Goal: Task Accomplishment & Management: Complete application form

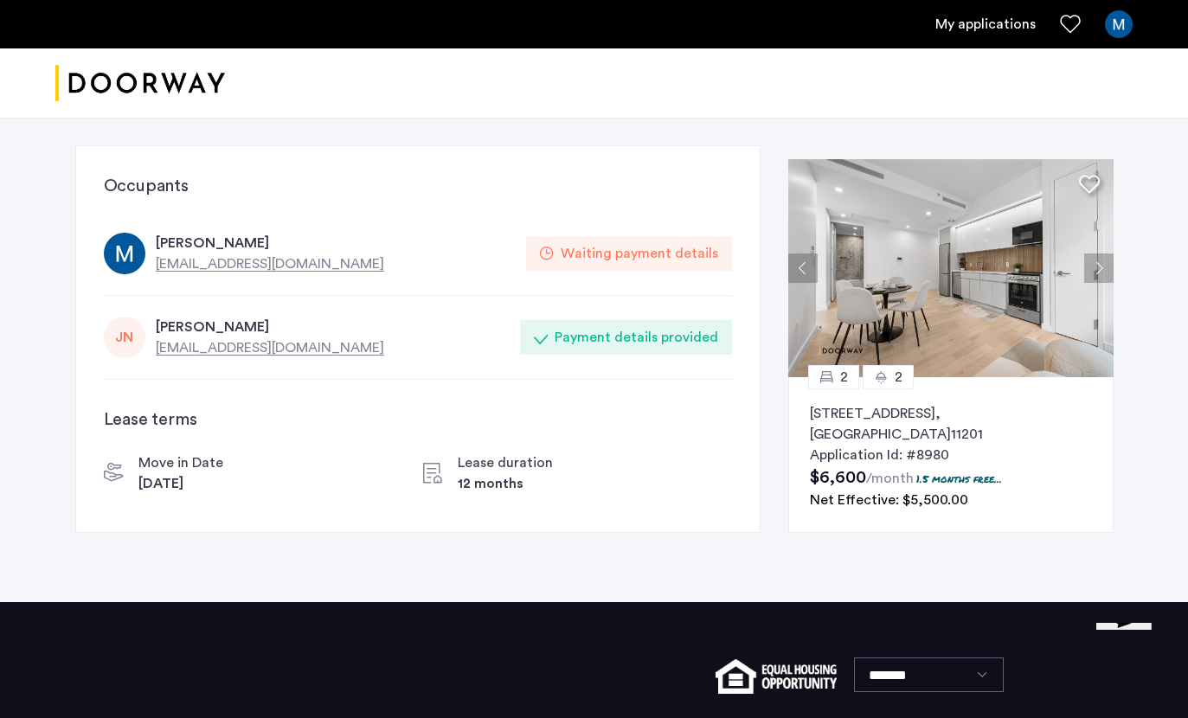
click at [686, 247] on div "Waiting payment details" at bounding box center [639, 253] width 157 height 21
click at [228, 215] on div "Miranda Jernberg mirandajernberg@gmail.com Waiting payment details" at bounding box center [418, 254] width 628 height 84
click at [639, 246] on div "Waiting payment details" at bounding box center [639, 253] width 157 height 21
click at [997, 16] on link "My applications" at bounding box center [985, 24] width 100 height 21
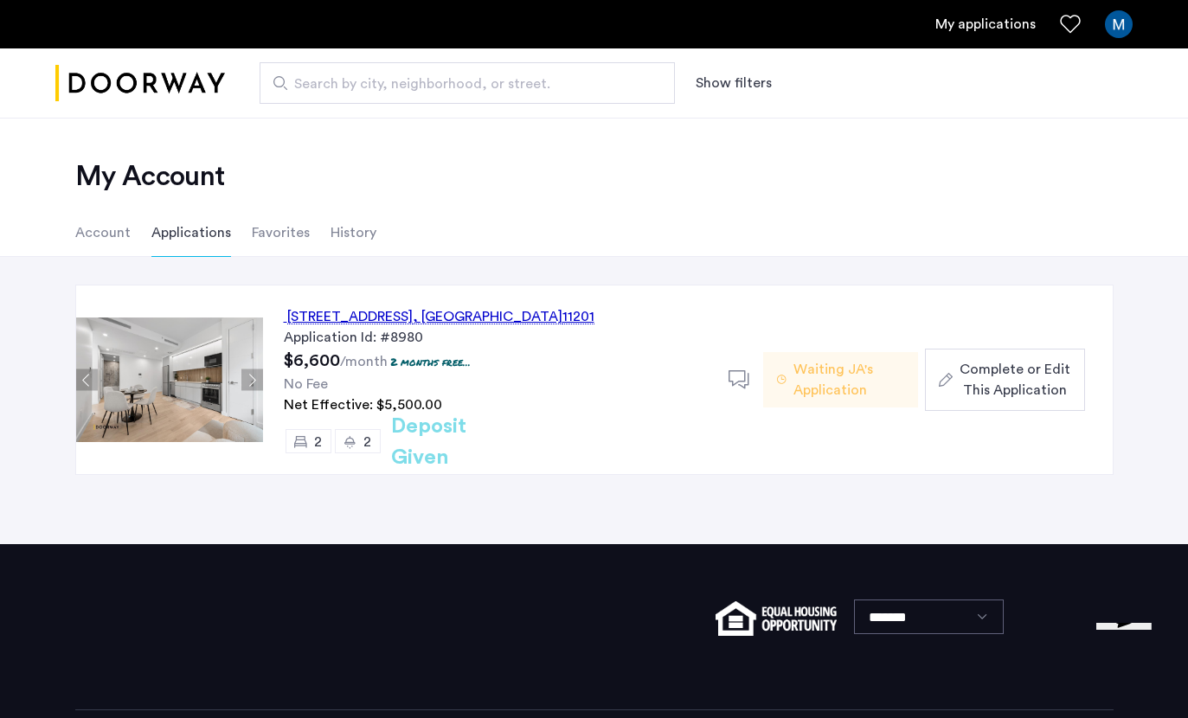
click at [573, 509] on div "127 Concord Street, Unit 10B, Brooklyn , NY 11201 Application Id: #8980 $6,600 …" at bounding box center [594, 400] width 1188 height 287
click at [1037, 381] on span "Complete or Edit This Application" at bounding box center [1015, 380] width 111 height 42
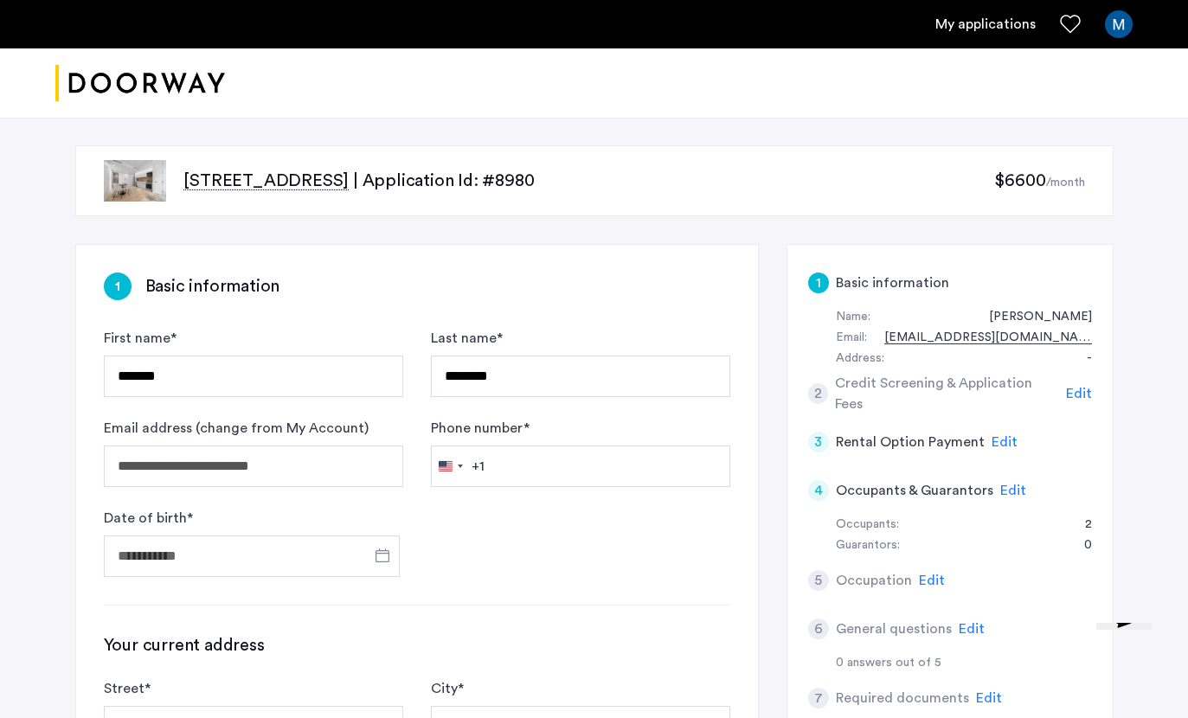
scroll to position [47, 0]
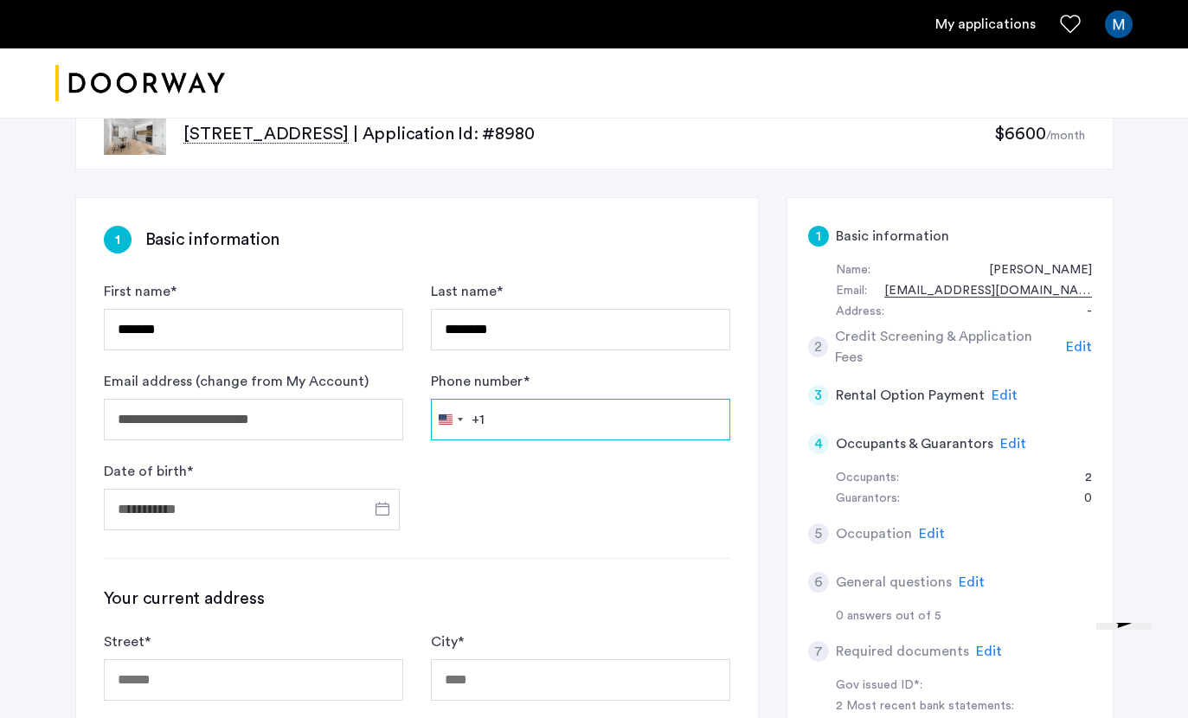
click at [551, 436] on input "Phone number *" at bounding box center [580, 420] width 299 height 42
type input "**********"
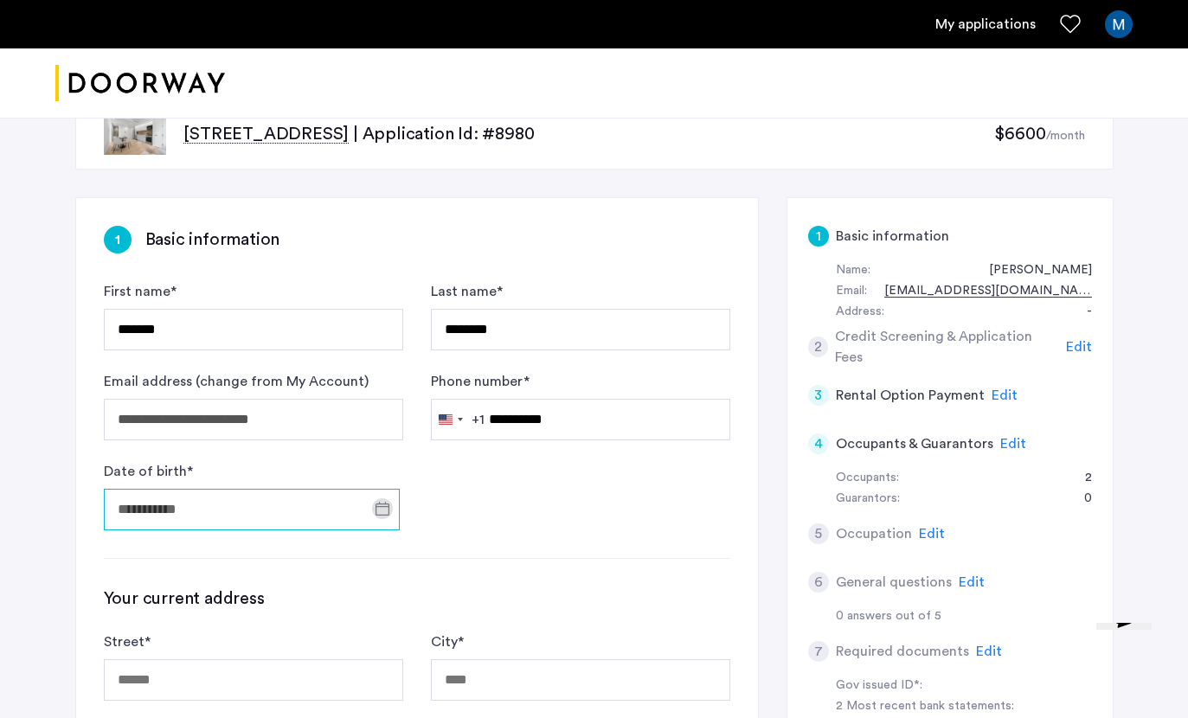
click at [357, 511] on input "Date of birth *" at bounding box center [252, 510] width 296 height 42
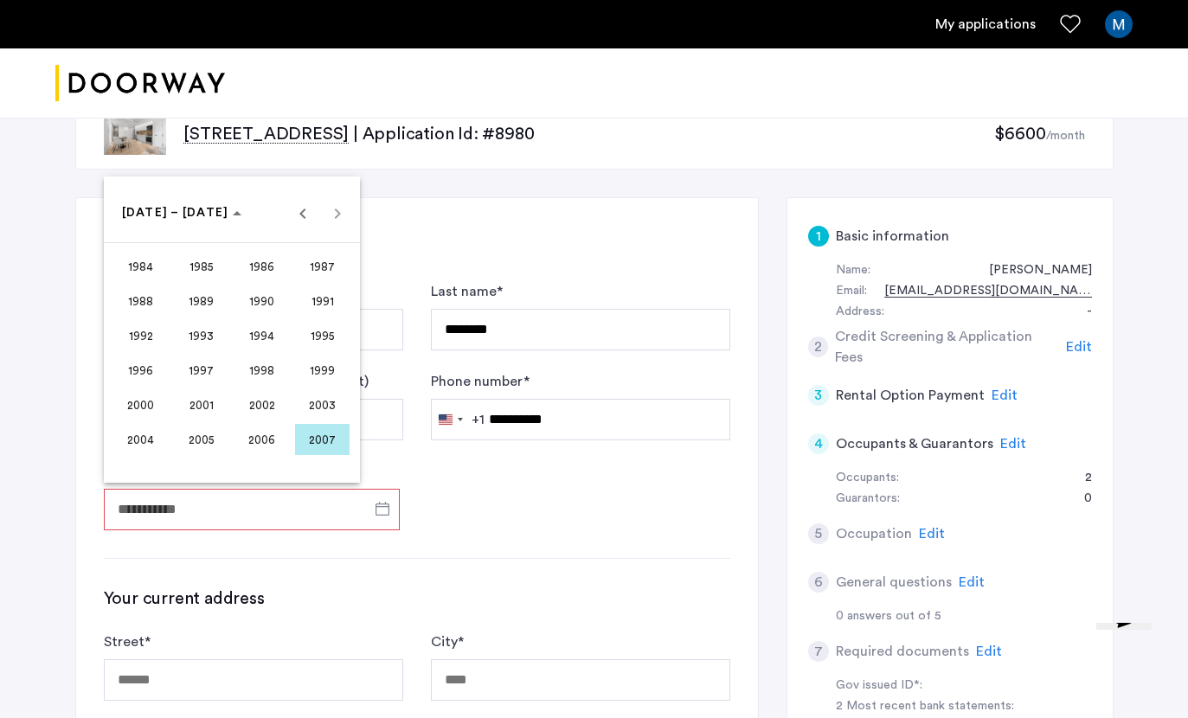
click at [331, 386] on span "1999" at bounding box center [322, 370] width 55 height 31
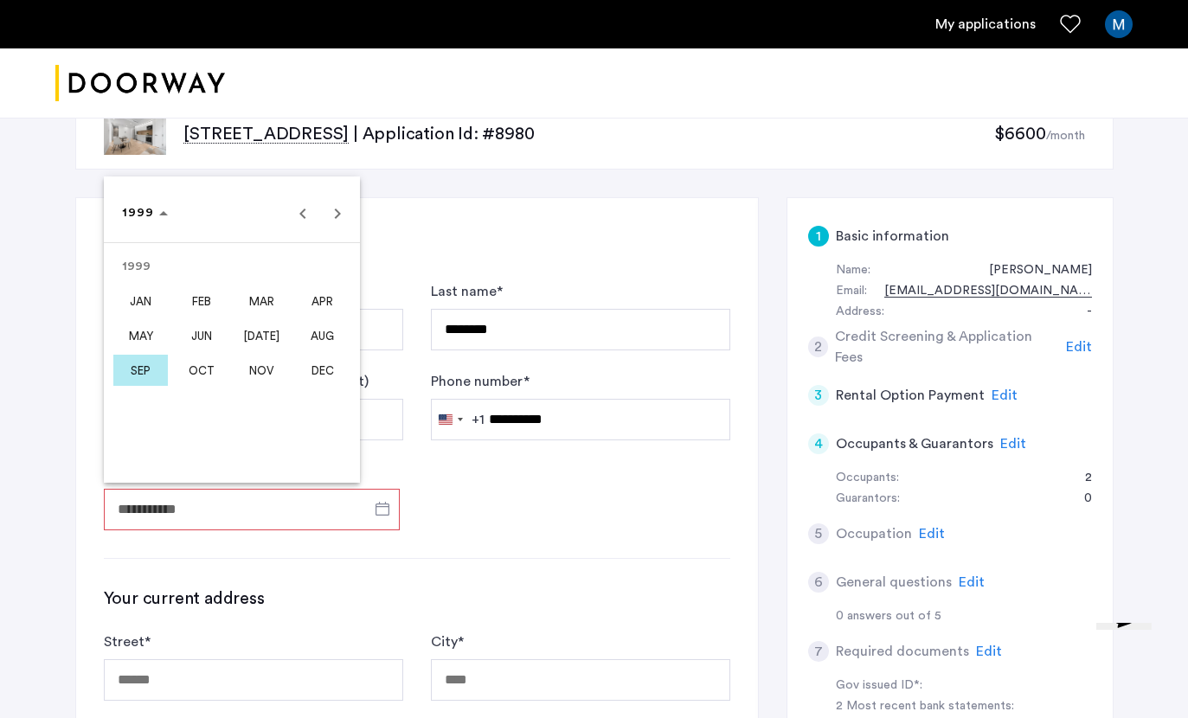
click at [272, 351] on span "JUL" at bounding box center [261, 335] width 55 height 31
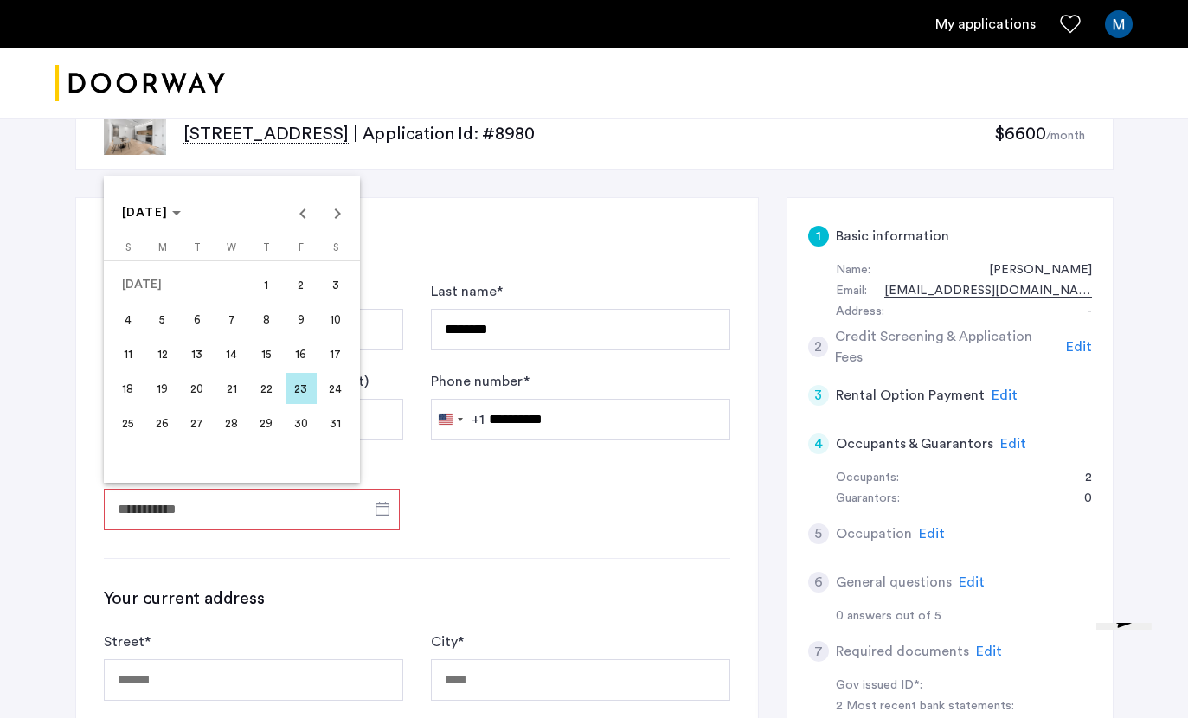
click at [344, 439] on span "31" at bounding box center [335, 423] width 31 height 31
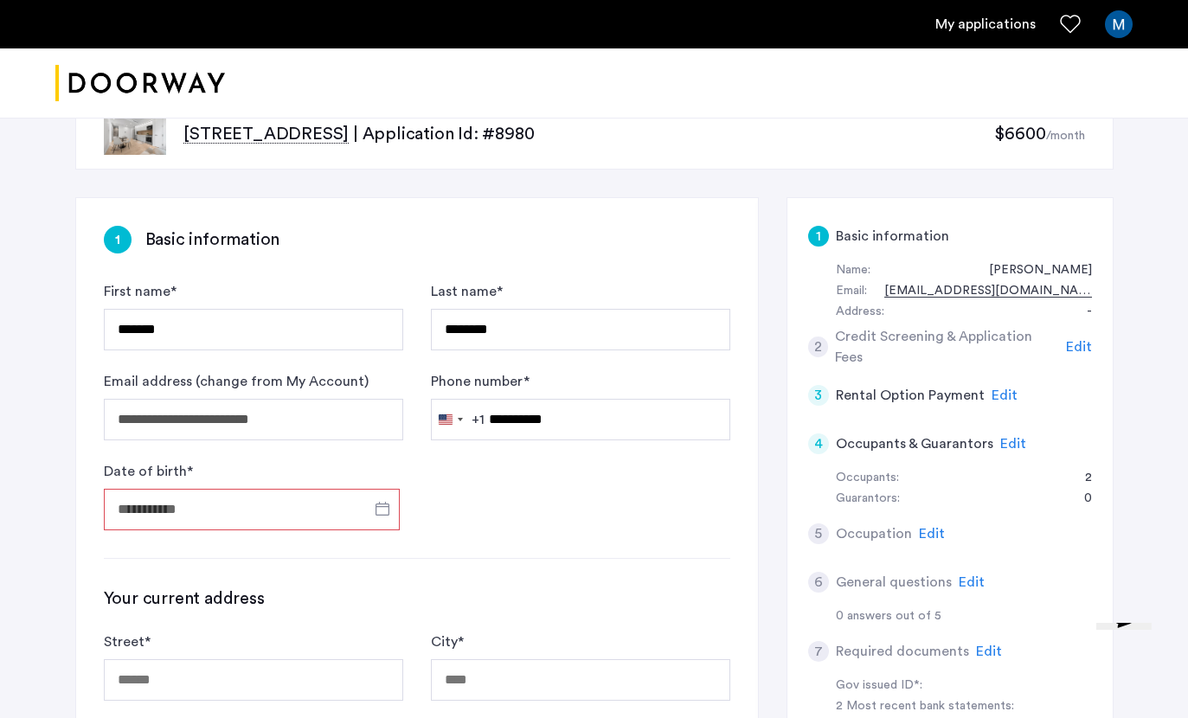
type input "**********"
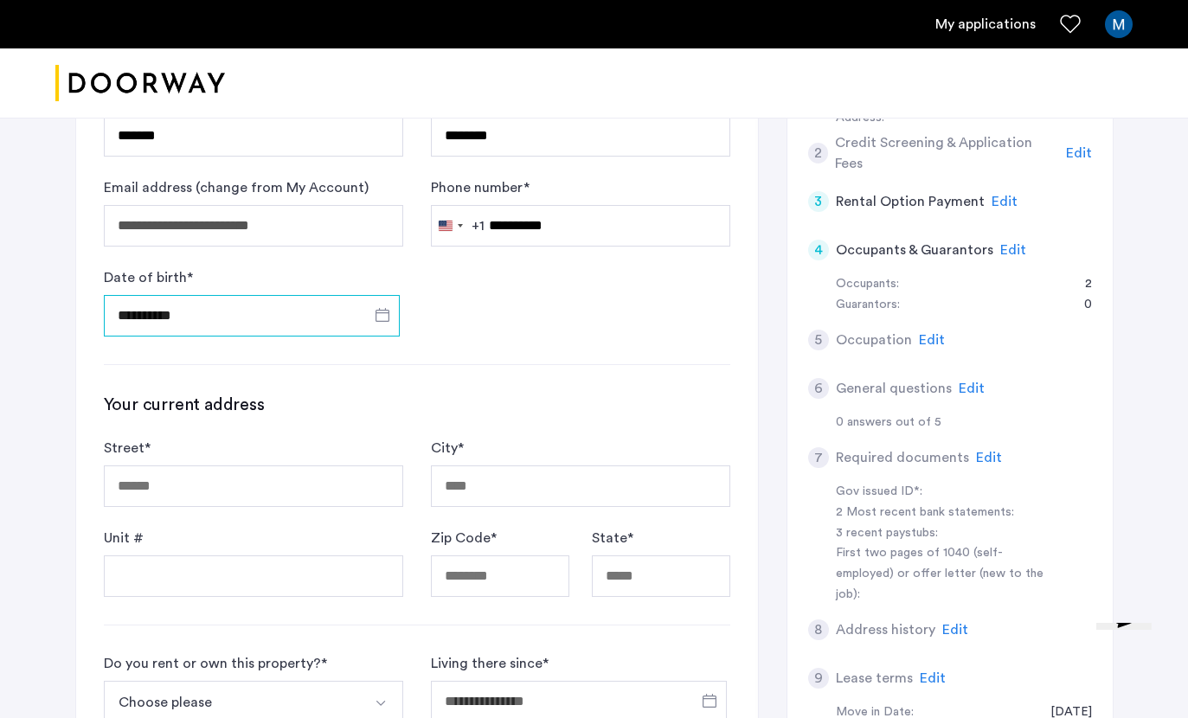
scroll to position [249, 0]
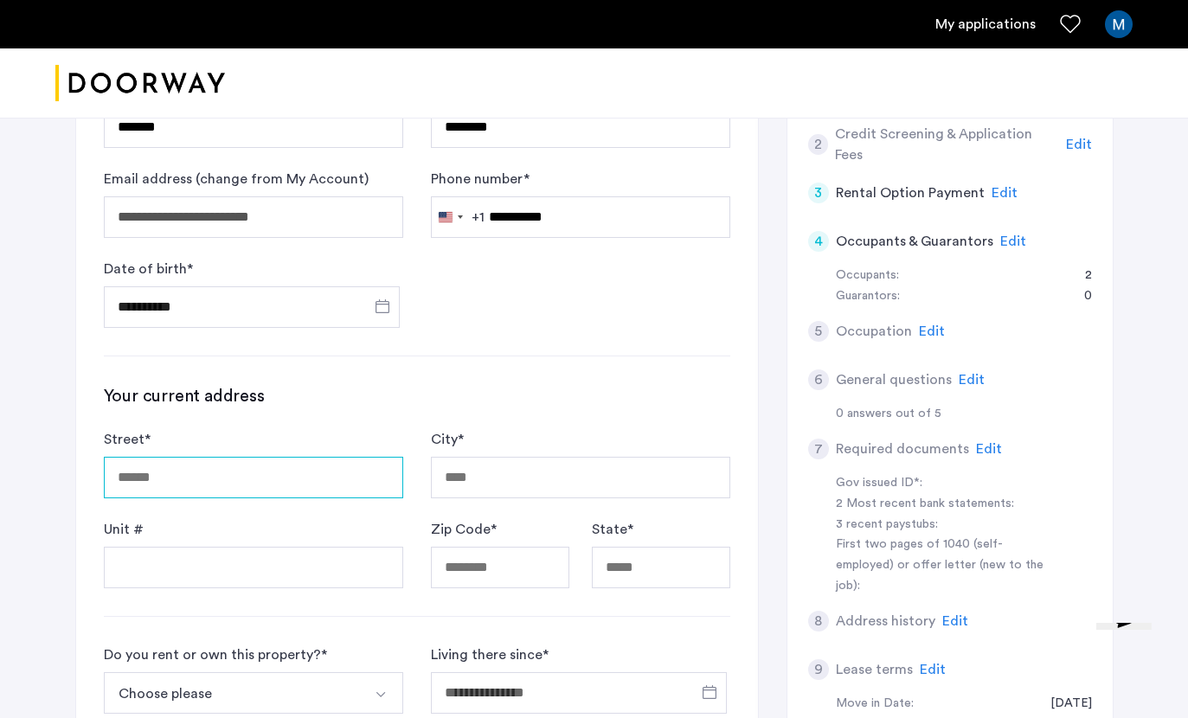
click at [302, 491] on input "Street *" at bounding box center [253, 478] width 299 height 42
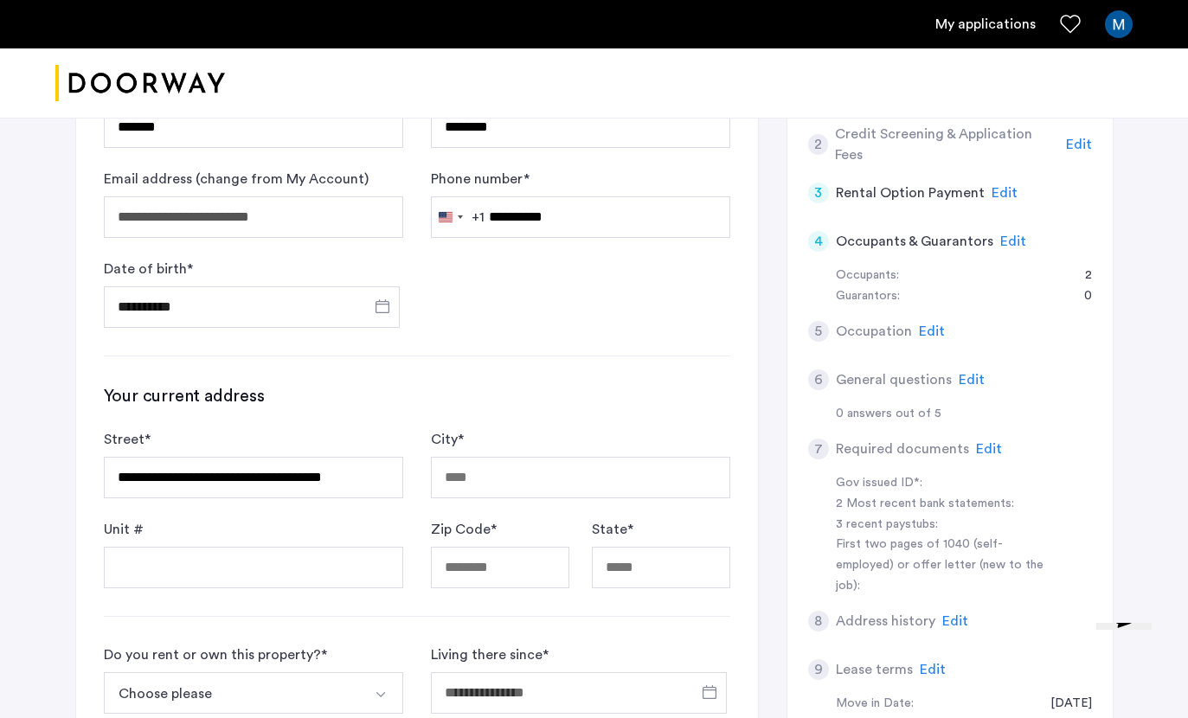
type input "**********"
type input "********"
type input "*****"
type input "**"
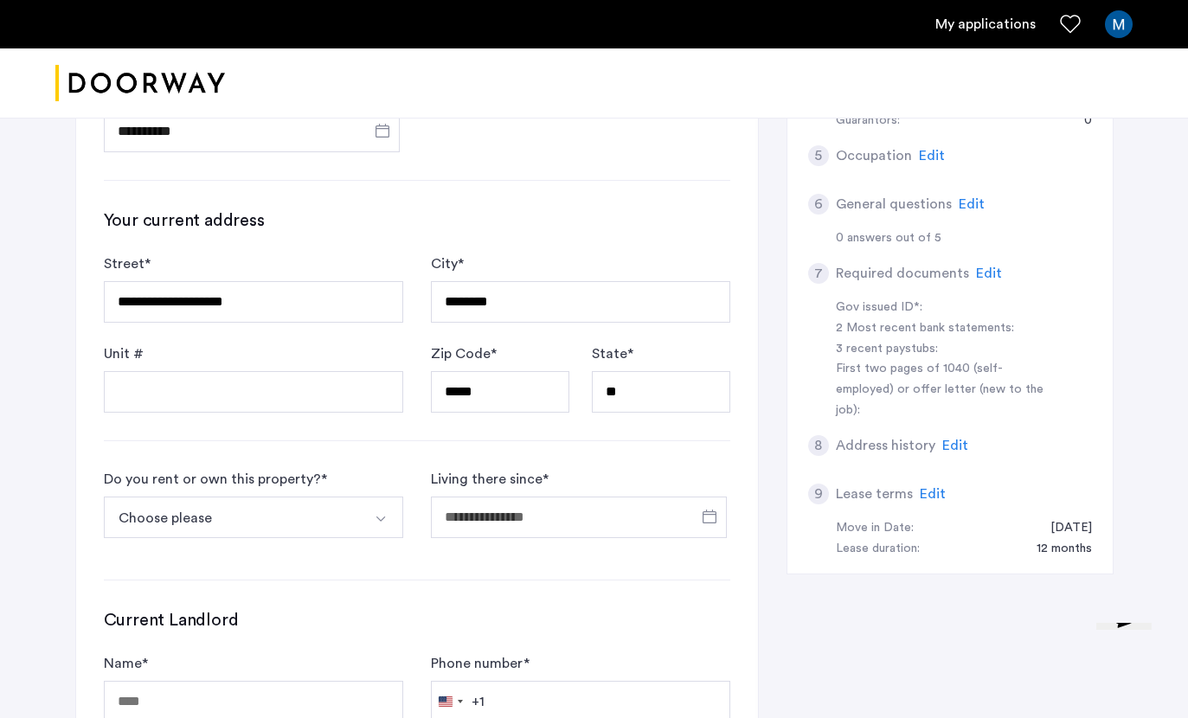
scroll to position [430, 0]
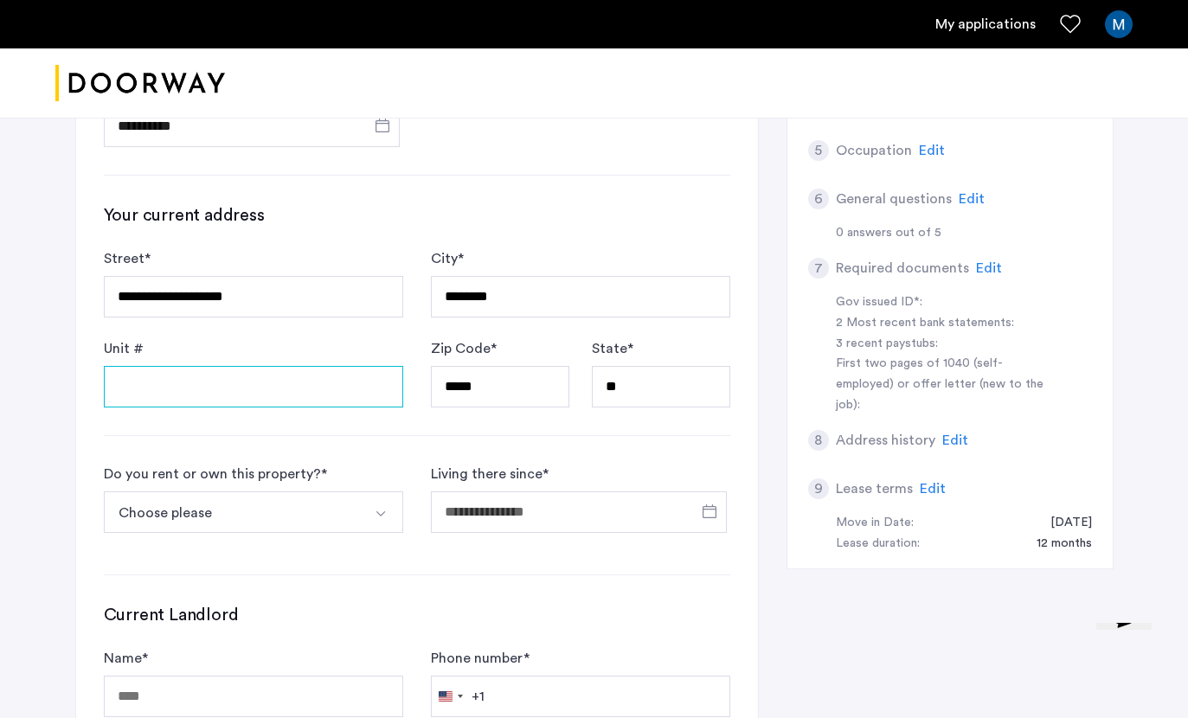
click at [305, 377] on input "Unit #" at bounding box center [253, 387] width 299 height 42
type input "***"
click at [329, 508] on button "Choose please" at bounding box center [233, 513] width 259 height 42
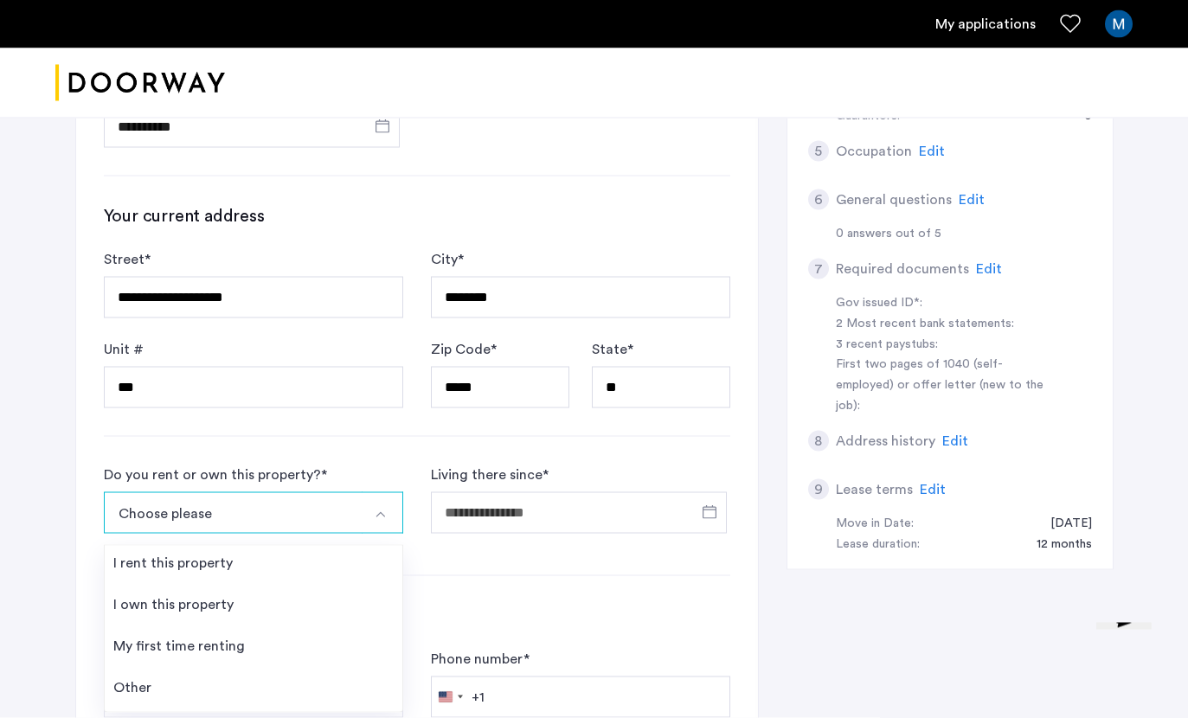
click at [324, 555] on li "I rent this property" at bounding box center [254, 567] width 298 height 42
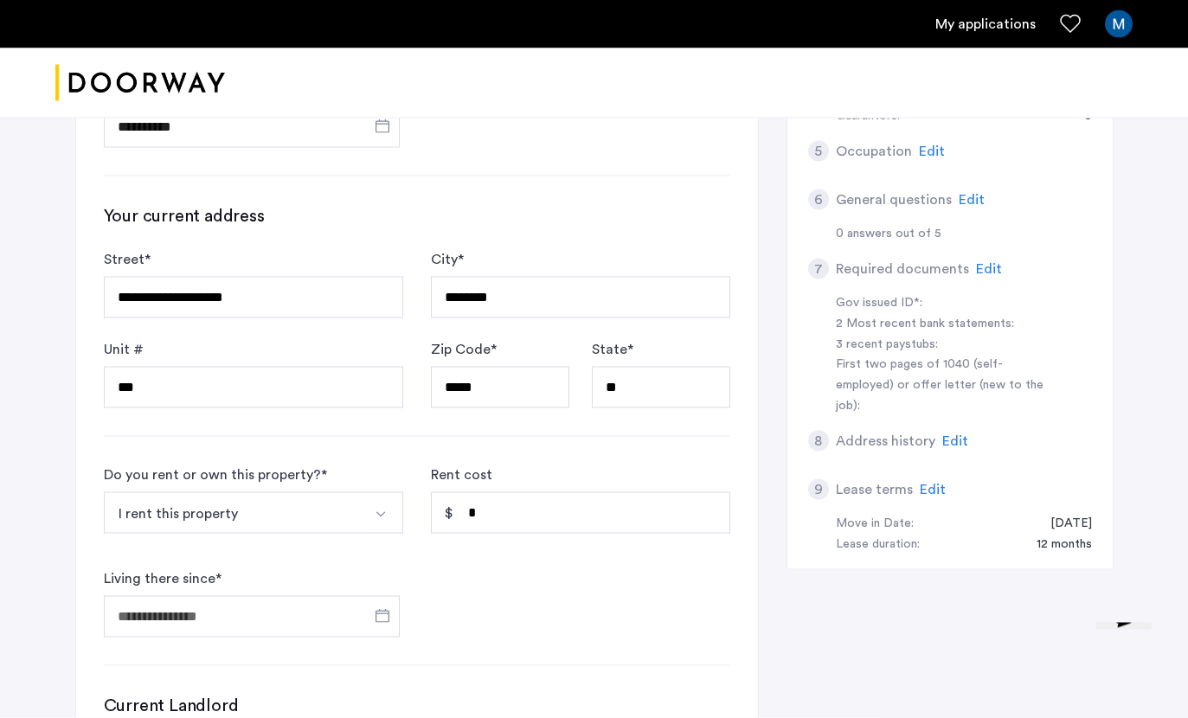
scroll to position [430, 0]
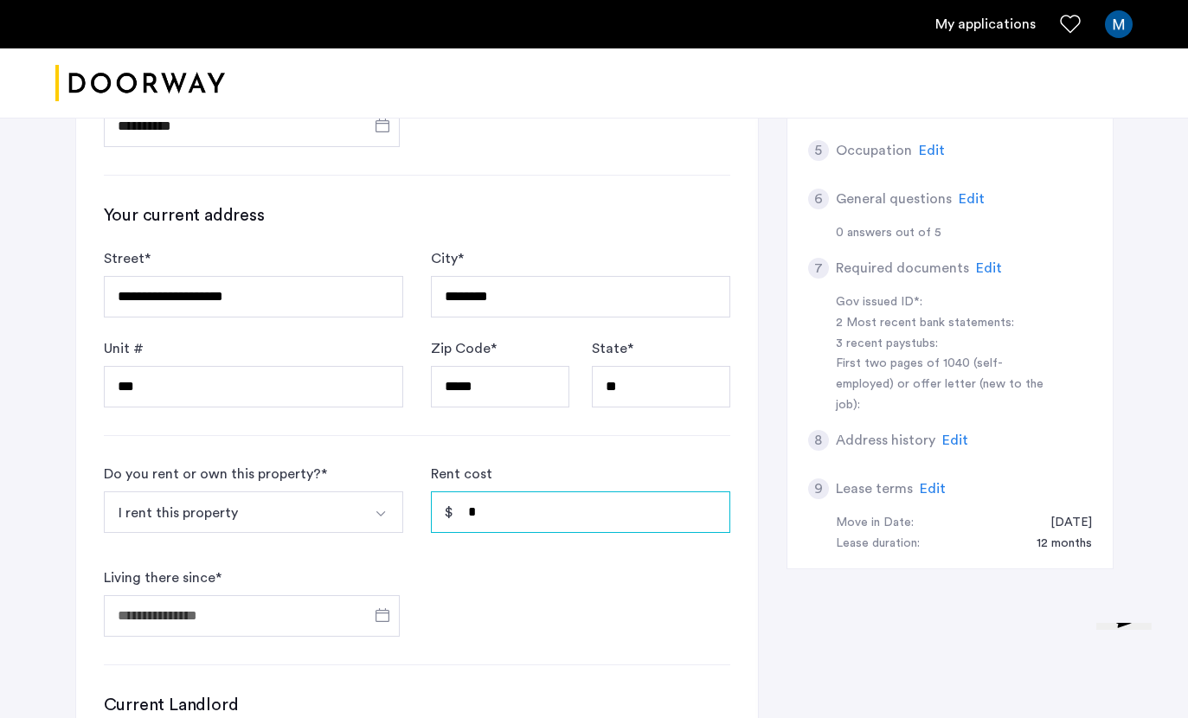
click at [593, 526] on input "*" at bounding box center [580, 512] width 299 height 42
type input "*****"
click at [706, 568] on form "Do you rent or own this property? * I rent this property I rent this property I…" at bounding box center [417, 551] width 626 height 173
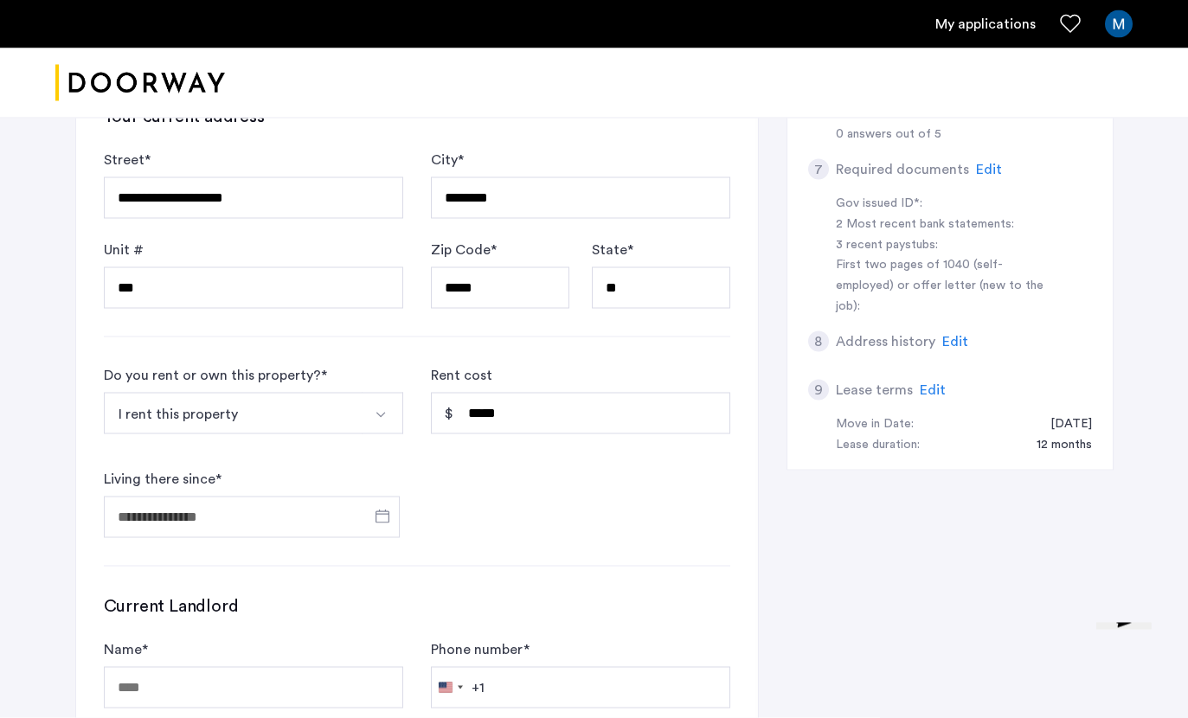
scroll to position [530, 0]
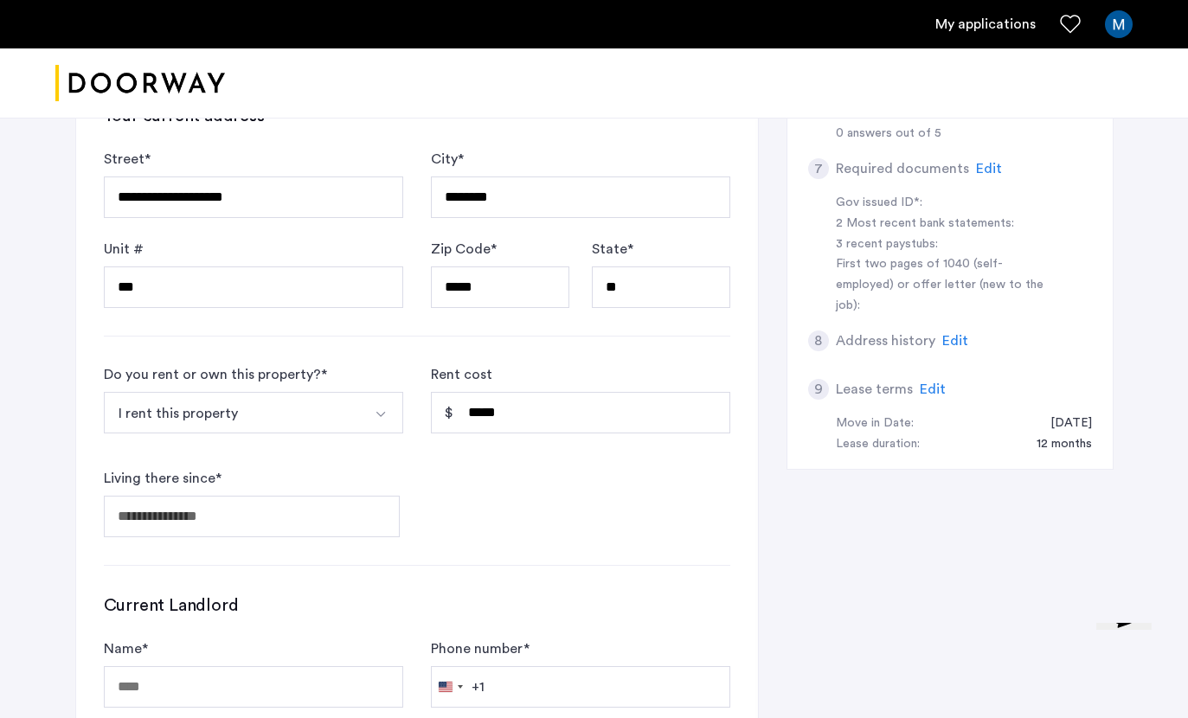
click at [376, 521] on span "Open calendar" at bounding box center [383, 516] width 42 height 42
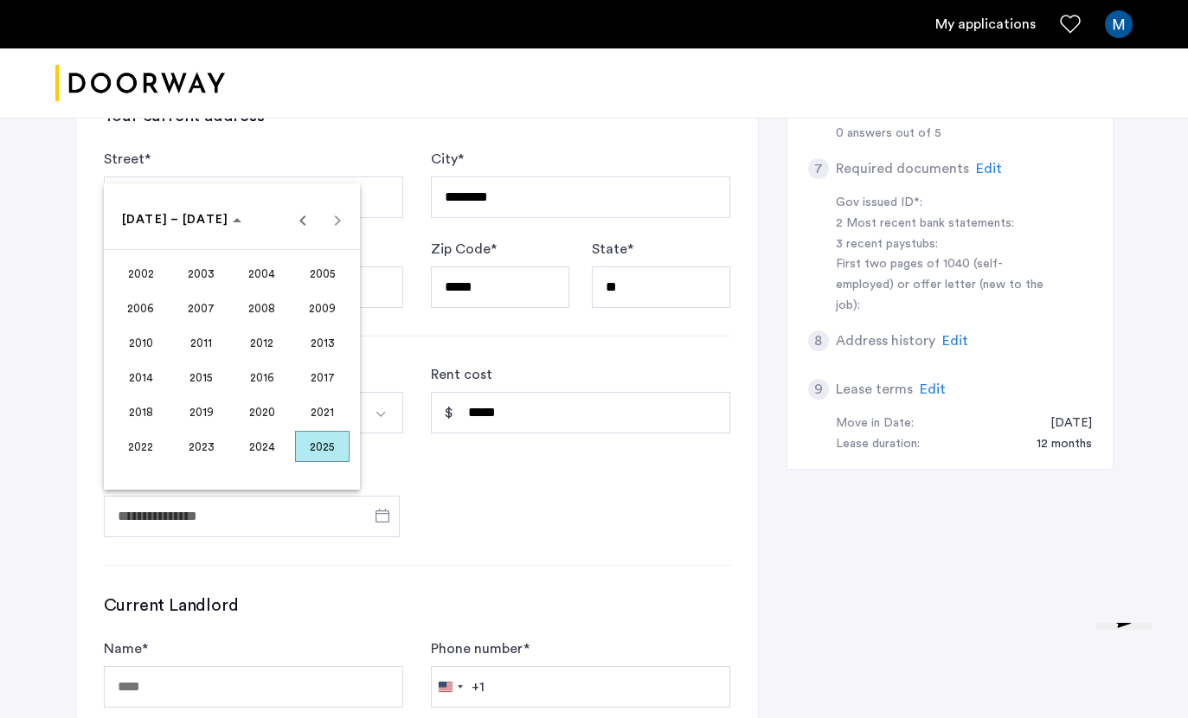
click at [263, 462] on span "2024" at bounding box center [261, 446] width 55 height 31
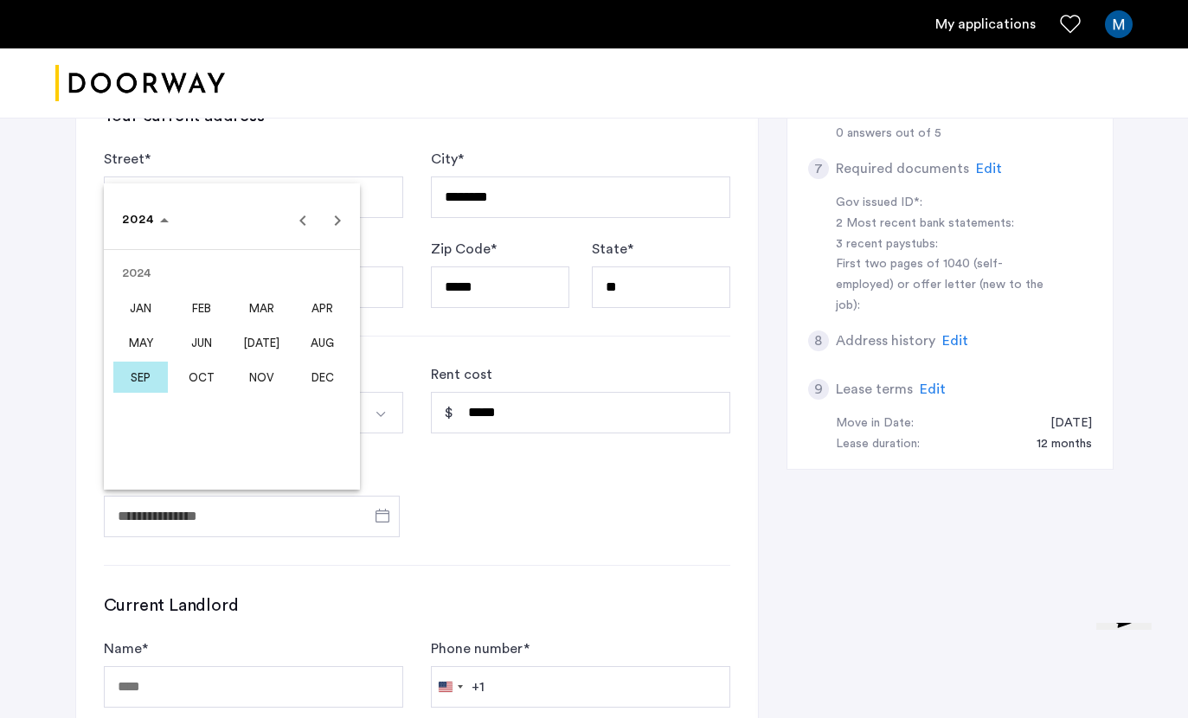
click at [211, 393] on span "OCT" at bounding box center [201, 377] width 55 height 31
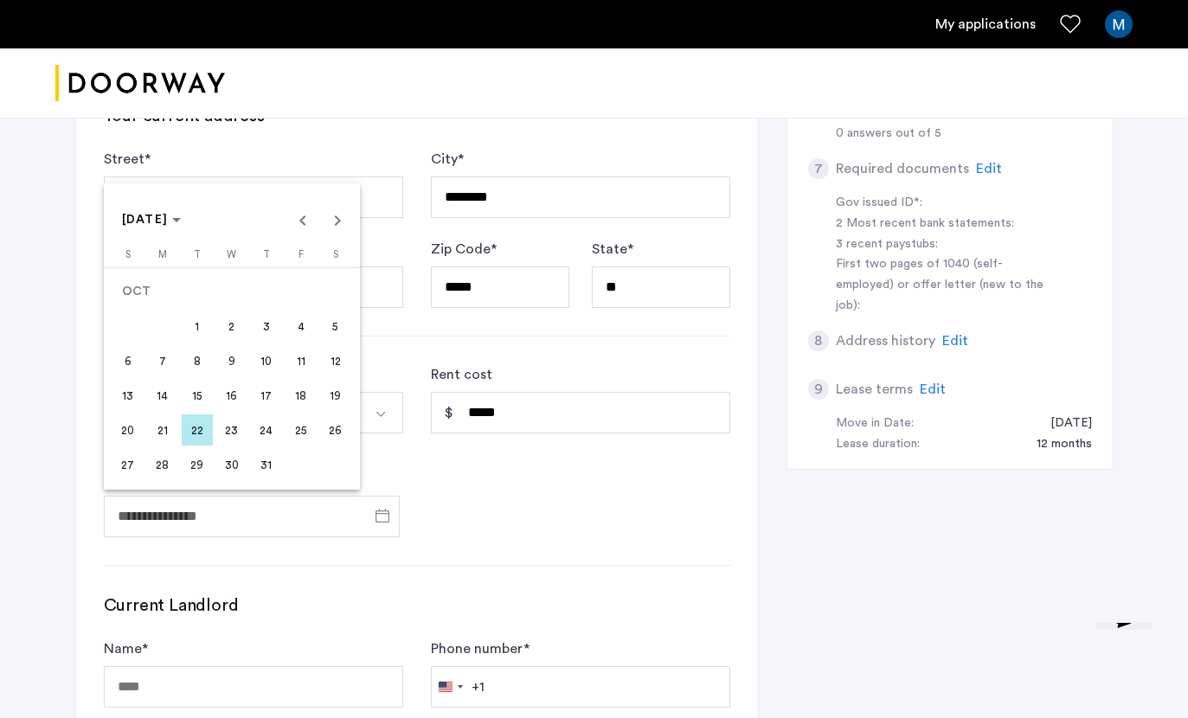
click at [340, 411] on span "19" at bounding box center [335, 395] width 31 height 31
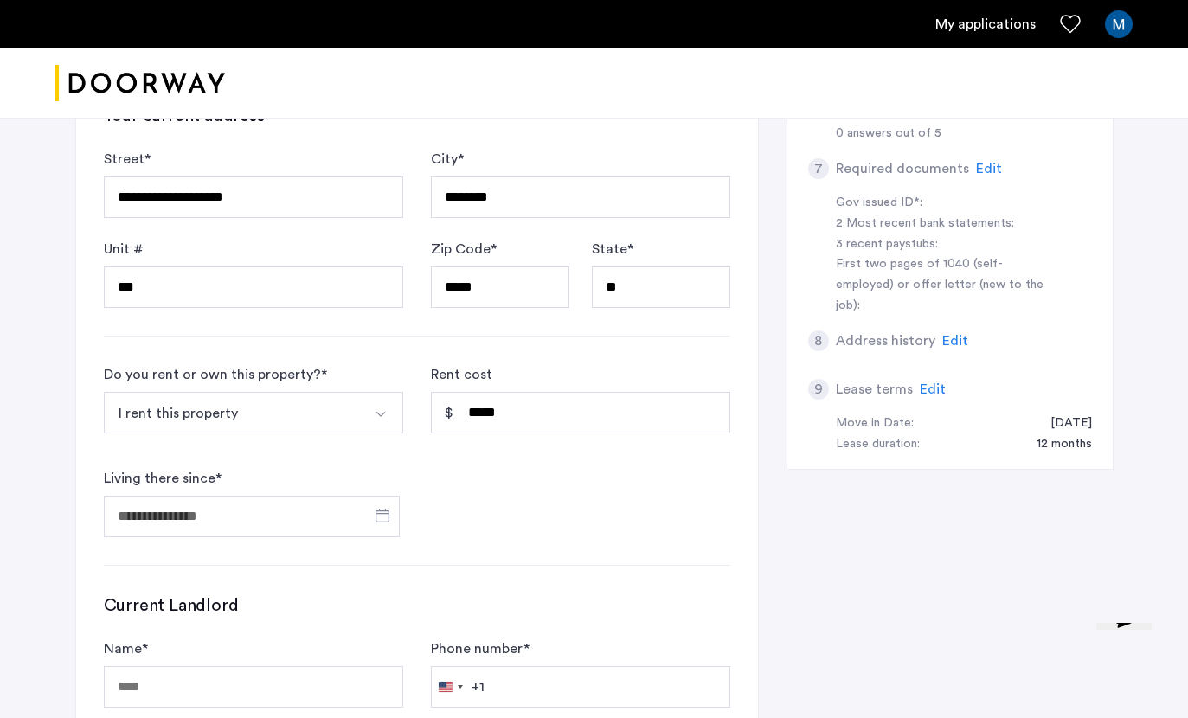
type input "**********"
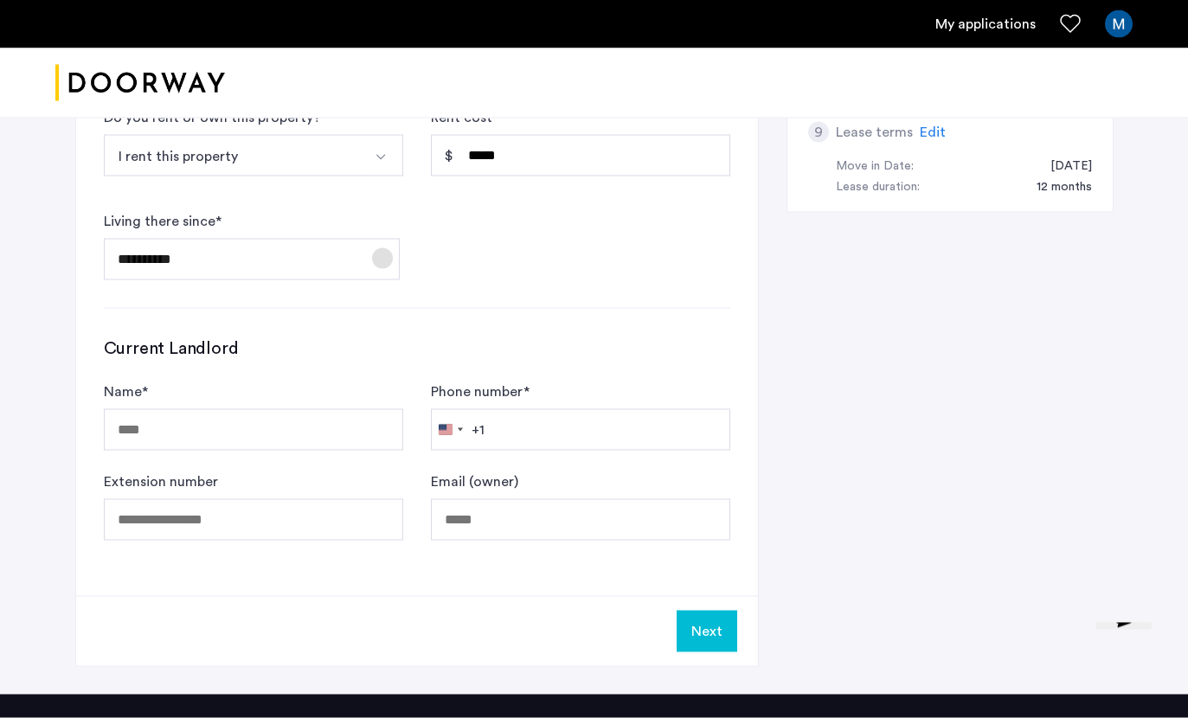
scroll to position [787, 0]
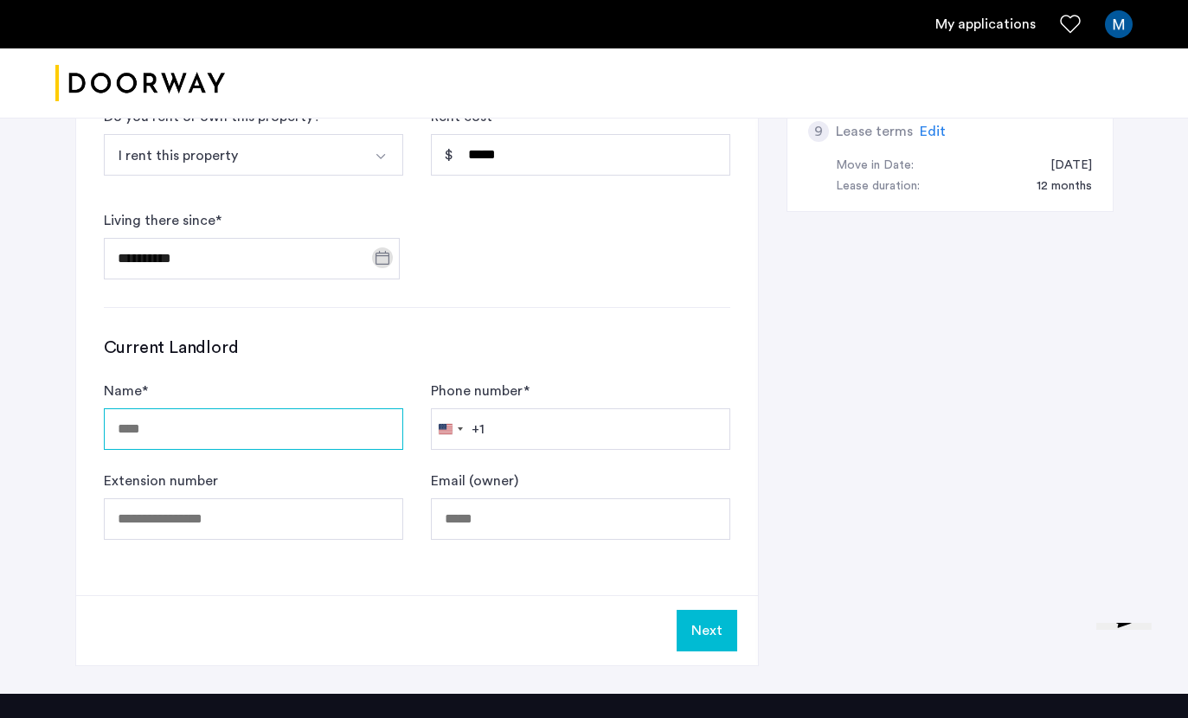
click at [306, 442] on input "Name *" at bounding box center [253, 429] width 299 height 42
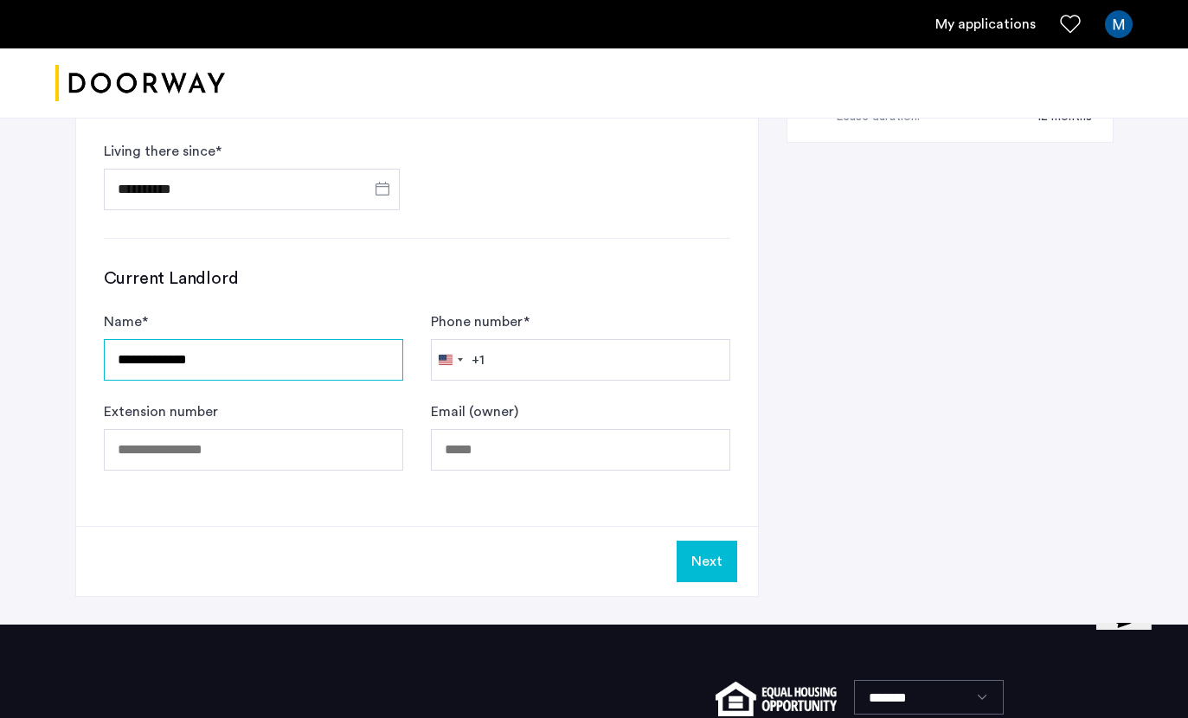
type input "**********"
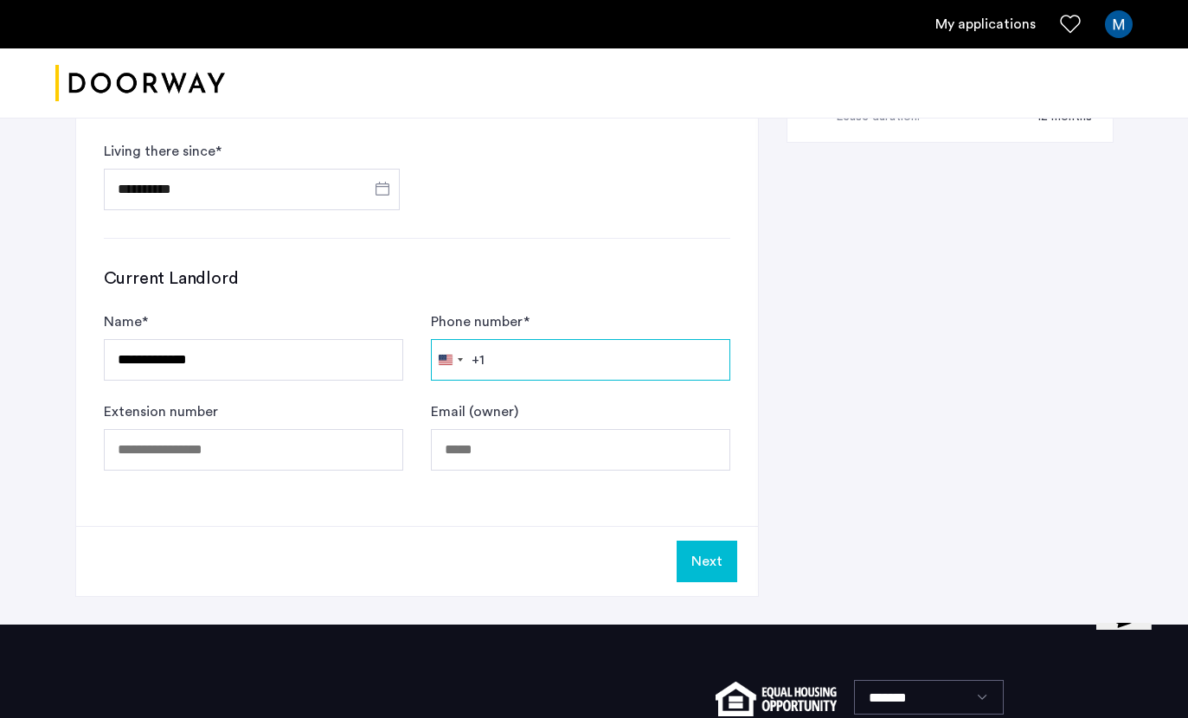
click at [562, 366] on input "Phone number *" at bounding box center [580, 360] width 299 height 42
paste input "**********"
type input "**********"
click at [920, 350] on div "**********" at bounding box center [594, 5] width 1038 height 1237
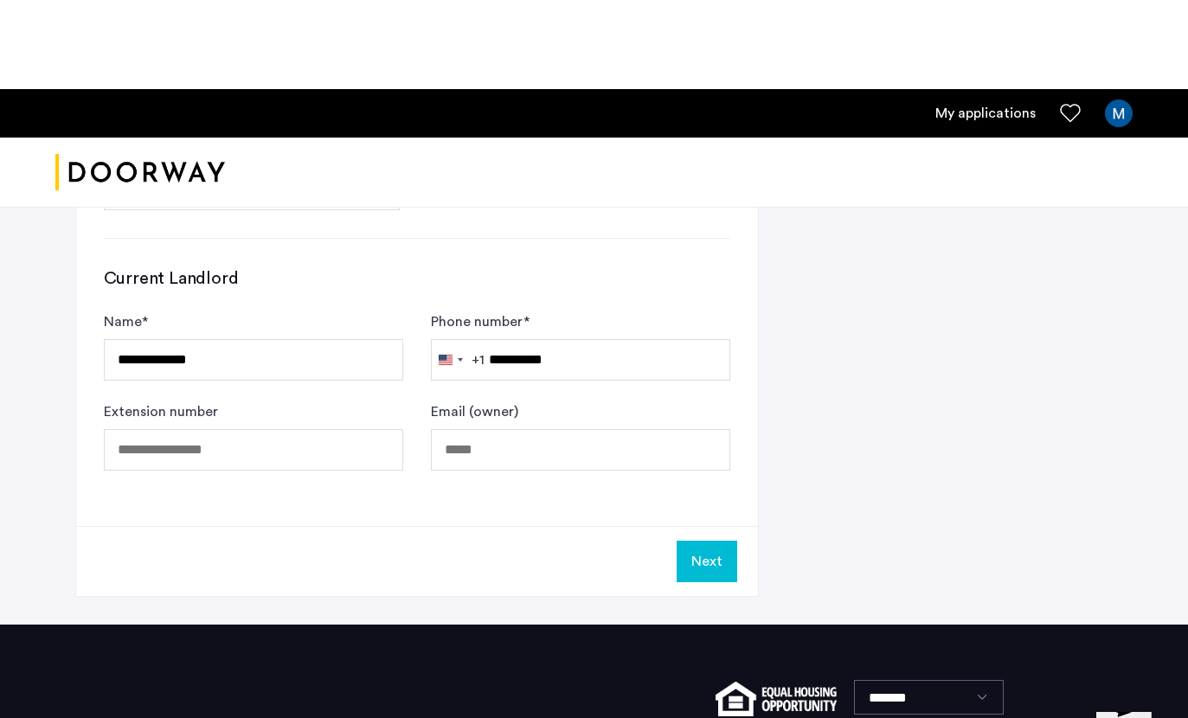
scroll to position [946, 0]
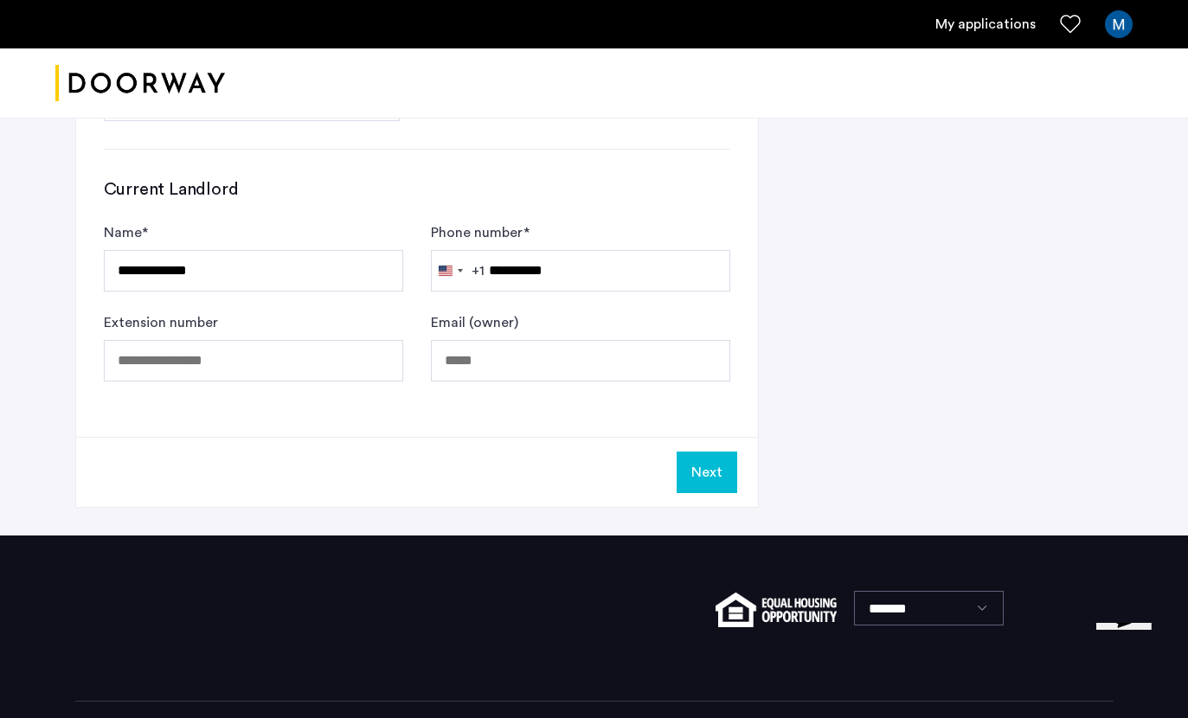
click at [724, 472] on button "Next" at bounding box center [707, 473] width 61 height 42
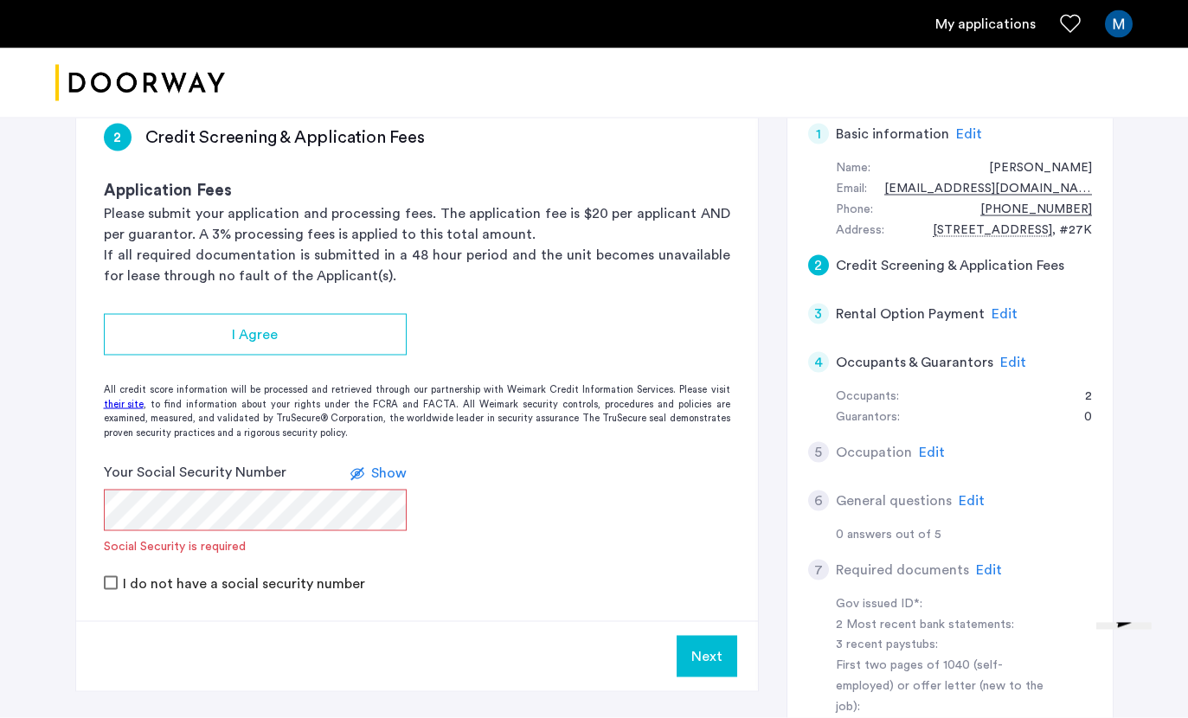
scroll to position [150, 0]
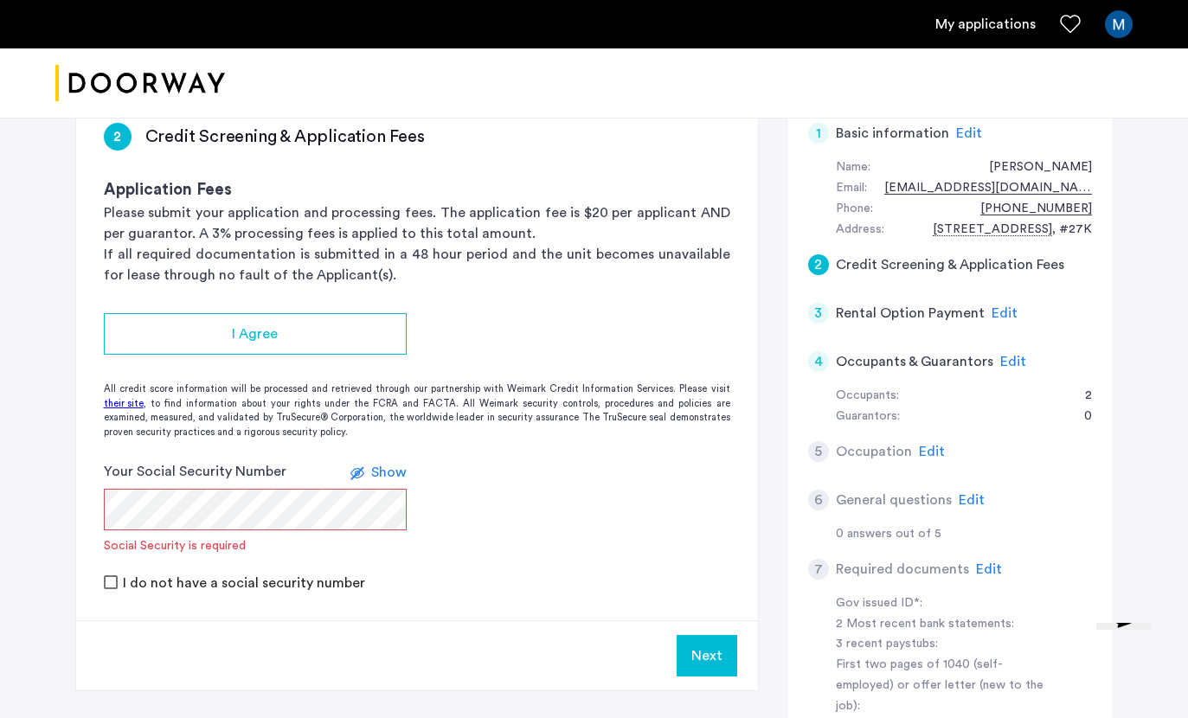
click at [358, 328] on div "I Agree" at bounding box center [255, 334] width 275 height 21
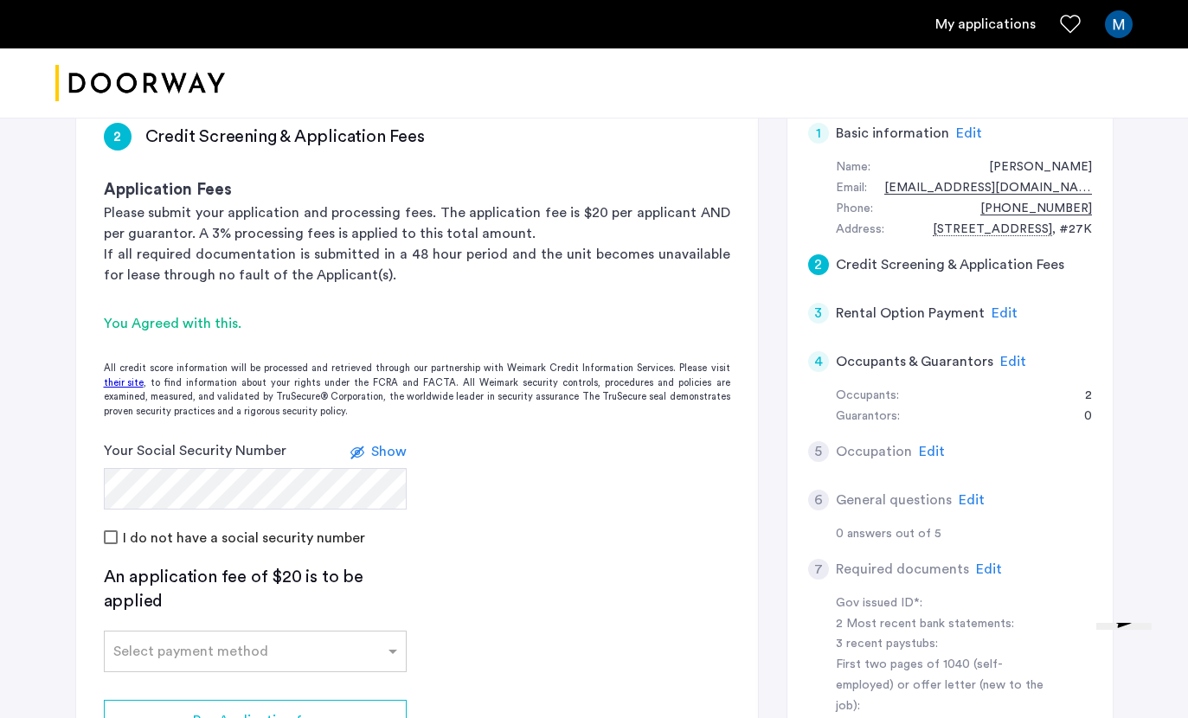
click at [401, 445] on span "Show" at bounding box center [388, 452] width 35 height 14
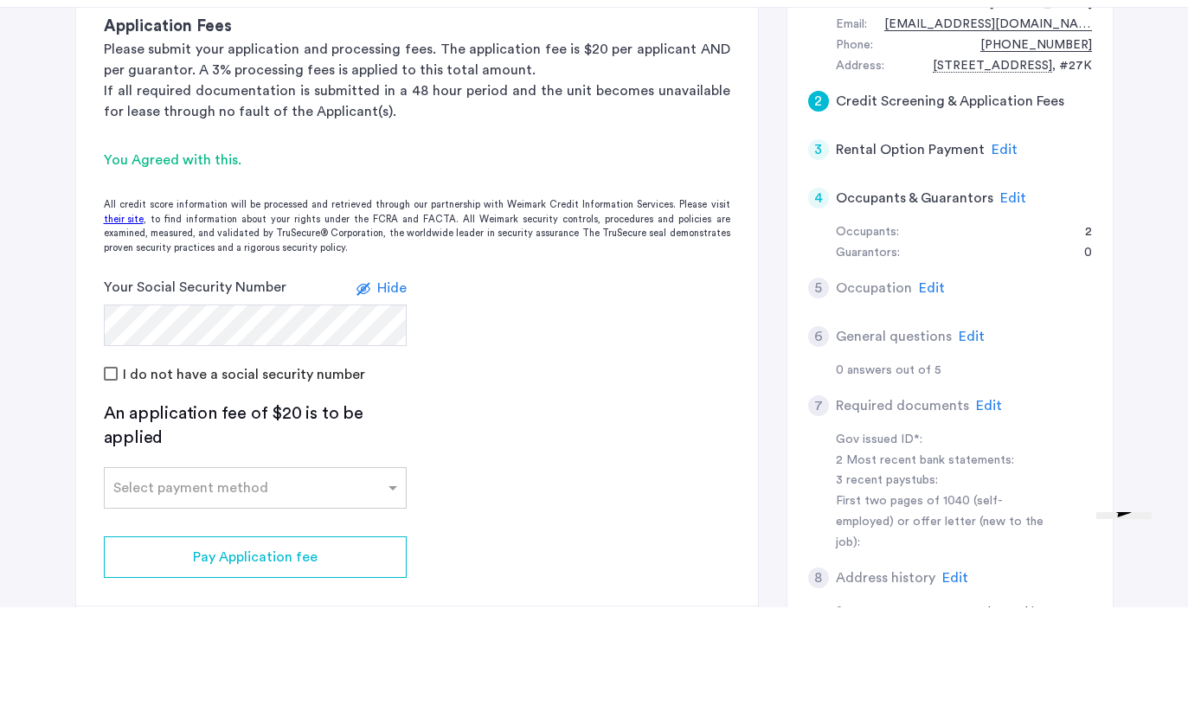
scroll to position [246, 0]
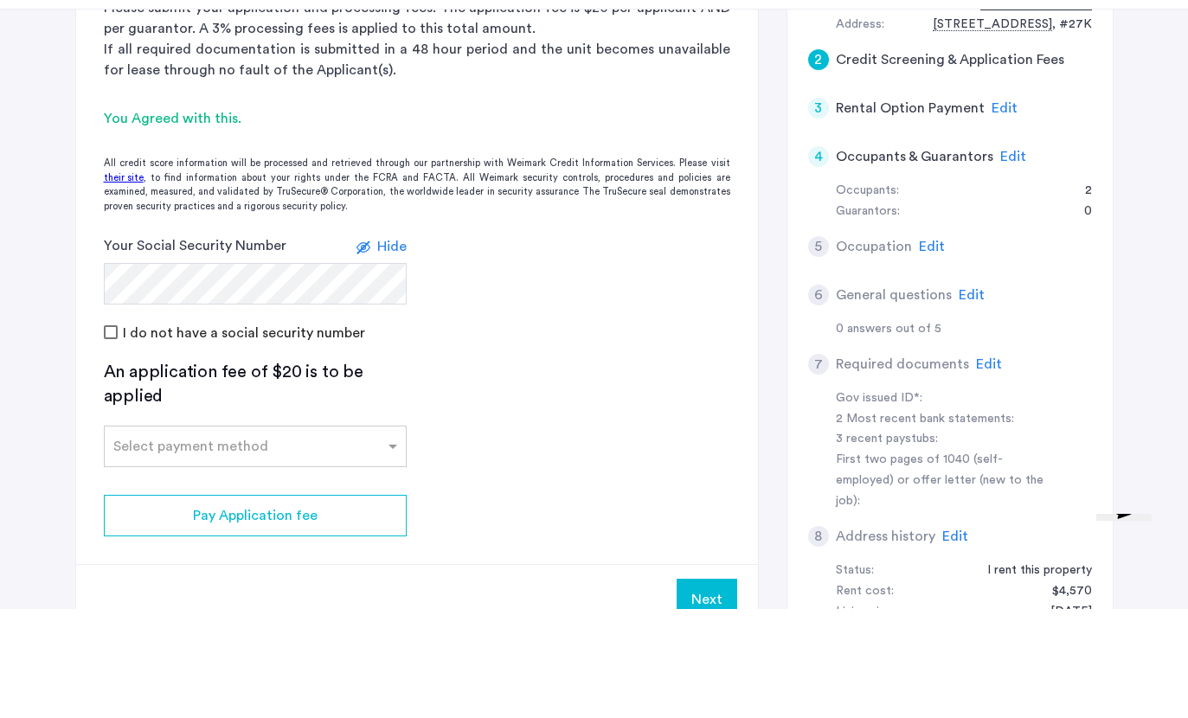
click at [344, 546] on input "text" at bounding box center [237, 552] width 249 height 12
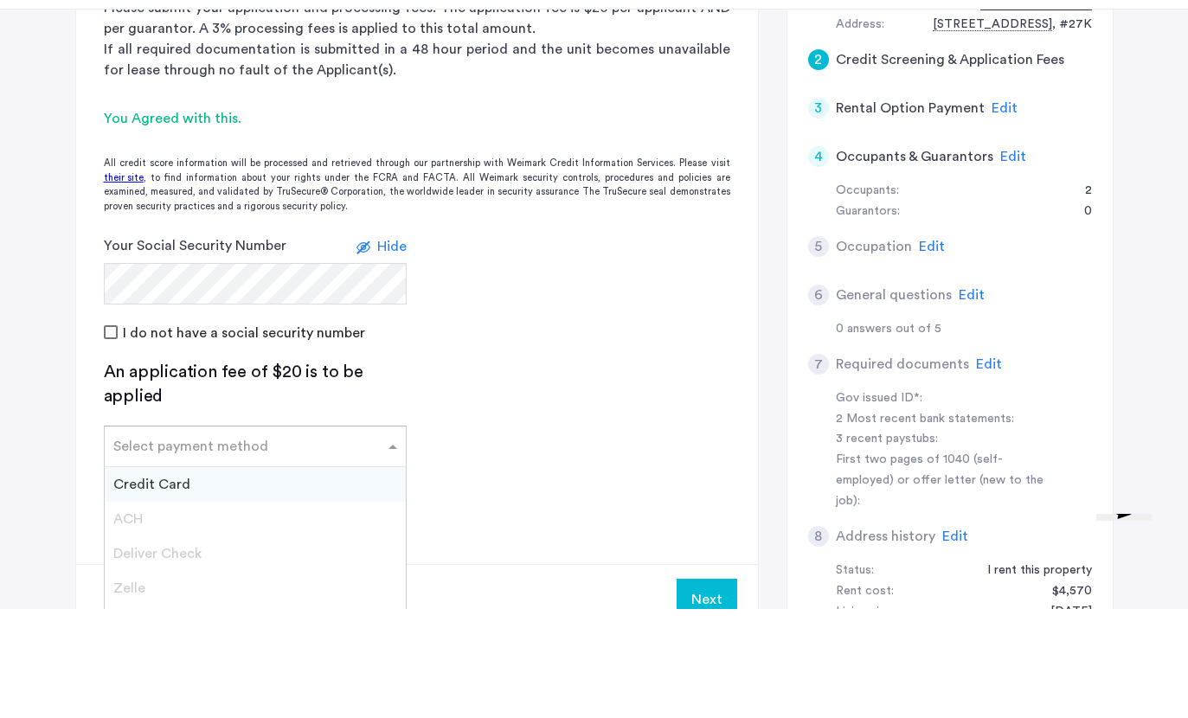
click at [311, 576] on div "Credit Card" at bounding box center [255, 593] width 301 height 35
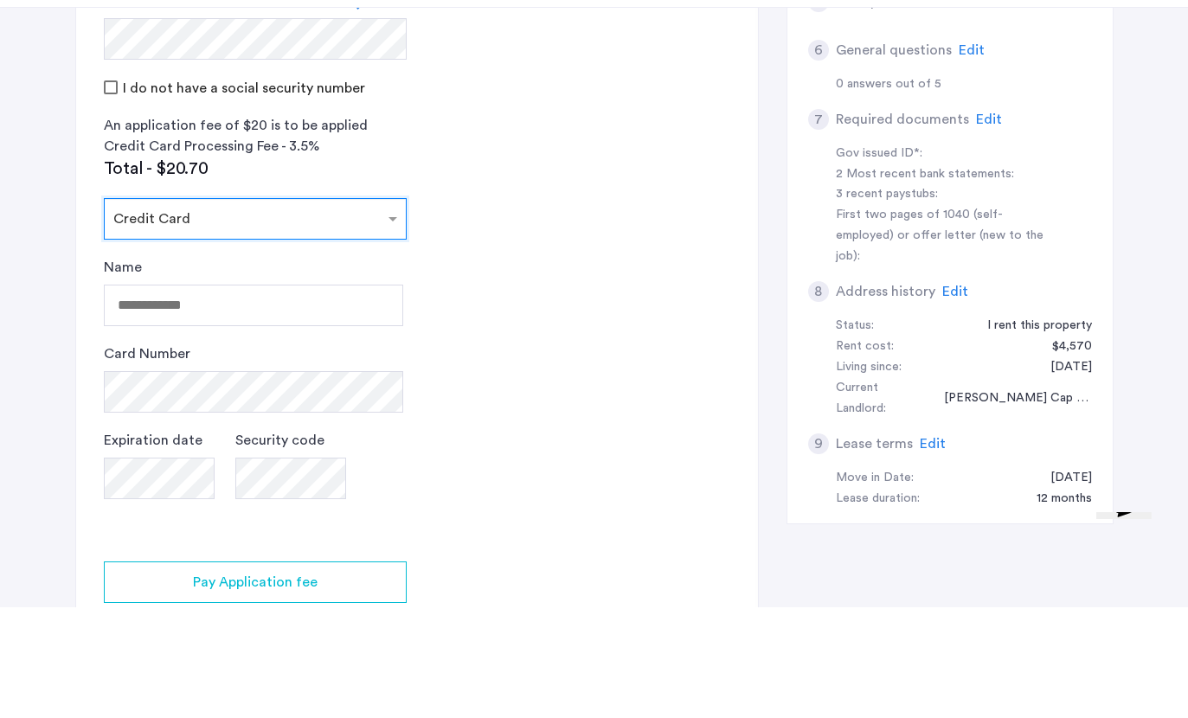
scroll to position [501, 0]
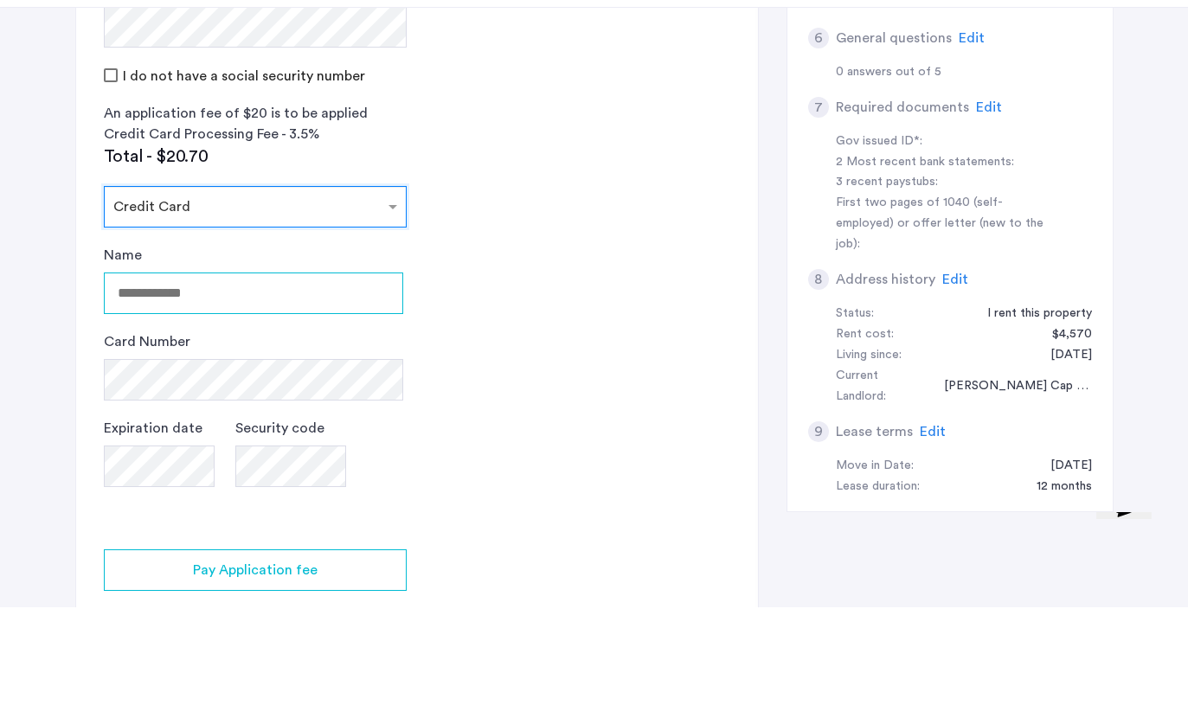
click at [347, 383] on input "Name" at bounding box center [253, 404] width 299 height 42
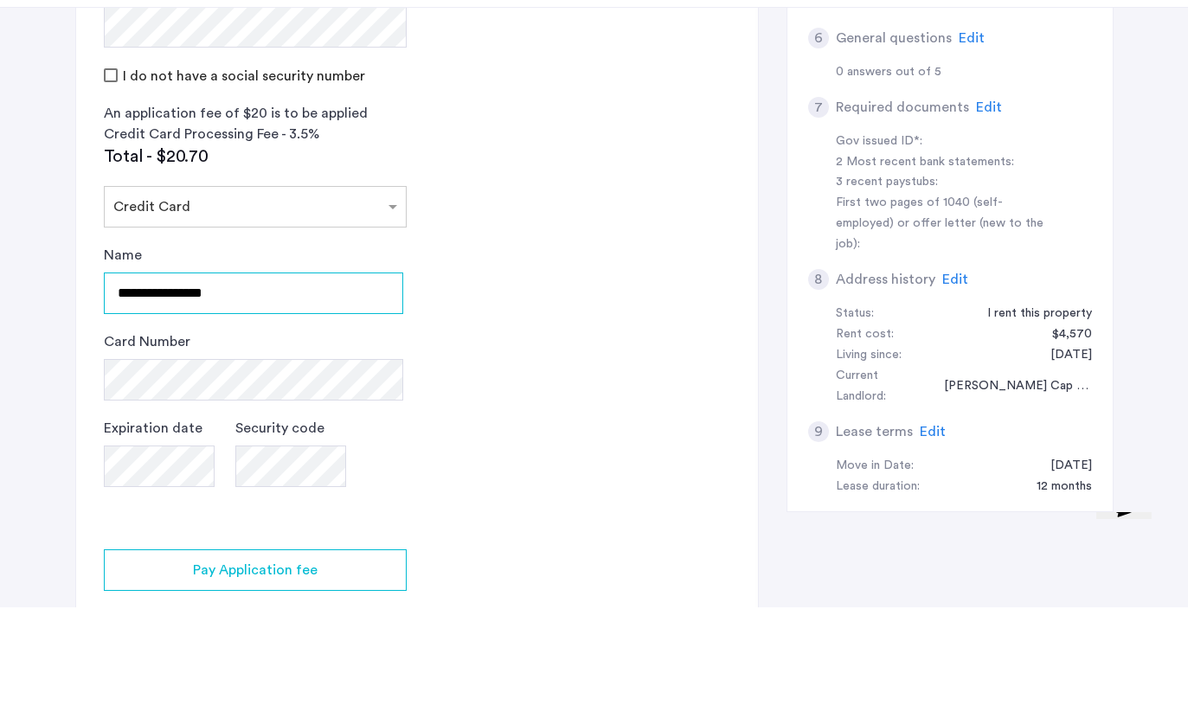
type input "**********"
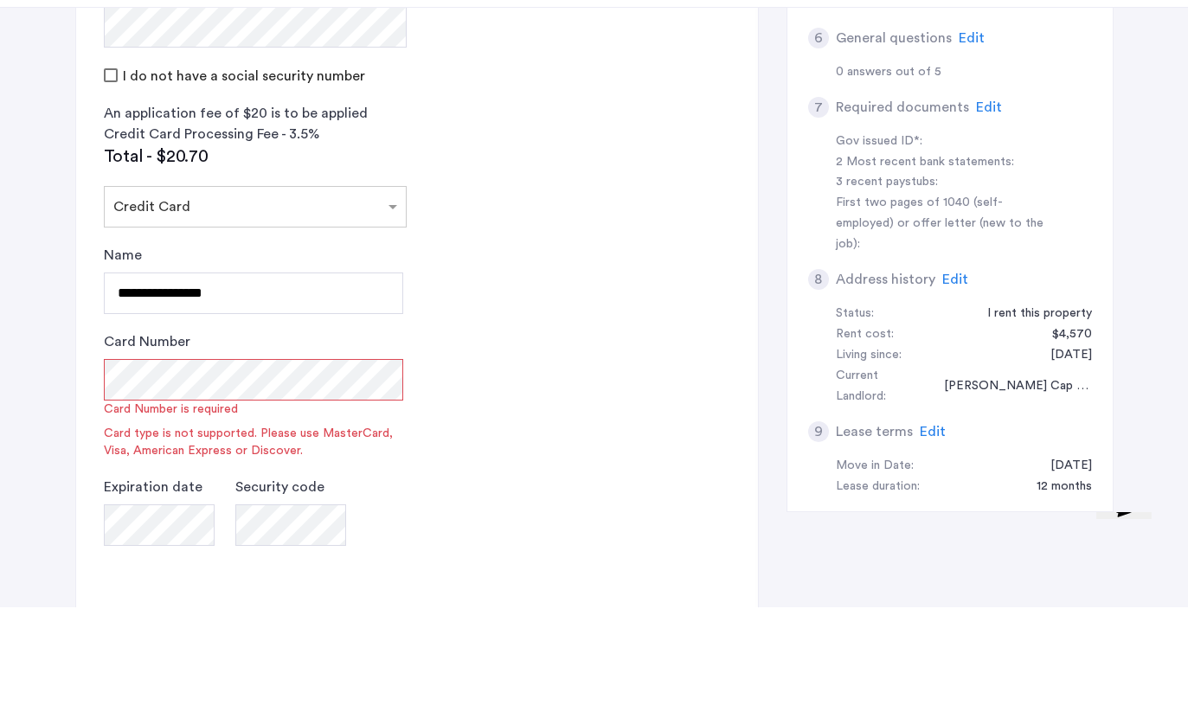
scroll to position [612, 0]
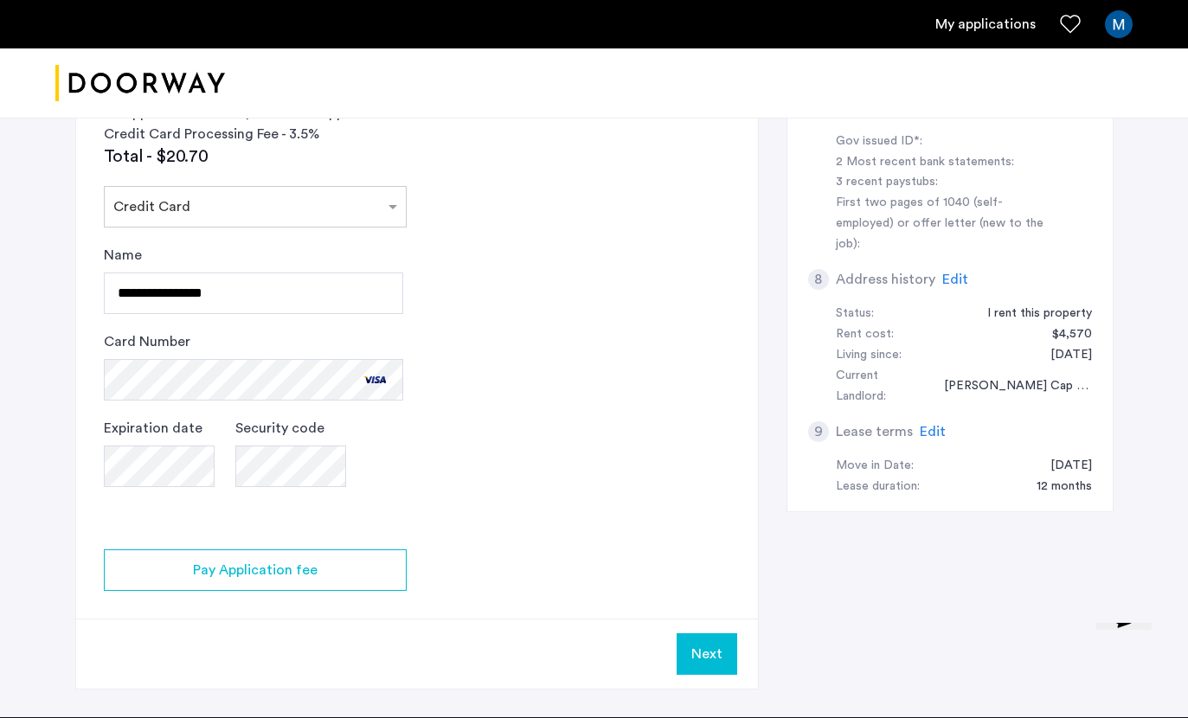
click at [616, 381] on app-credit-screening "2 Credit Screening & Application Fees Application Fees Please submit your appli…" at bounding box center [417, 161] width 682 height 1056
click at [332, 573] on div "Pay Application fee" at bounding box center [255, 570] width 275 height 21
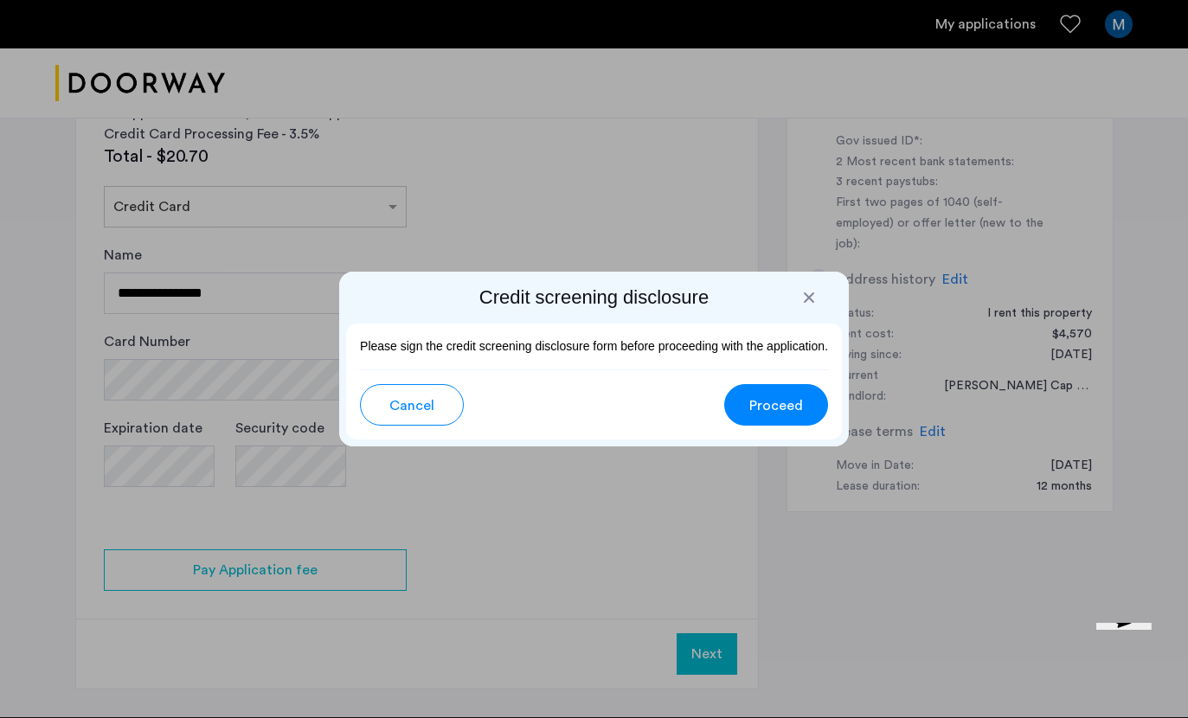
scroll to position [0, 0]
click at [784, 399] on span "Proceed" at bounding box center [776, 405] width 54 height 21
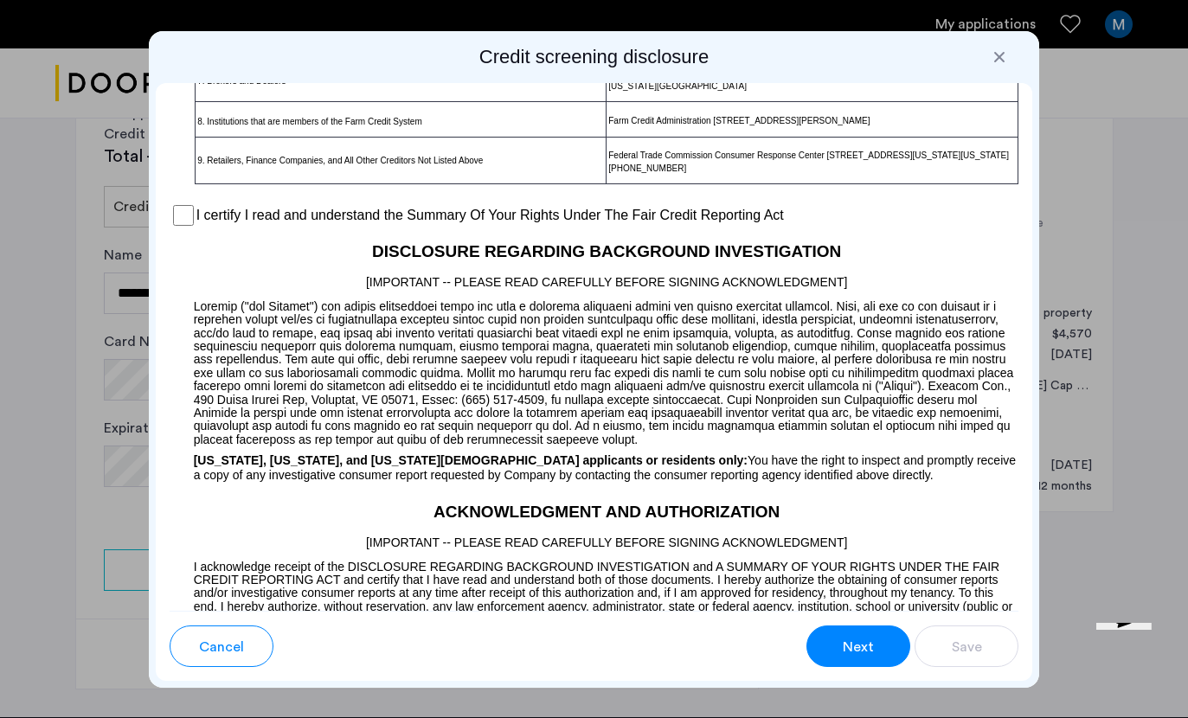
scroll to position [1426, 0]
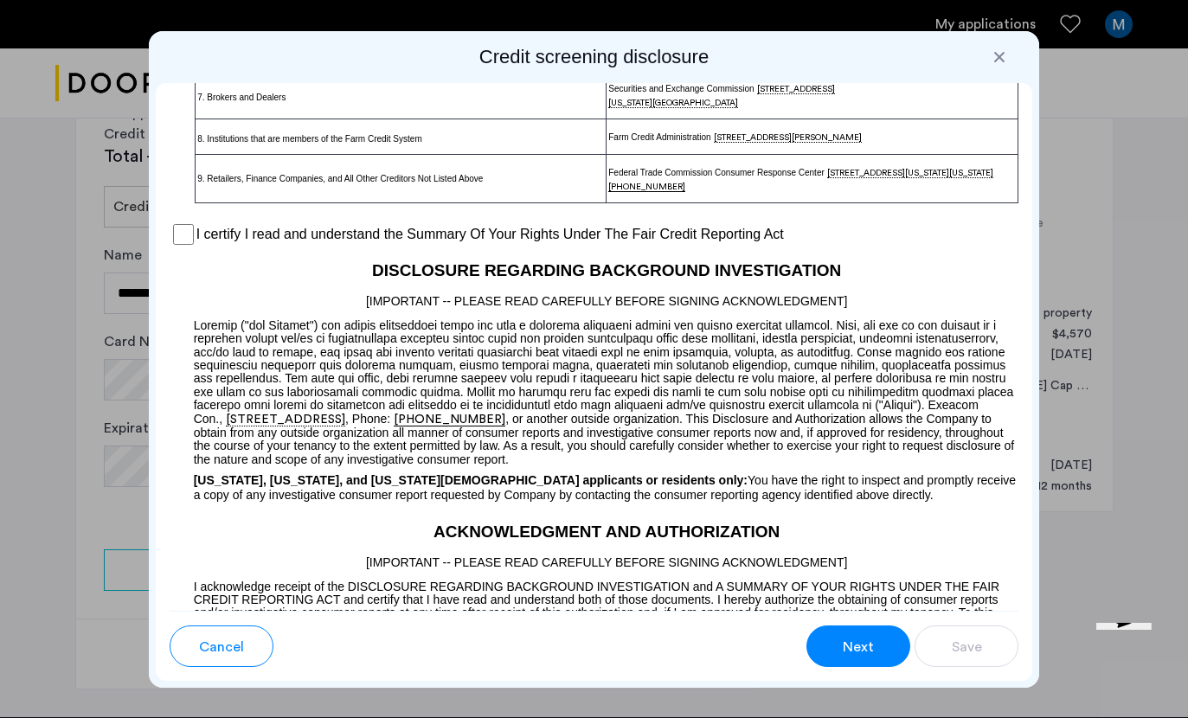
click at [217, 245] on label "I certify I read and understand the Summary Of Your Rights Under The Fair Credi…" at bounding box center [490, 234] width 588 height 21
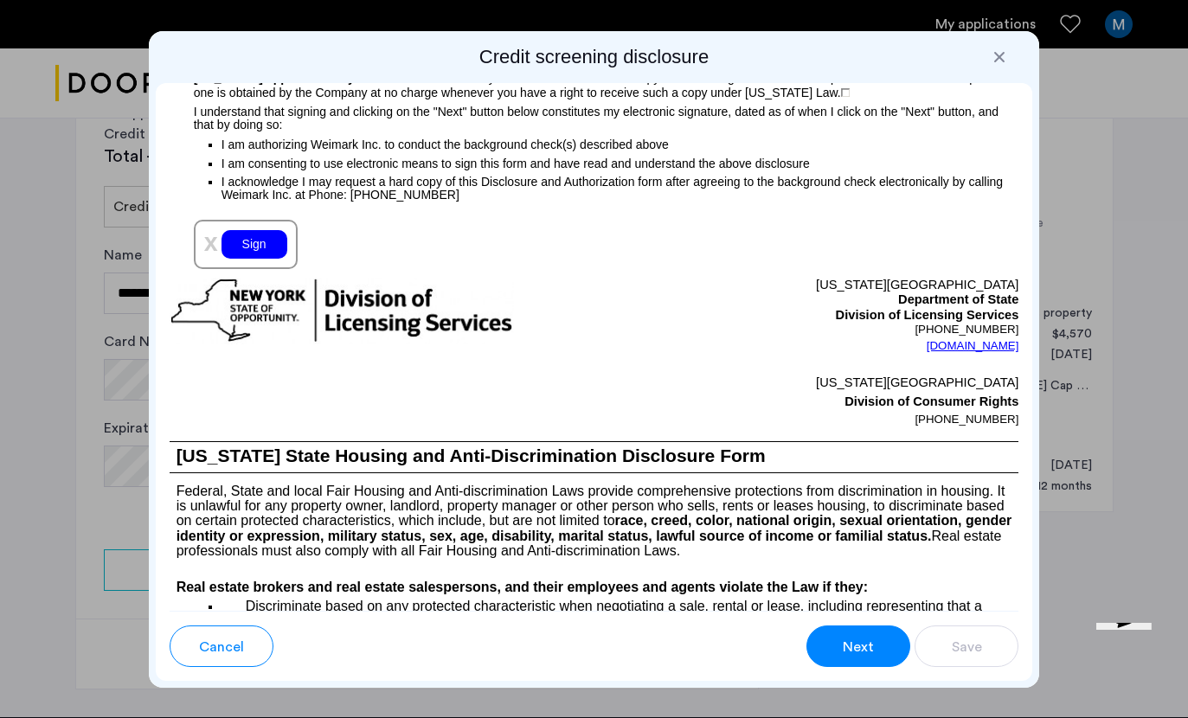
scroll to position [2065, 0]
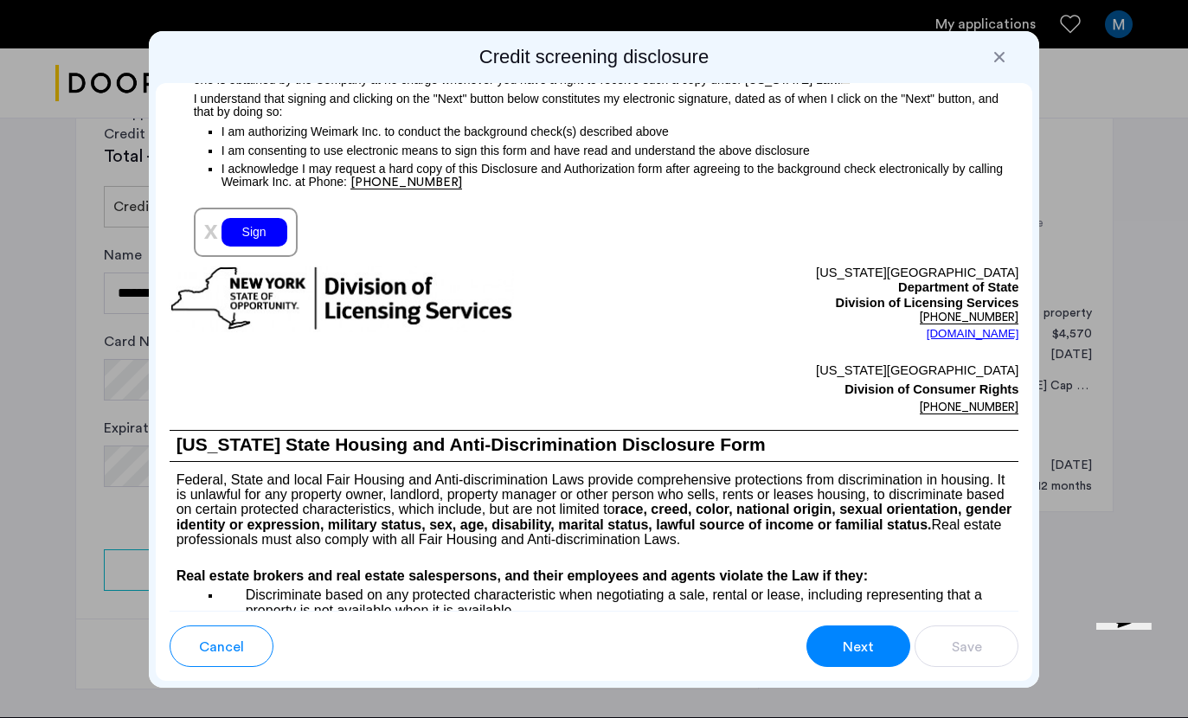
click at [254, 247] on div "Sign" at bounding box center [255, 232] width 66 height 29
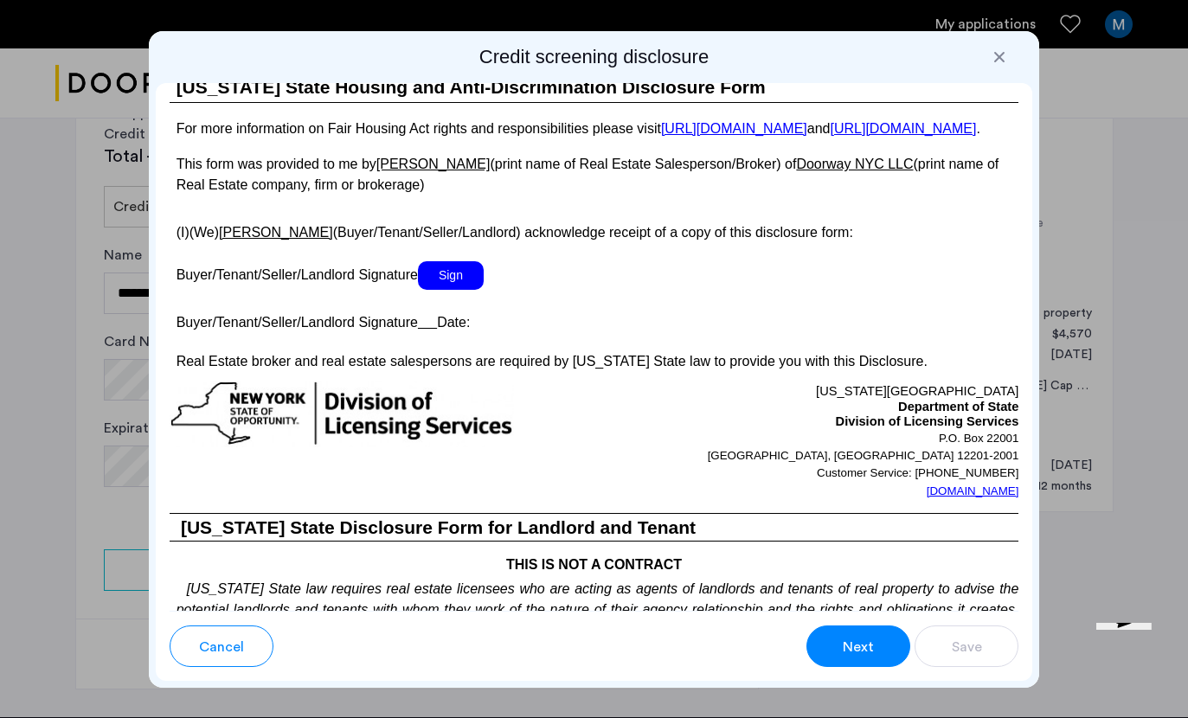
scroll to position [3246, 0]
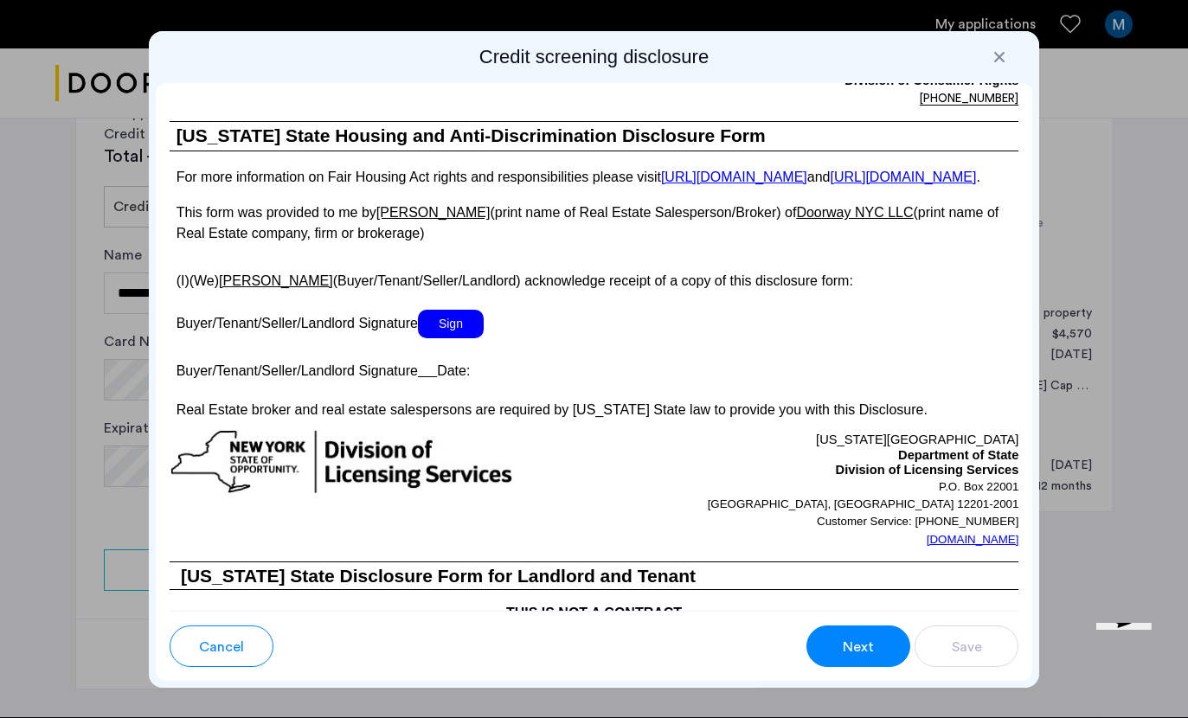
click at [457, 338] on span "Sign" at bounding box center [451, 324] width 66 height 29
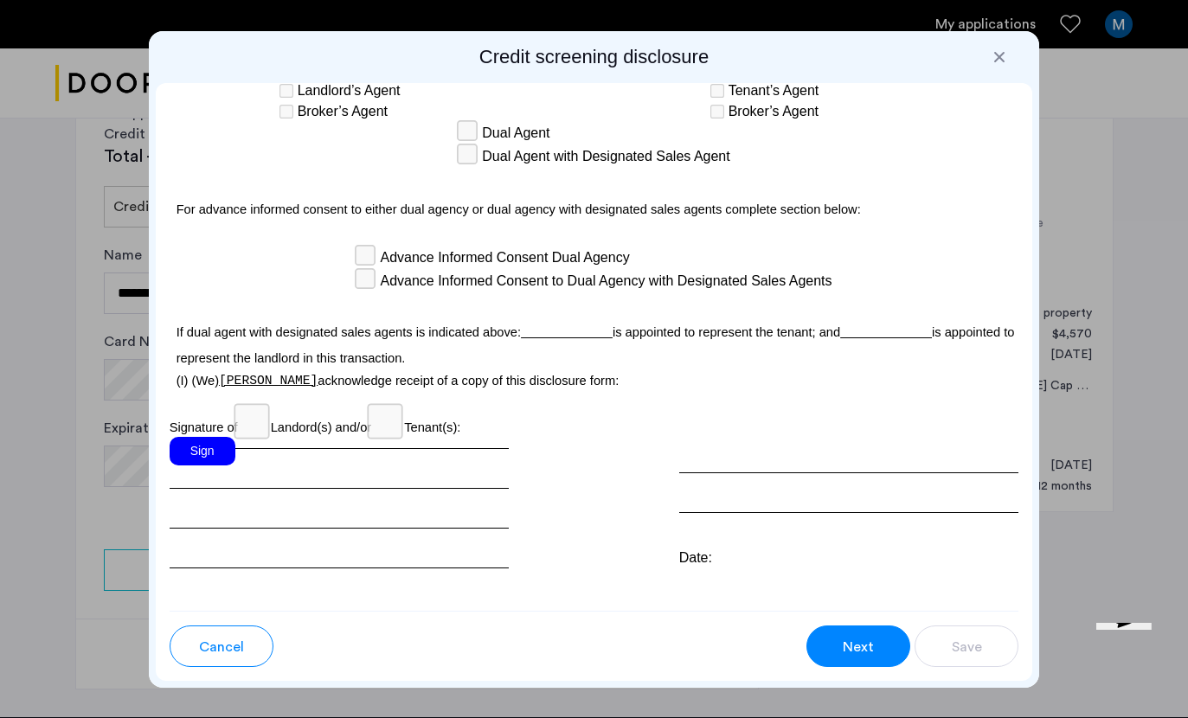
scroll to position [5111, 0]
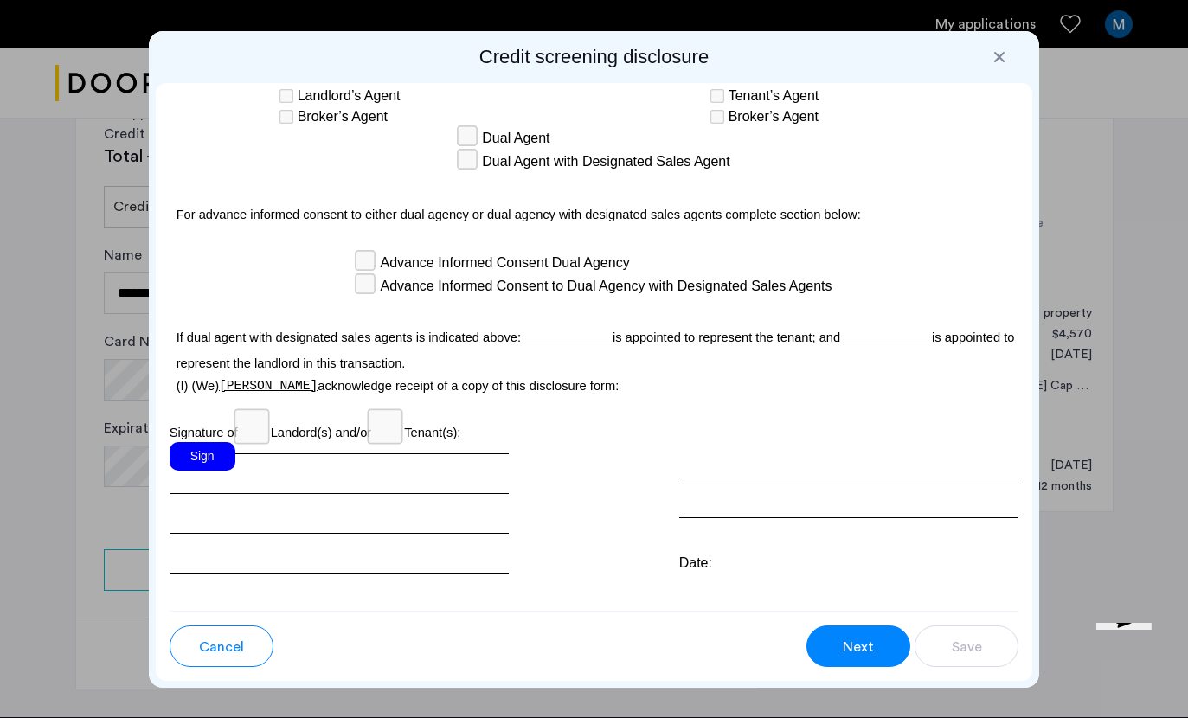
click at [212, 471] on div "Sign" at bounding box center [203, 456] width 66 height 29
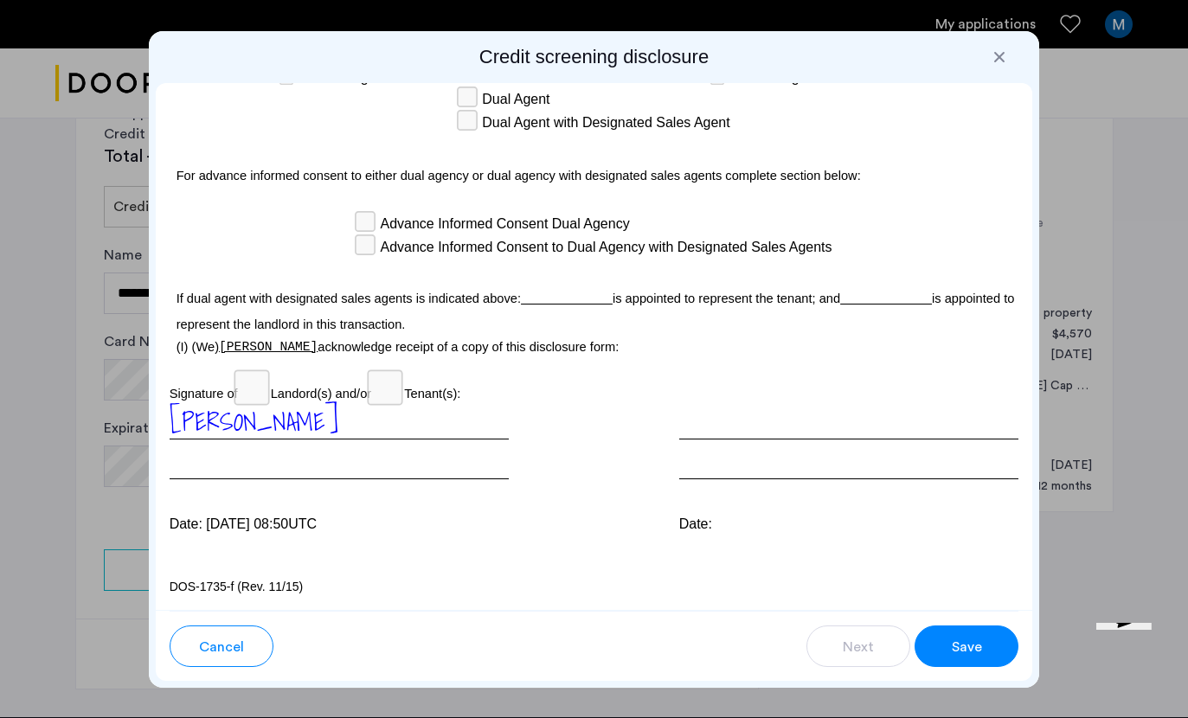
scroll to position [5238, 0]
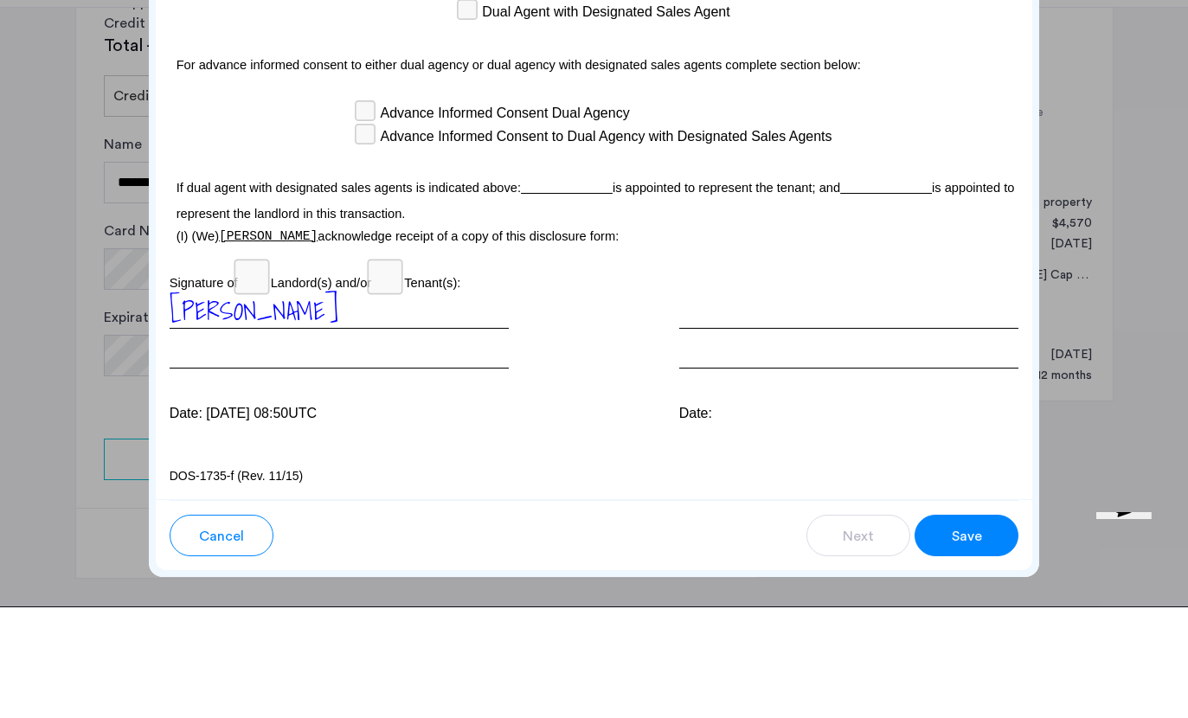
click at [980, 637] on span "Save" at bounding box center [967, 647] width 30 height 21
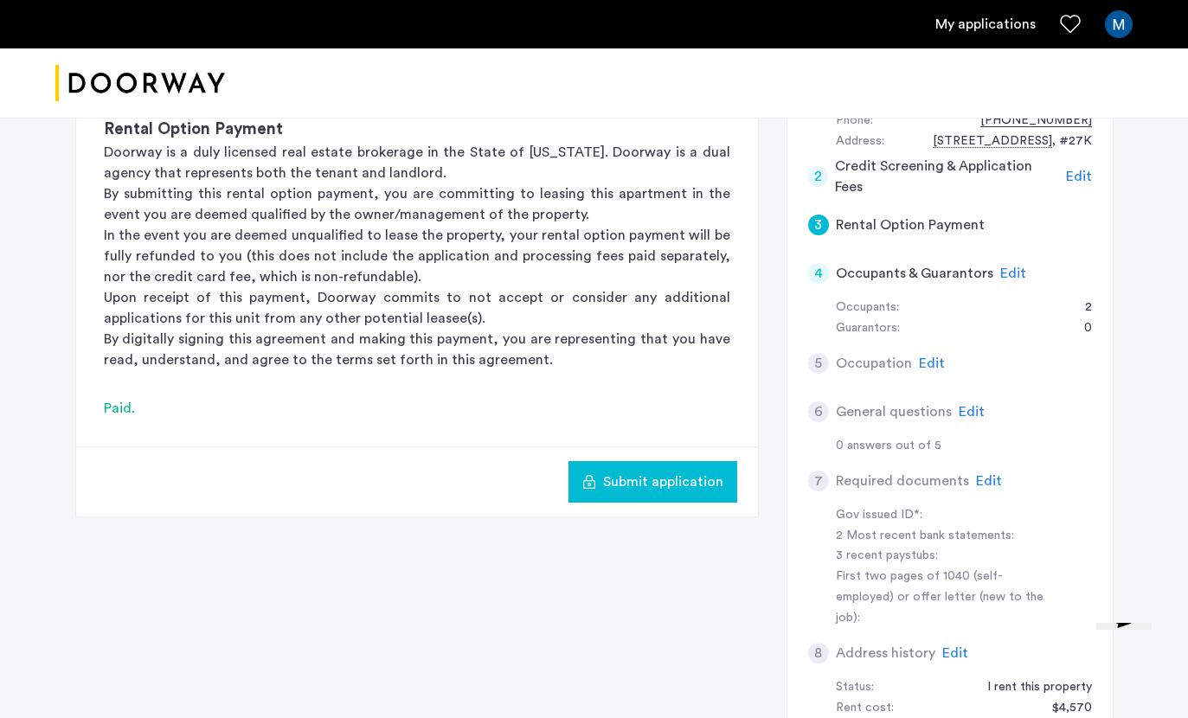
scroll to position [254, 0]
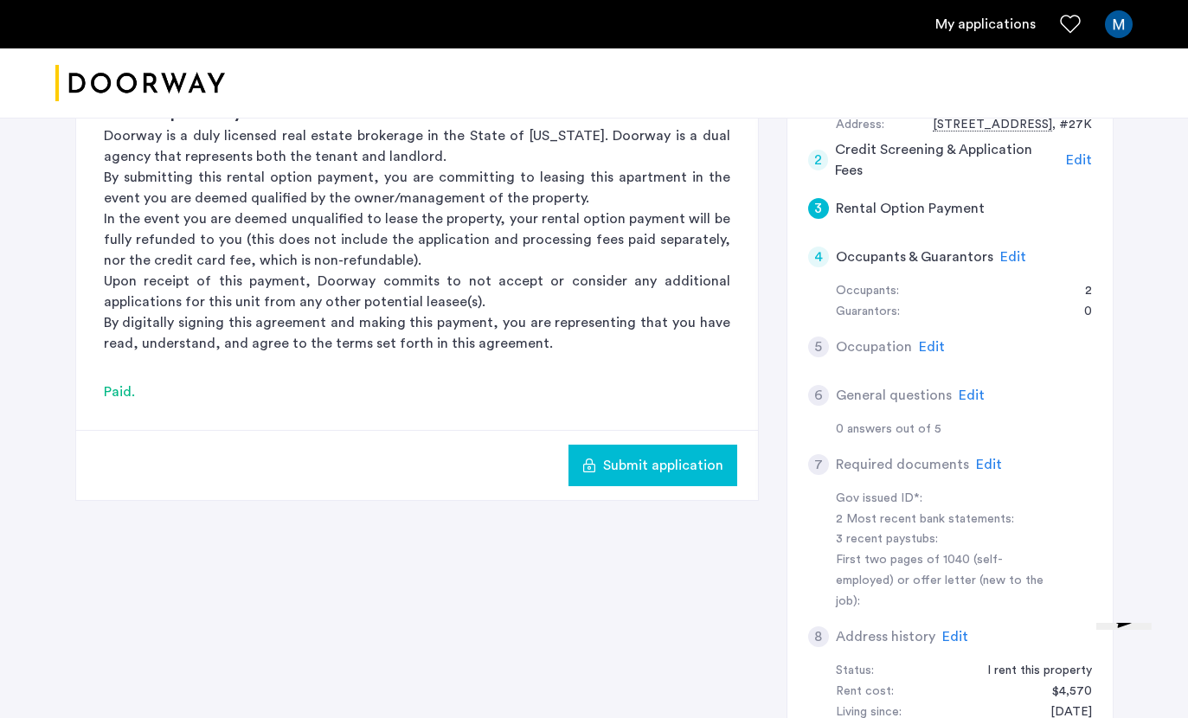
click at [688, 470] on span "Submit application" at bounding box center [663, 465] width 120 height 21
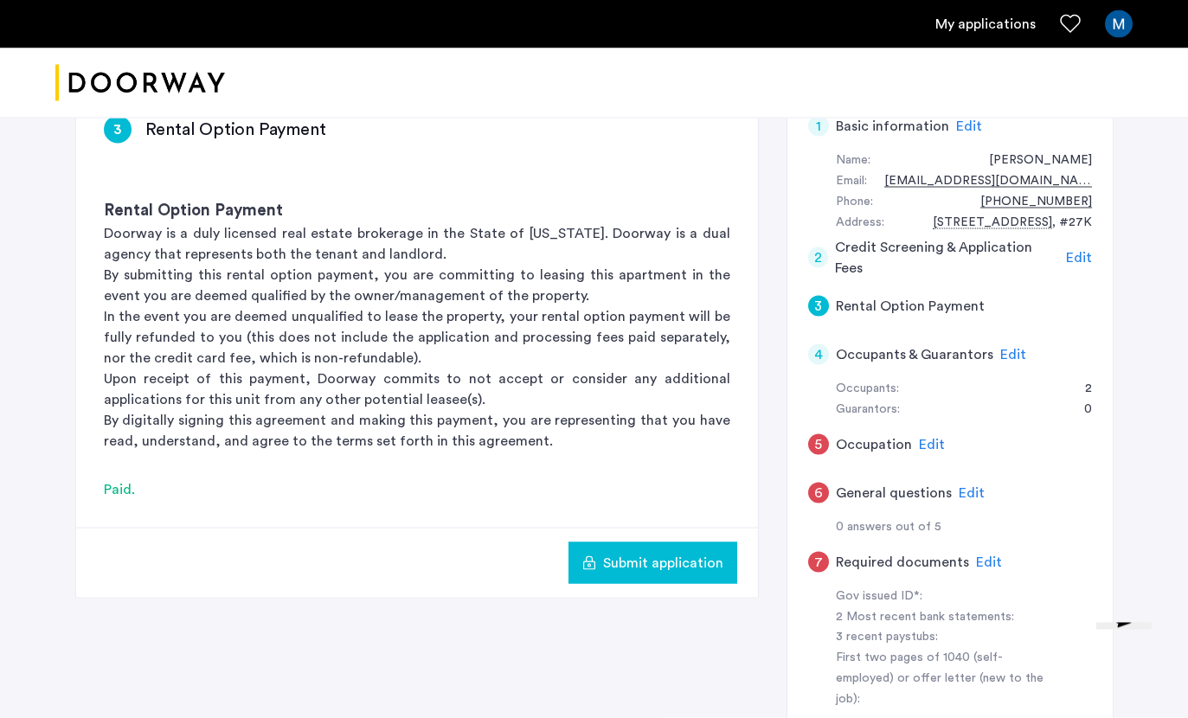
scroll to position [156, 0]
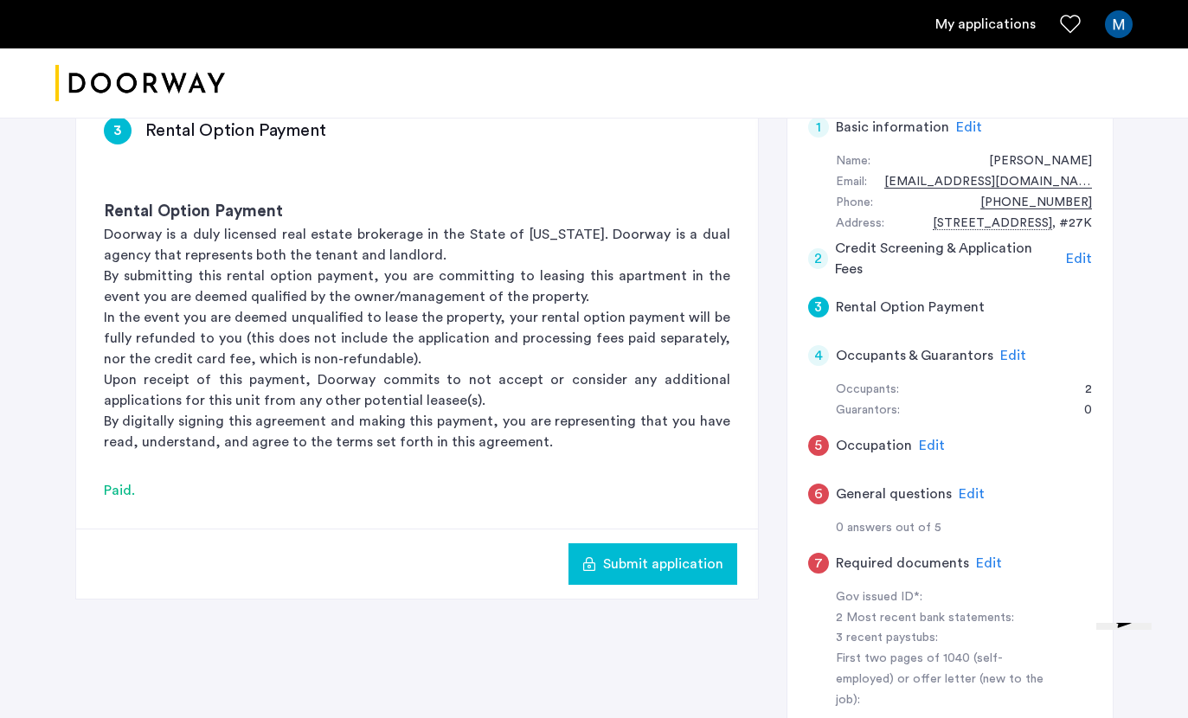
click at [1005, 356] on span "Edit" at bounding box center [1013, 356] width 26 height 14
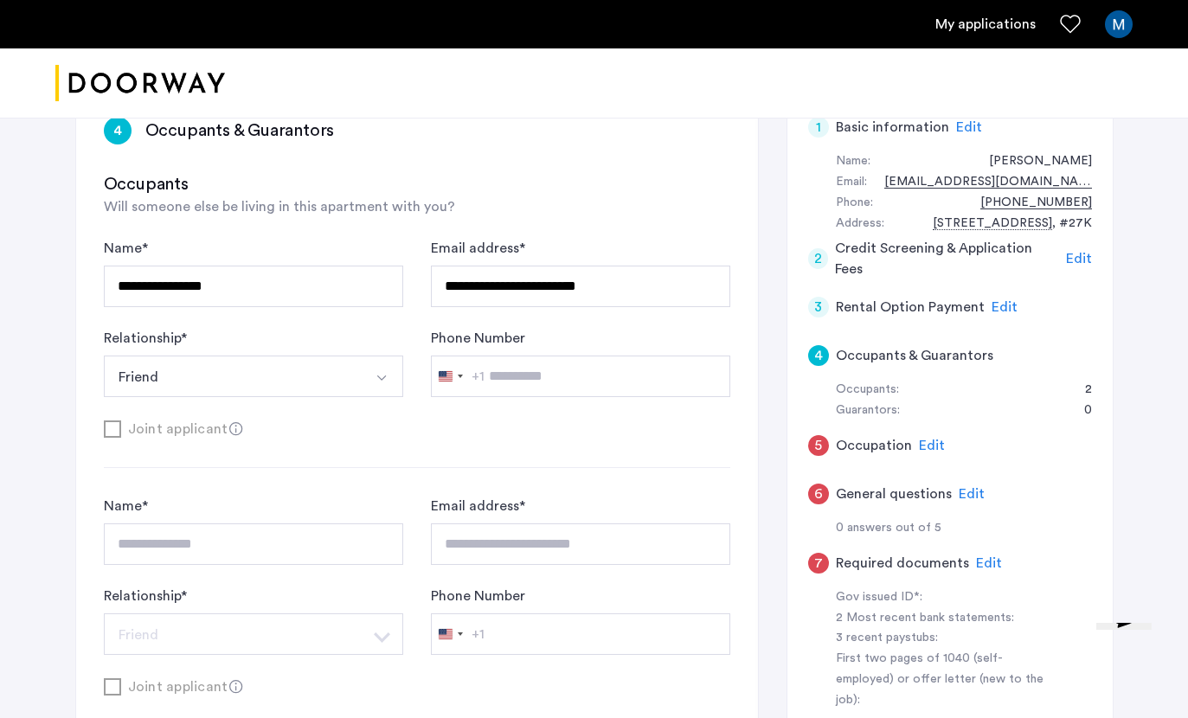
type input "**********"
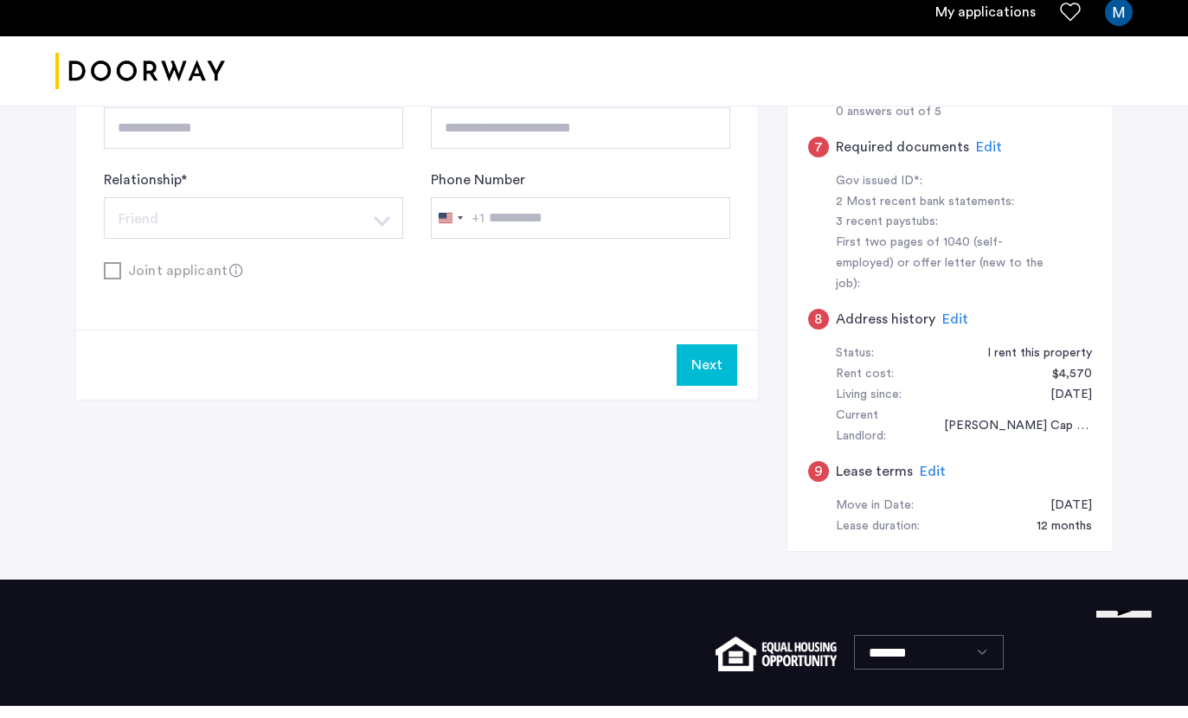
scroll to position [560, 0]
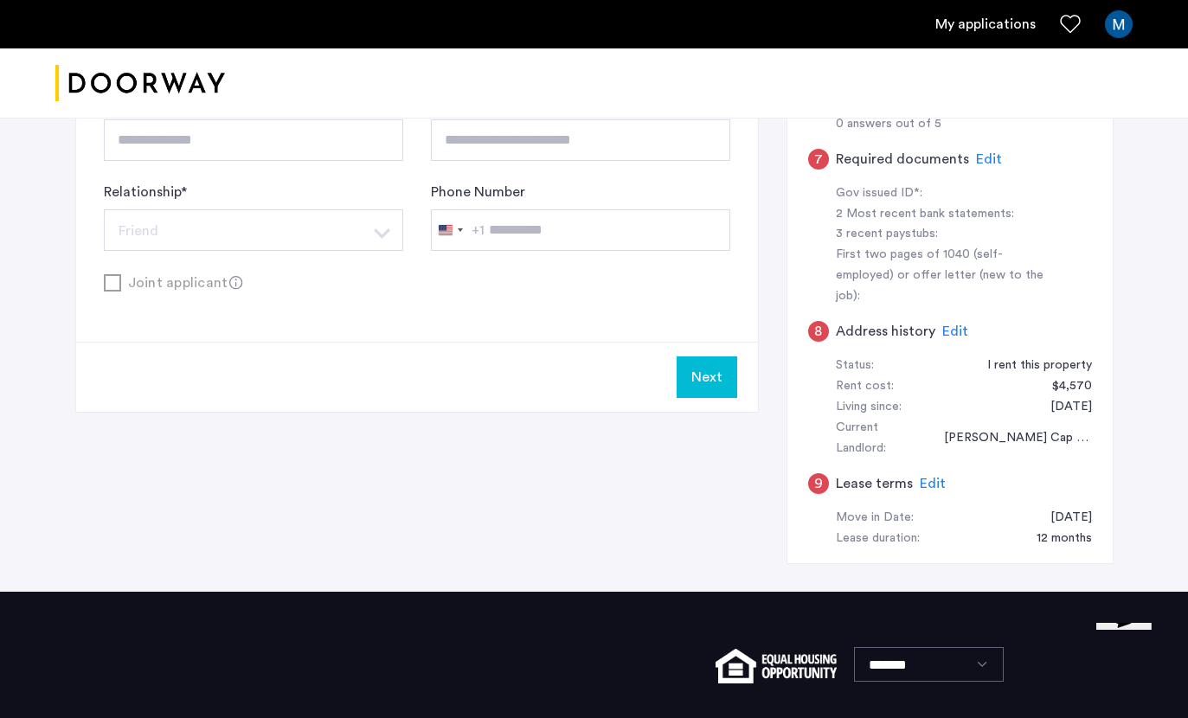
click at [720, 382] on button "Next" at bounding box center [707, 377] width 61 height 42
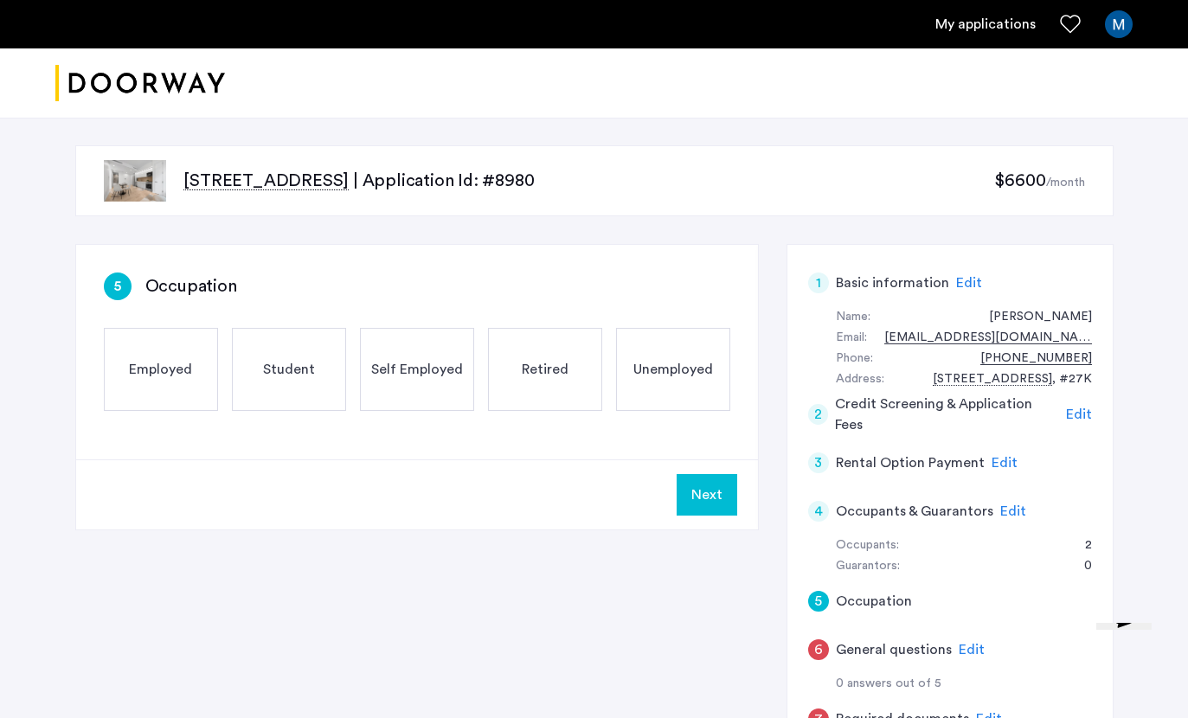
click at [147, 361] on span "Employed" at bounding box center [160, 369] width 63 height 21
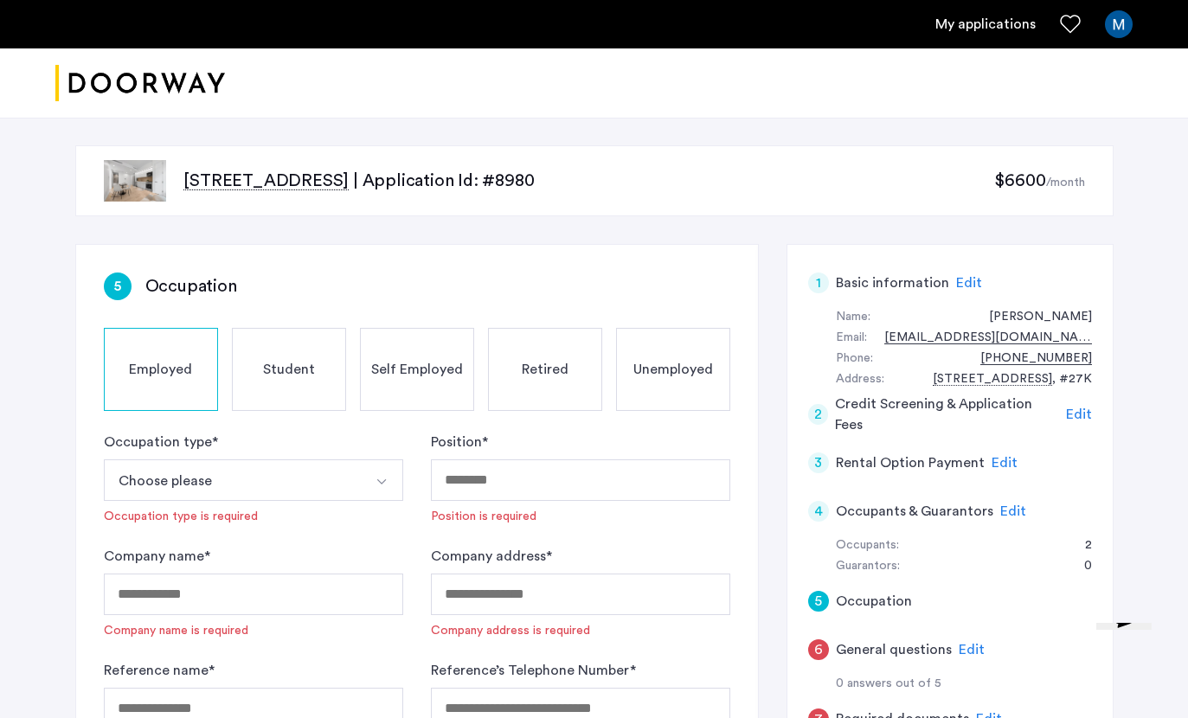
click at [328, 474] on button "Choose please" at bounding box center [233, 480] width 259 height 42
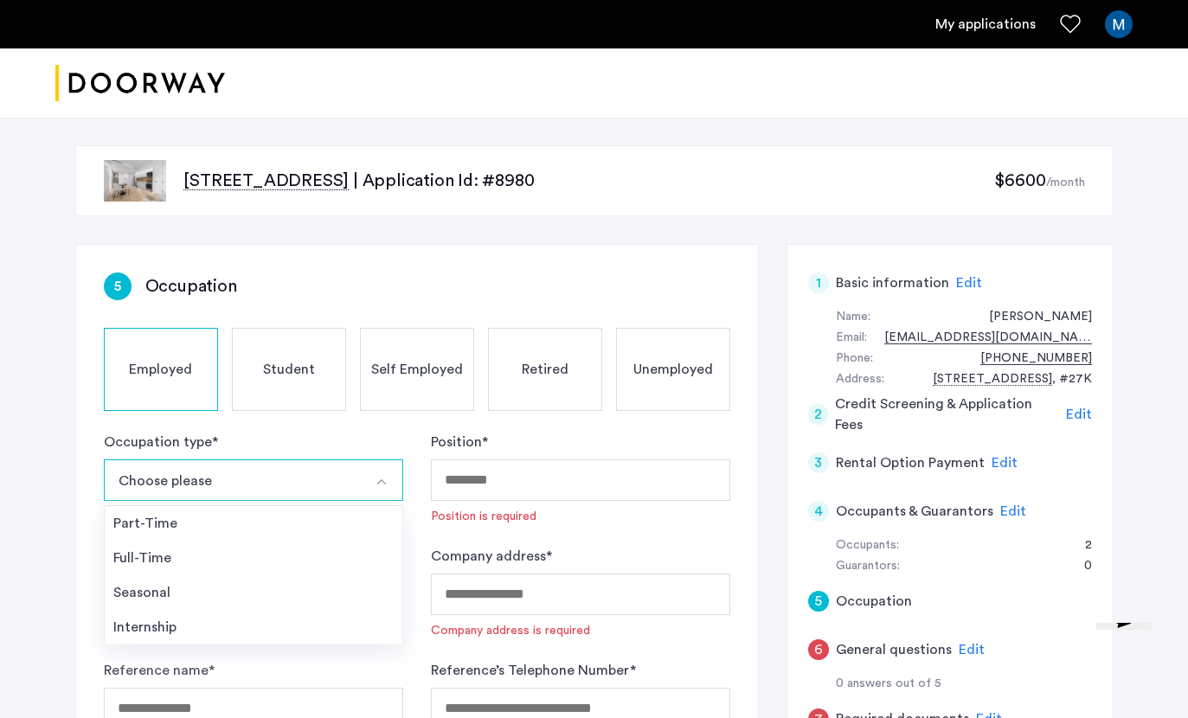
click at [297, 568] on li "Full-Time" at bounding box center [254, 558] width 298 height 35
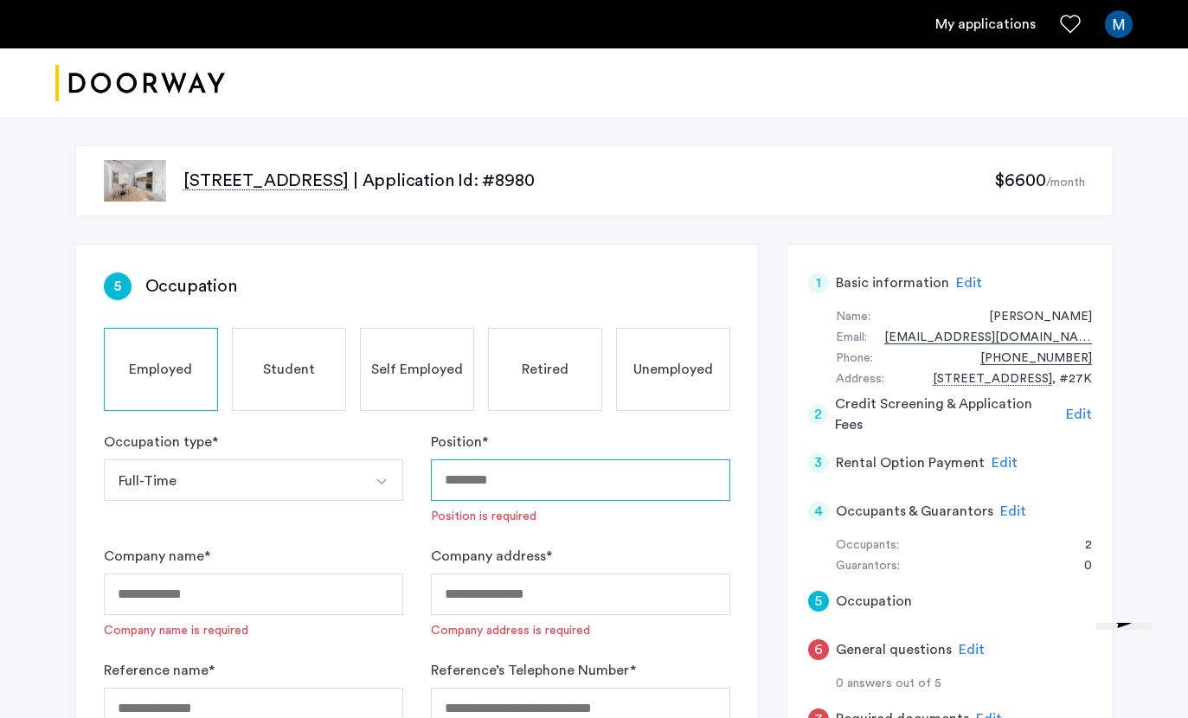
click at [559, 495] on input "Position *" at bounding box center [580, 480] width 299 height 42
type input "*"
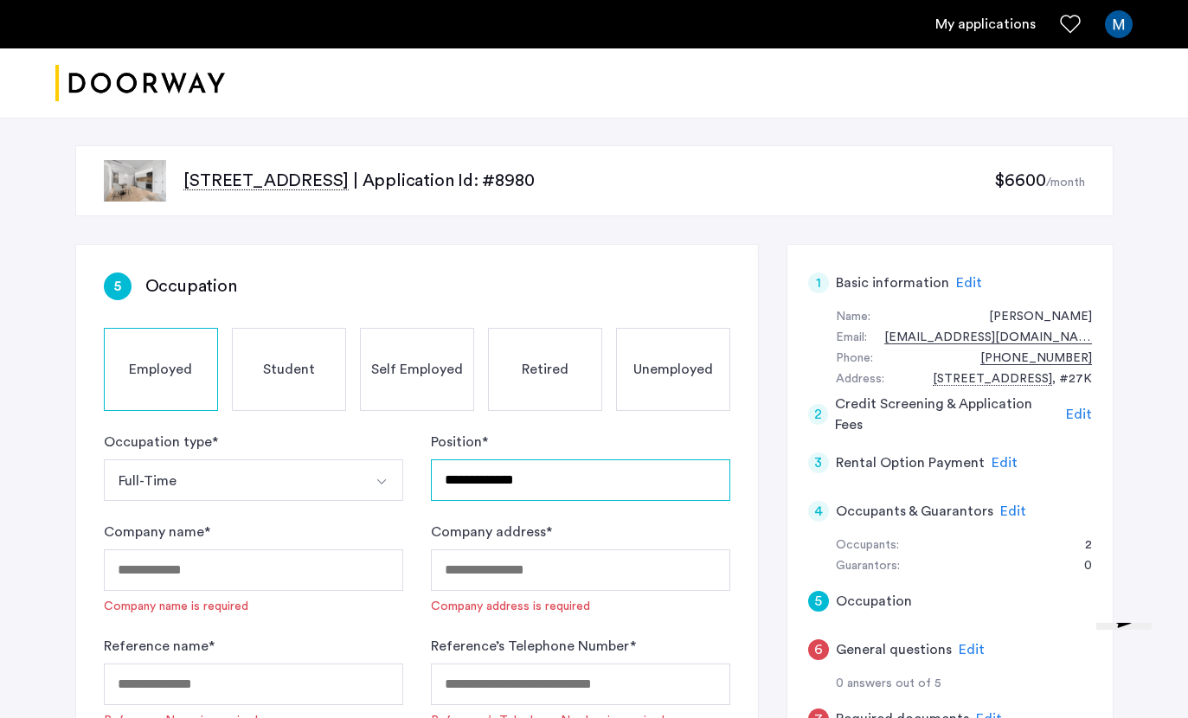
type input "**********"
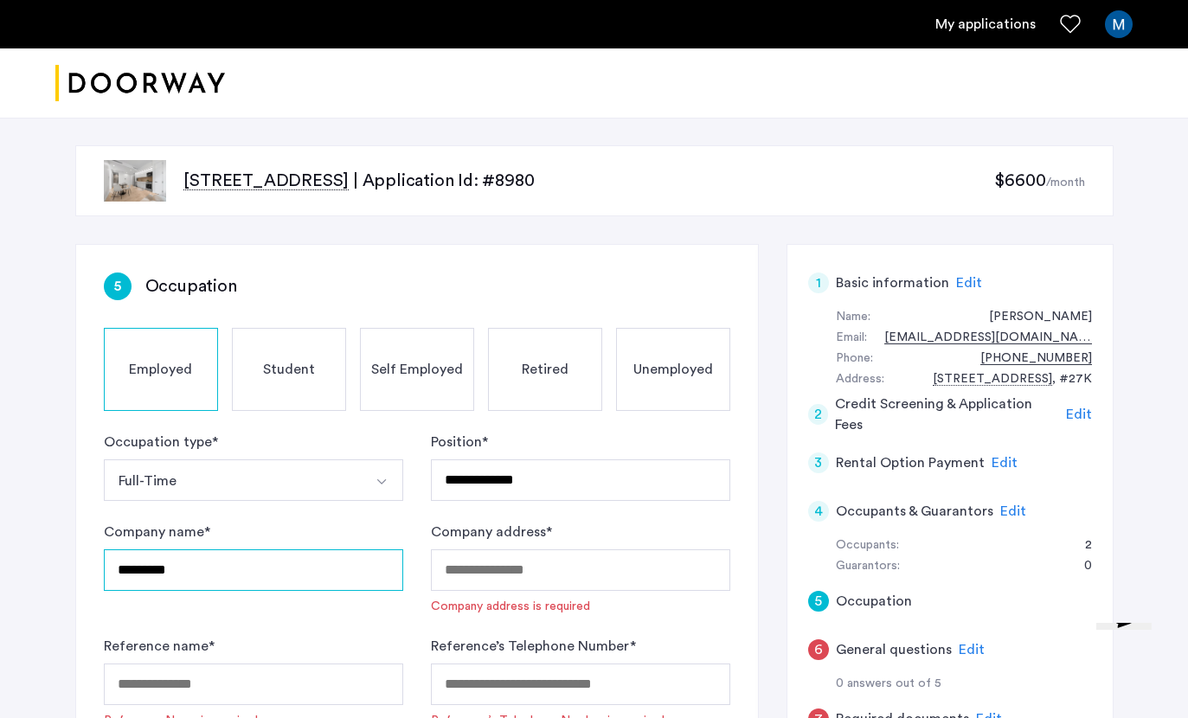
type input "*********"
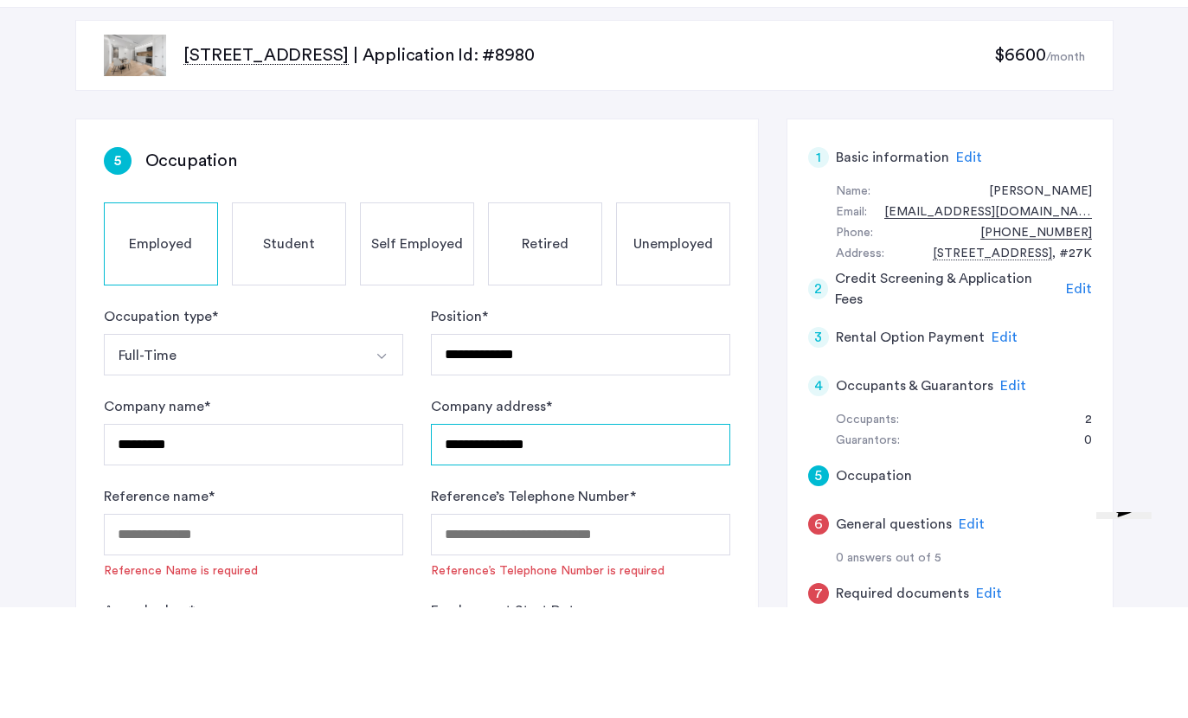
scroll to position [170, 0]
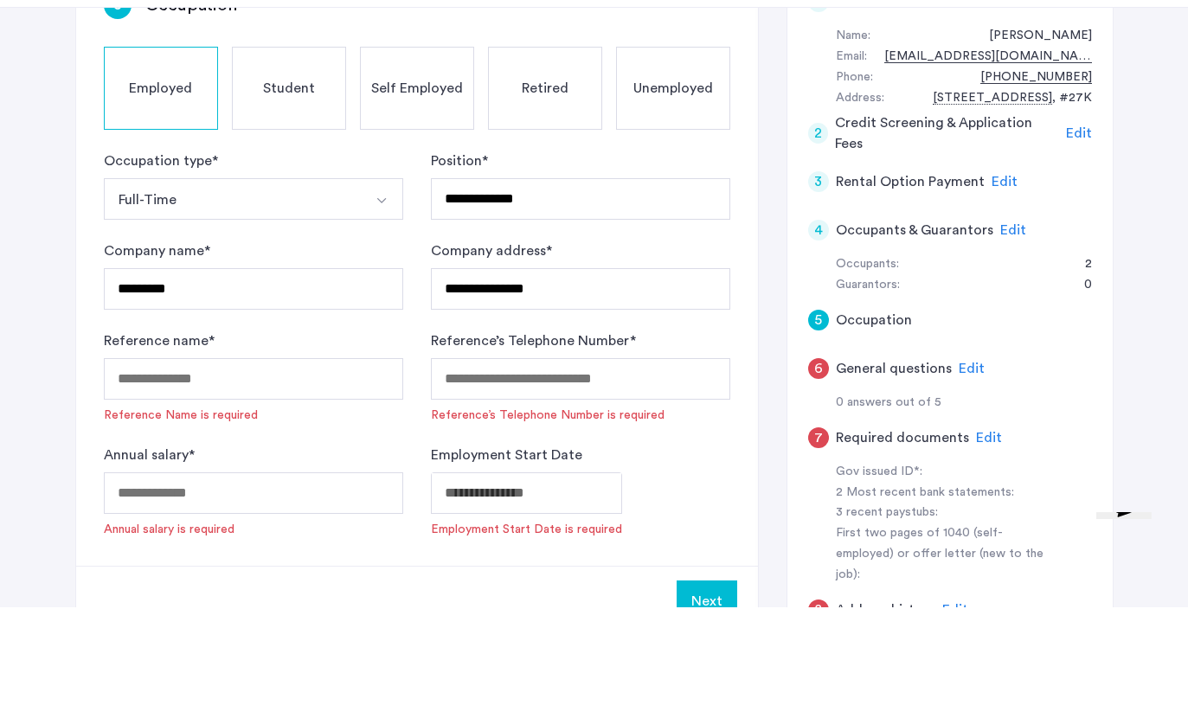
click at [269, 441] on div "Reference name * Reference Name is required" at bounding box center [253, 487] width 299 height 93
click at [343, 469] on input "Reference name *" at bounding box center [253, 490] width 299 height 42
click at [310, 469] on input "Reference name *" at bounding box center [253, 490] width 299 height 42
click at [645, 379] on input "**********" at bounding box center [580, 400] width 299 height 42
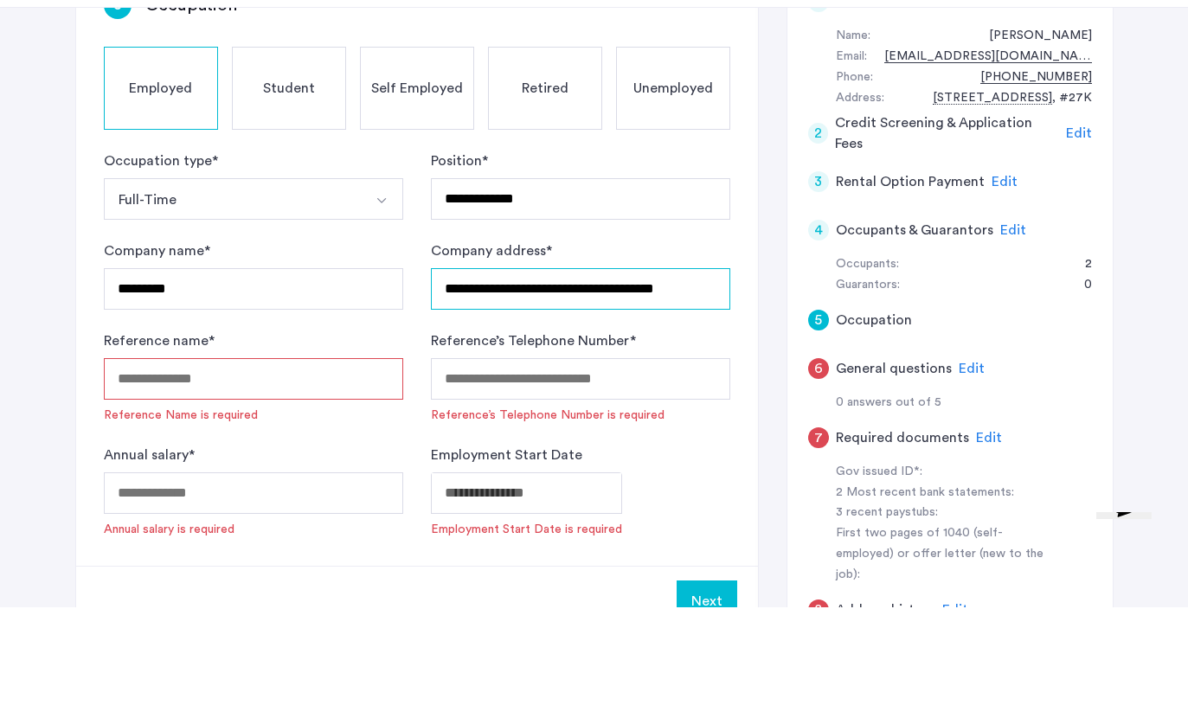
type input "**********"
click at [293, 469] on input "Reference name *" at bounding box center [253, 490] width 299 height 42
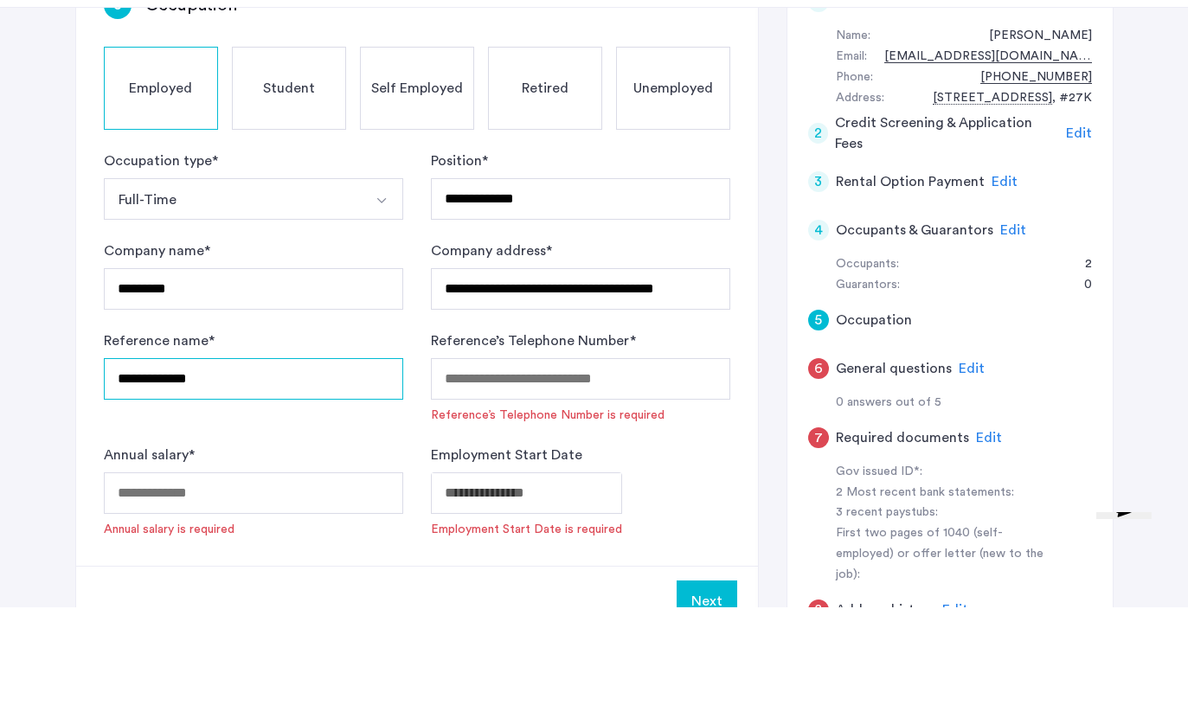
click at [302, 469] on input "**********" at bounding box center [253, 490] width 299 height 42
type input "**********"
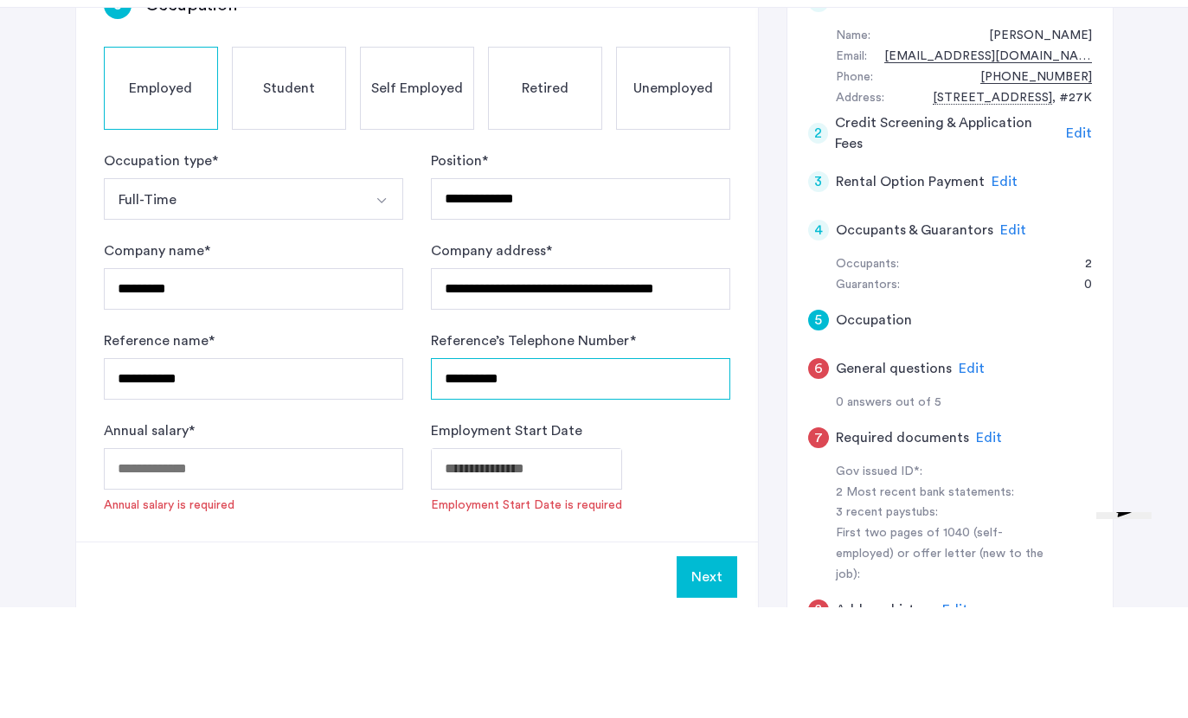
type input "**********"
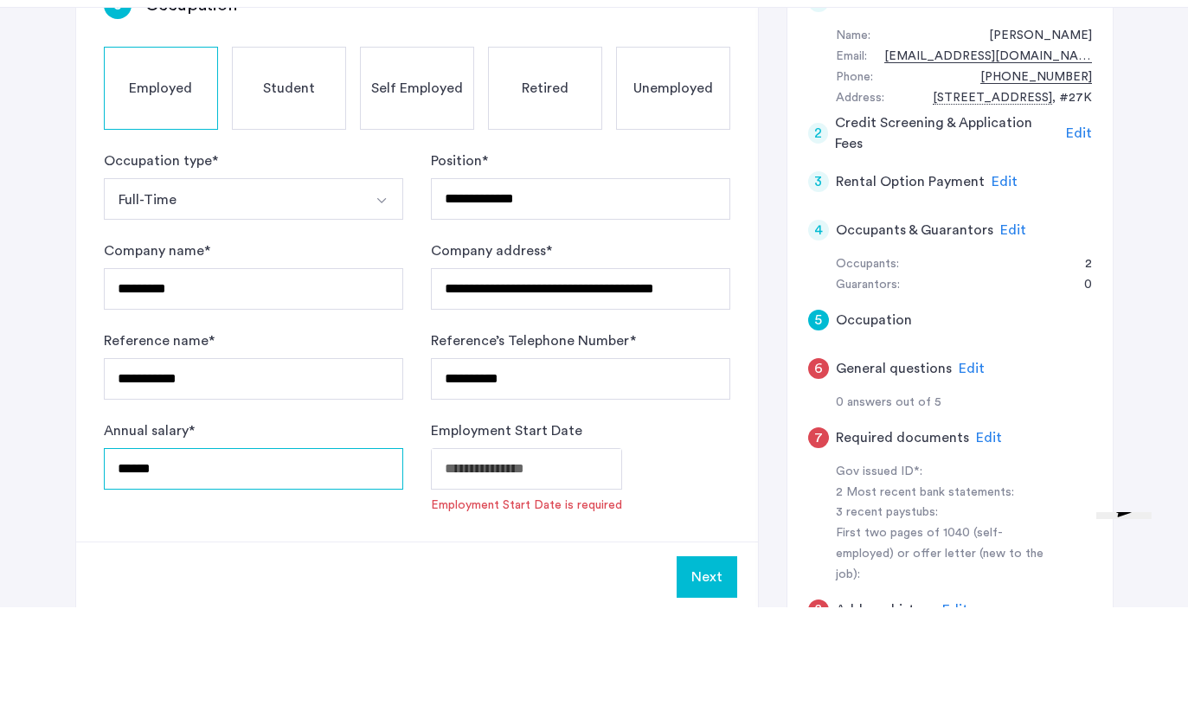
type input "******"
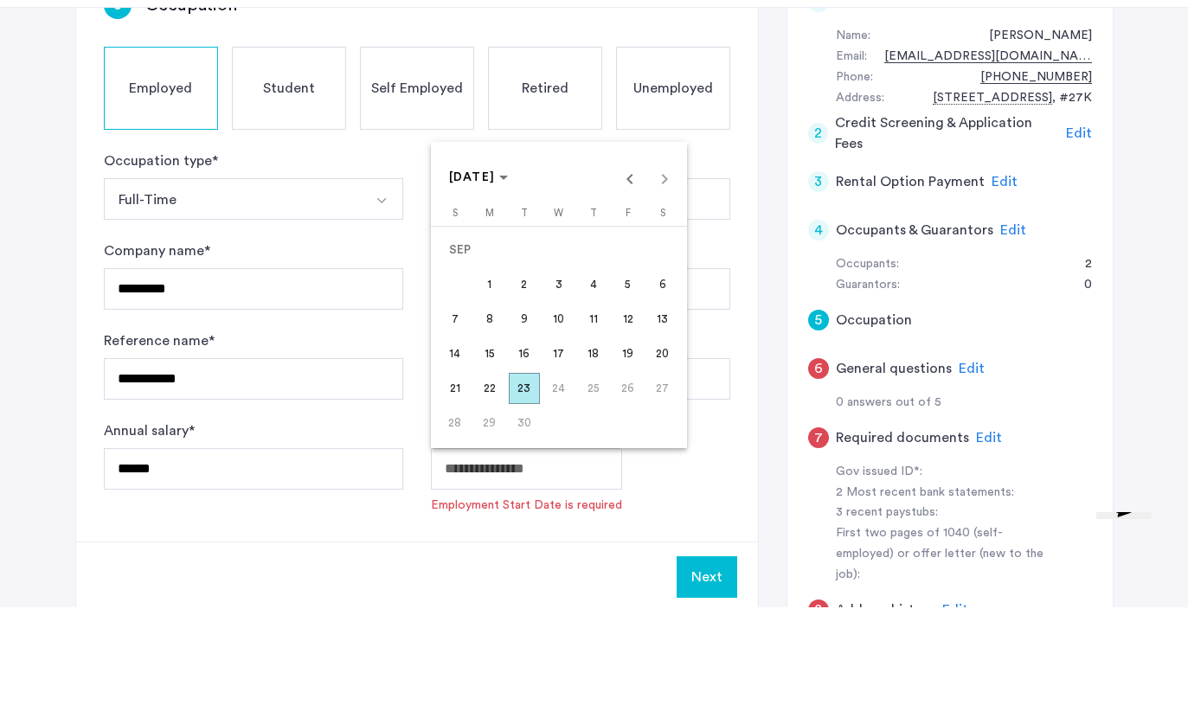
scroll to position [282, 0]
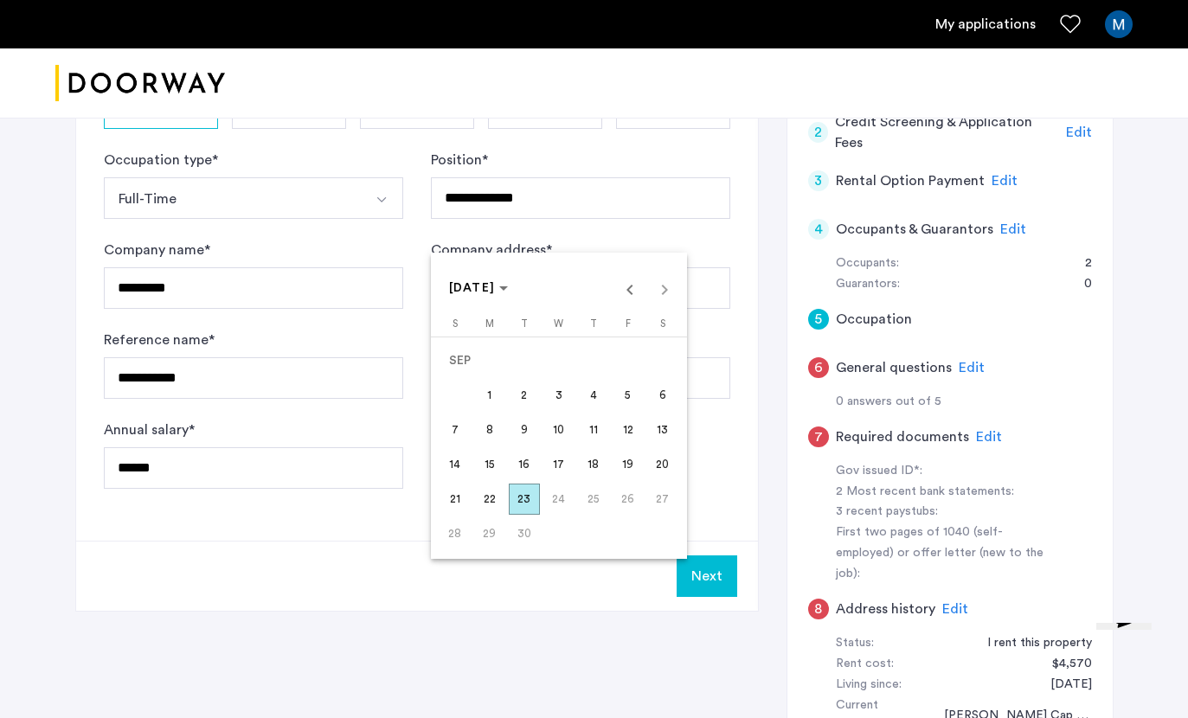
click at [509, 296] on span "SEP 2025" at bounding box center [479, 288] width 60 height 15
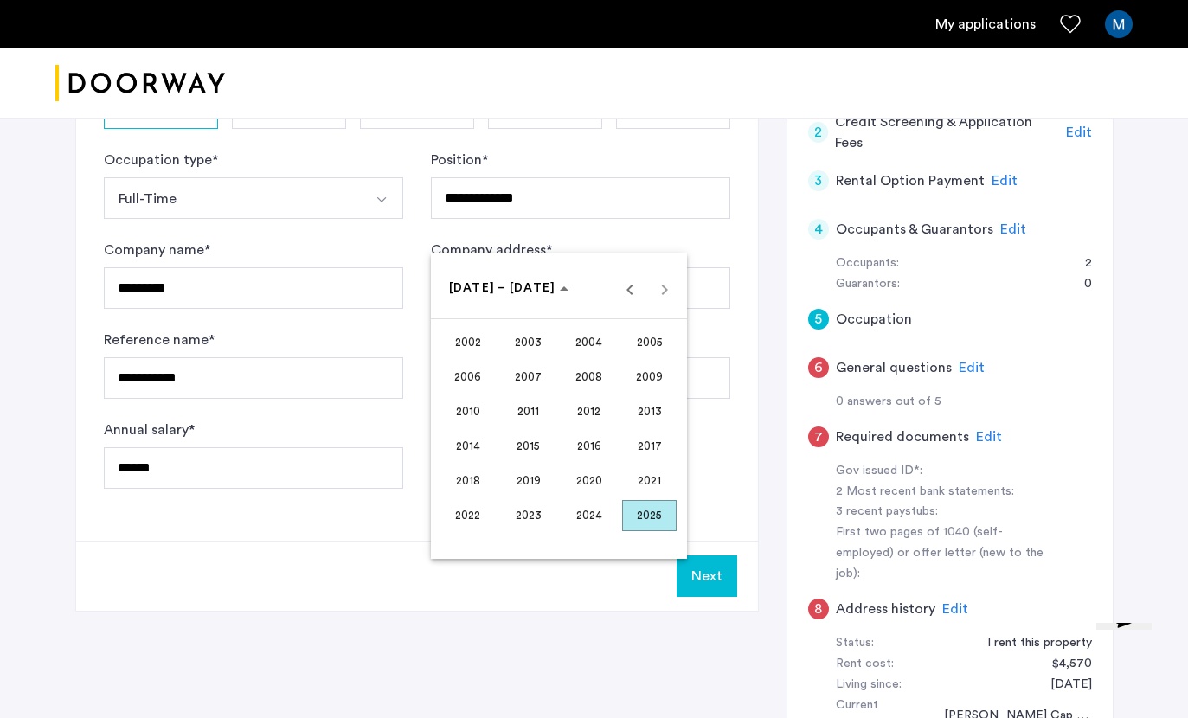
click at [645, 497] on span "2021" at bounding box center [649, 481] width 55 height 31
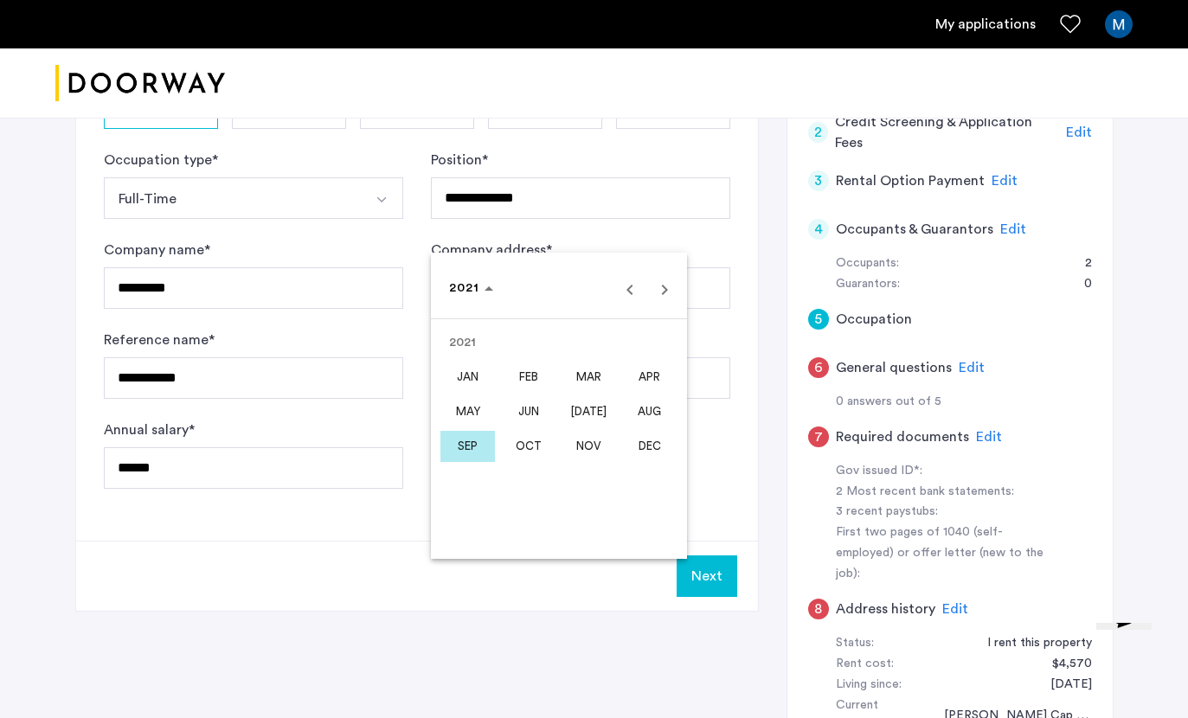
click at [470, 427] on span "MAY" at bounding box center [467, 411] width 55 height 31
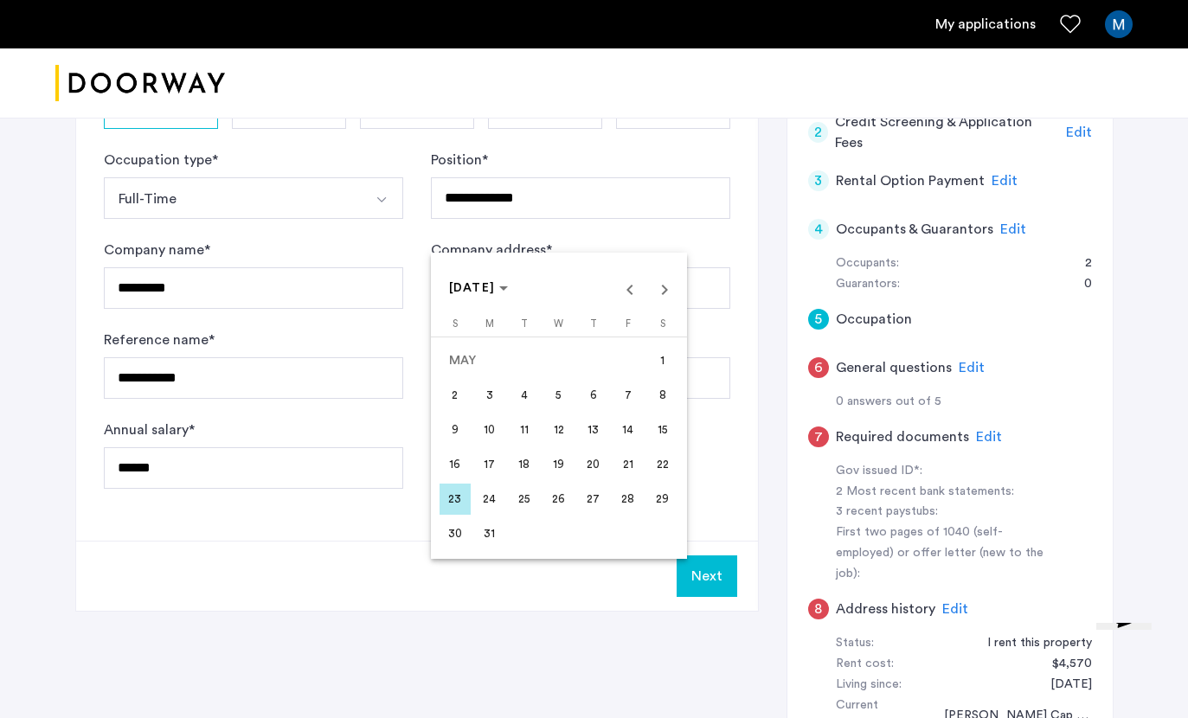
click at [667, 306] on span "Next month" at bounding box center [664, 289] width 35 height 35
click at [675, 306] on span "Next month" at bounding box center [664, 289] width 35 height 35
click at [661, 306] on span "Next month" at bounding box center [664, 289] width 35 height 35
click at [487, 411] on span "2" at bounding box center [489, 395] width 31 height 31
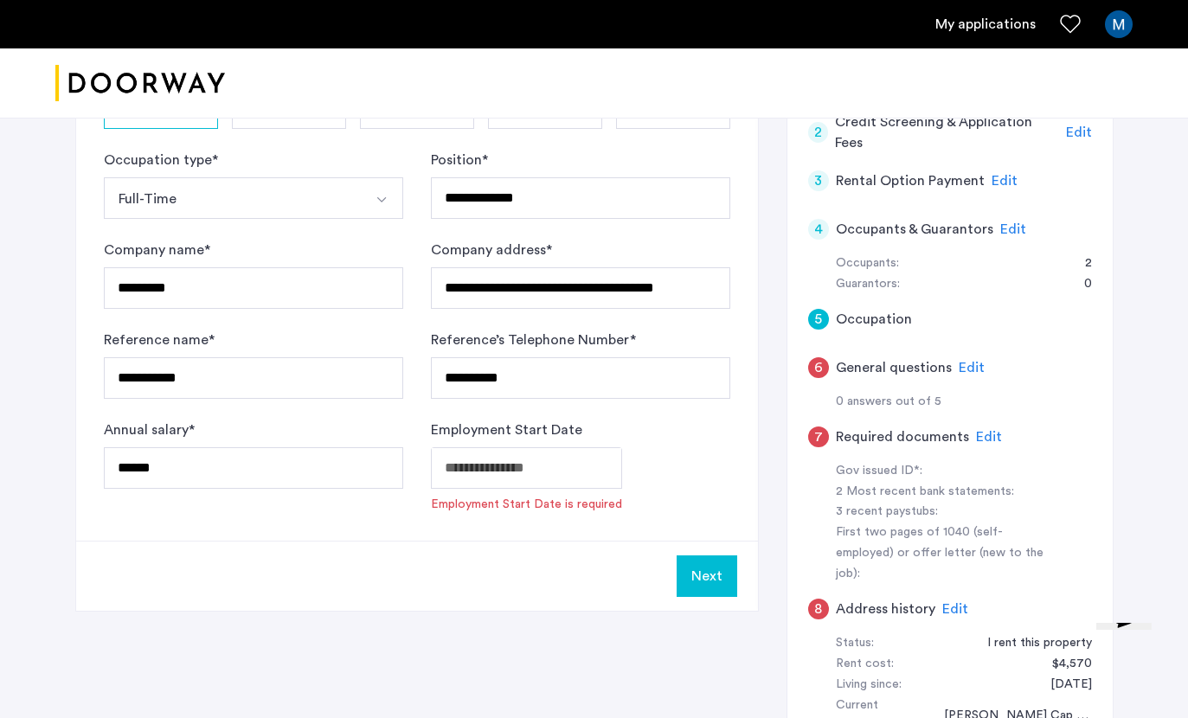
type input "**********"
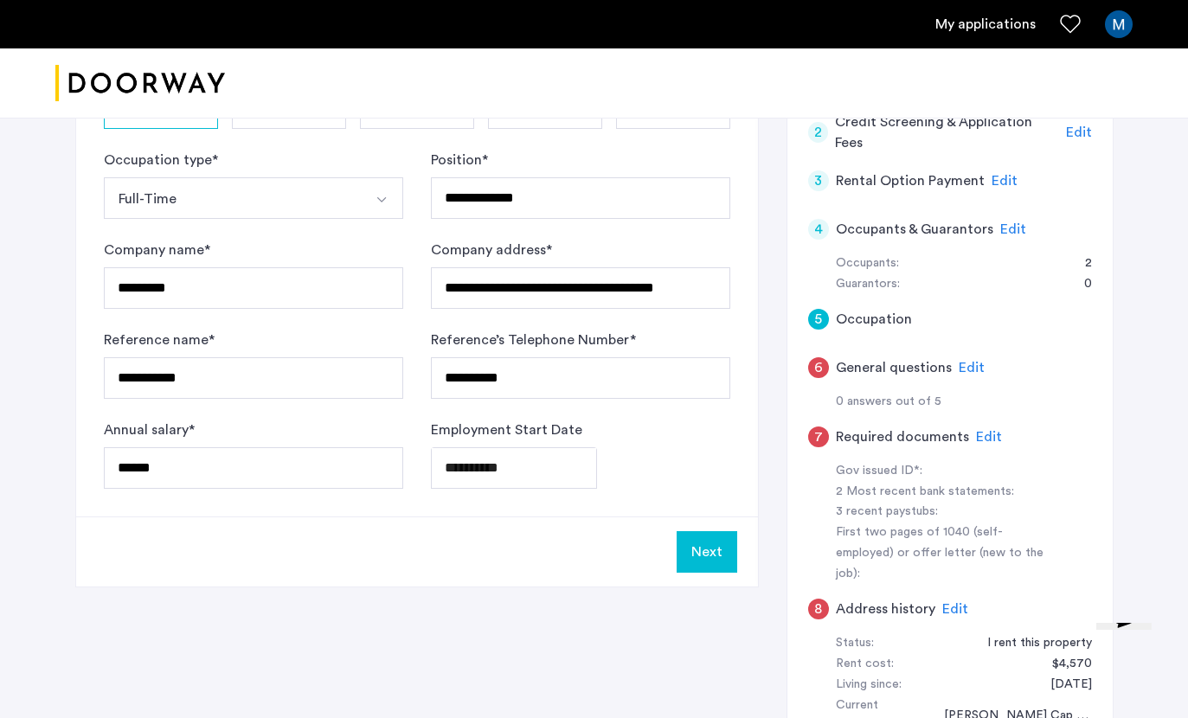
click at [716, 558] on button "Next" at bounding box center [707, 552] width 61 height 42
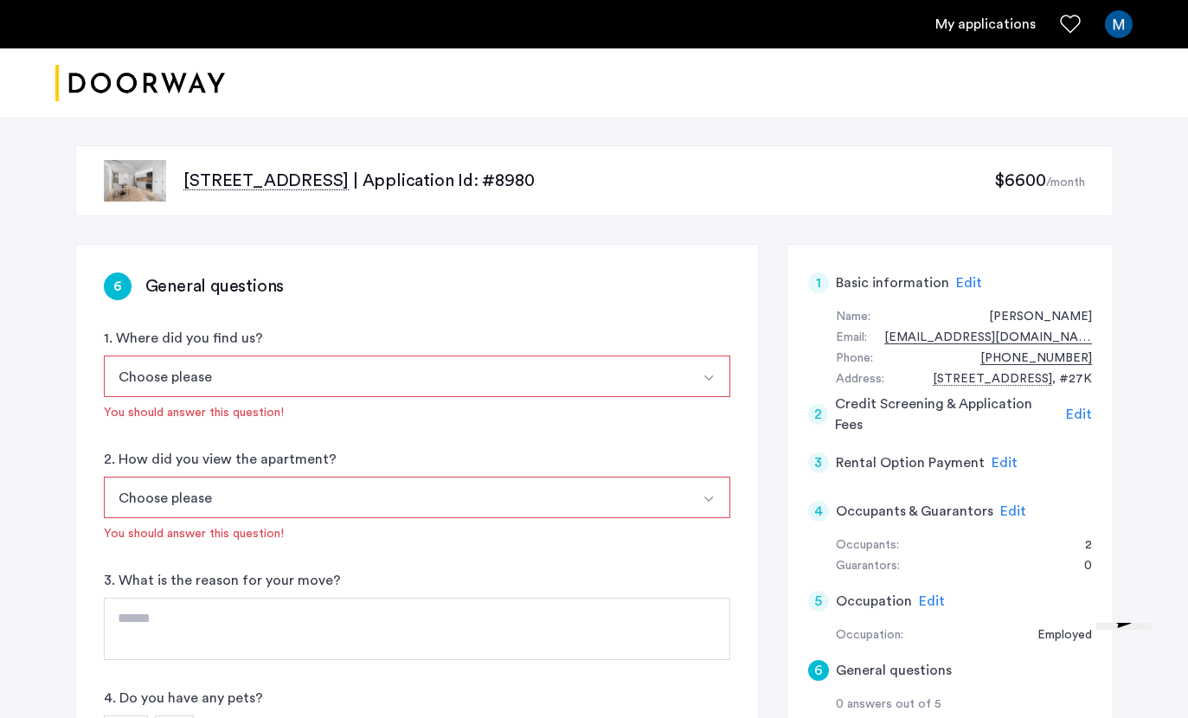
click at [478, 376] on button "Choose please" at bounding box center [397, 377] width 586 height 42
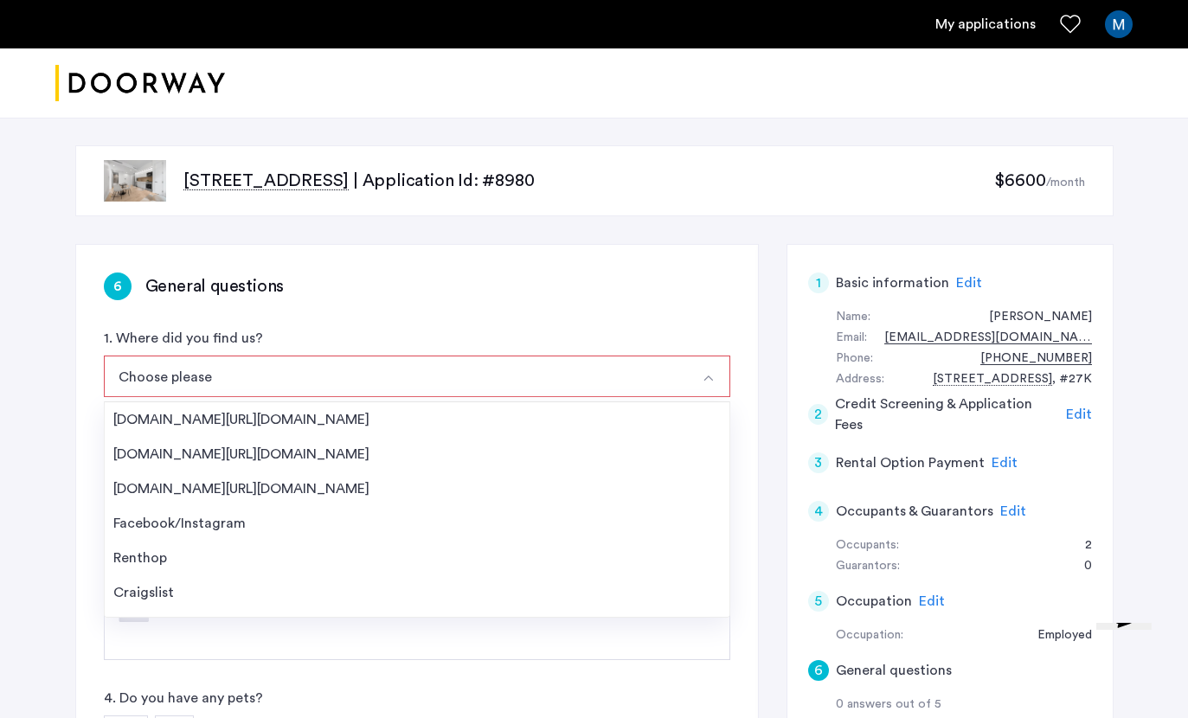
click at [492, 414] on div "Streeteasy.com/Zillow.com" at bounding box center [416, 419] width 607 height 21
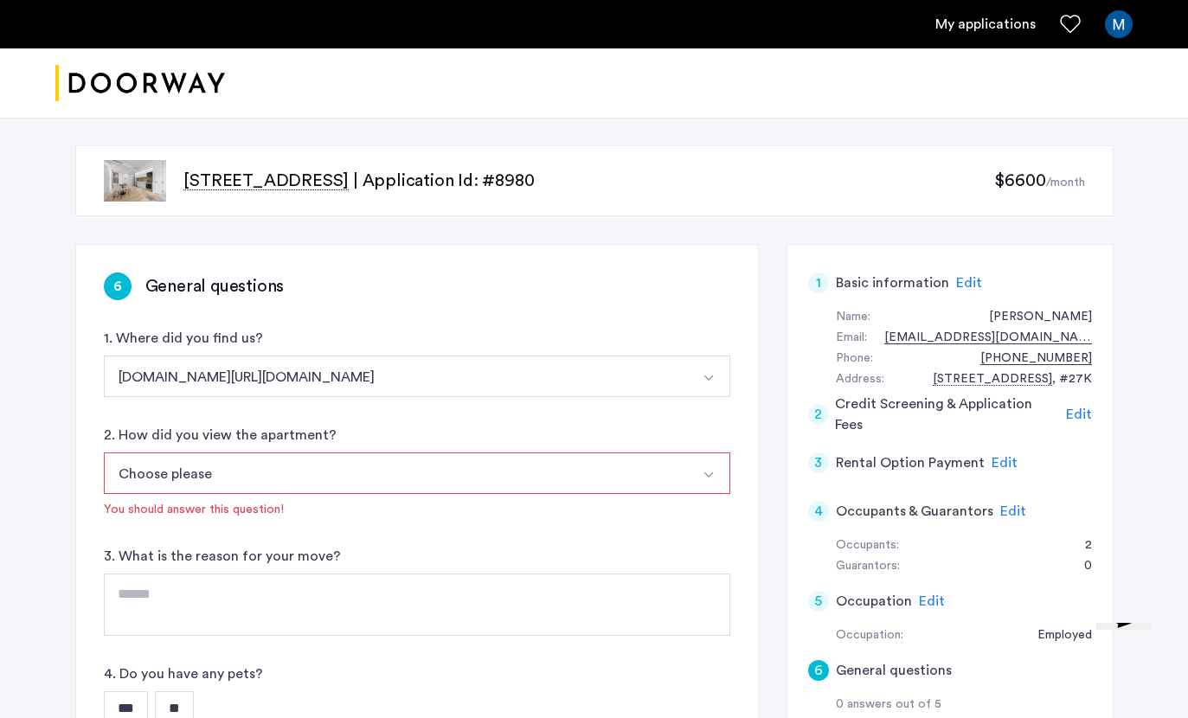
click at [466, 488] on button "Choose please" at bounding box center [397, 474] width 586 height 42
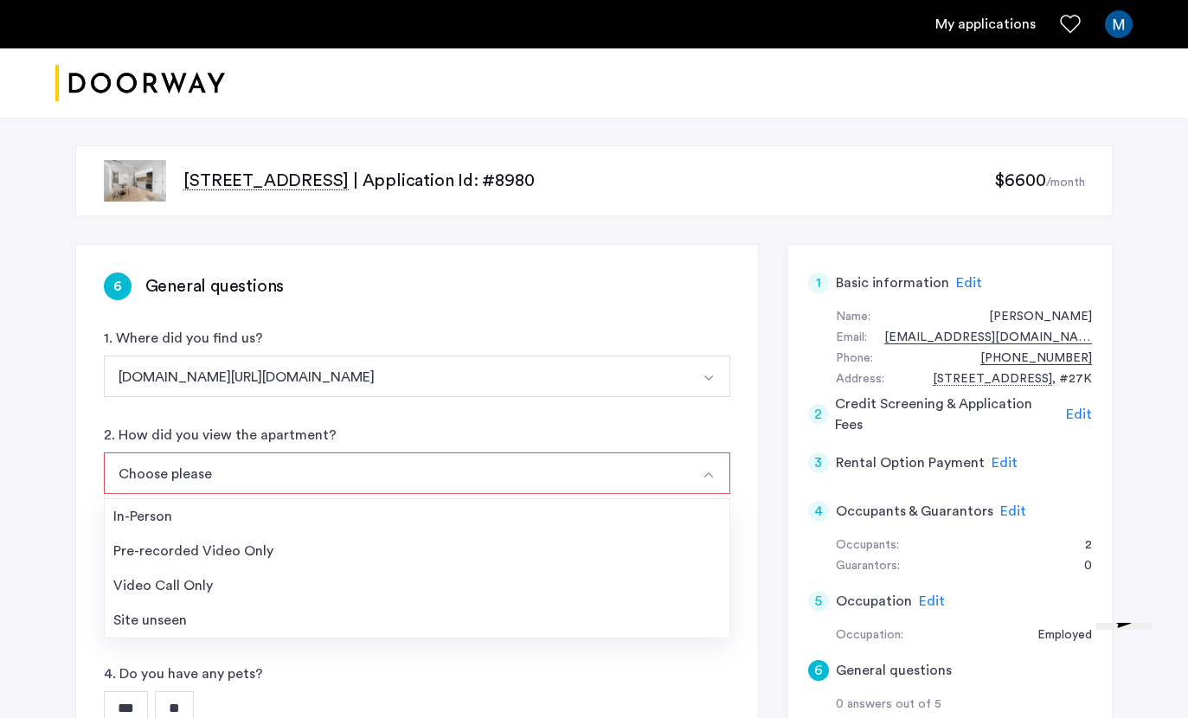
click at [412, 526] on div "In-Person" at bounding box center [416, 516] width 607 height 21
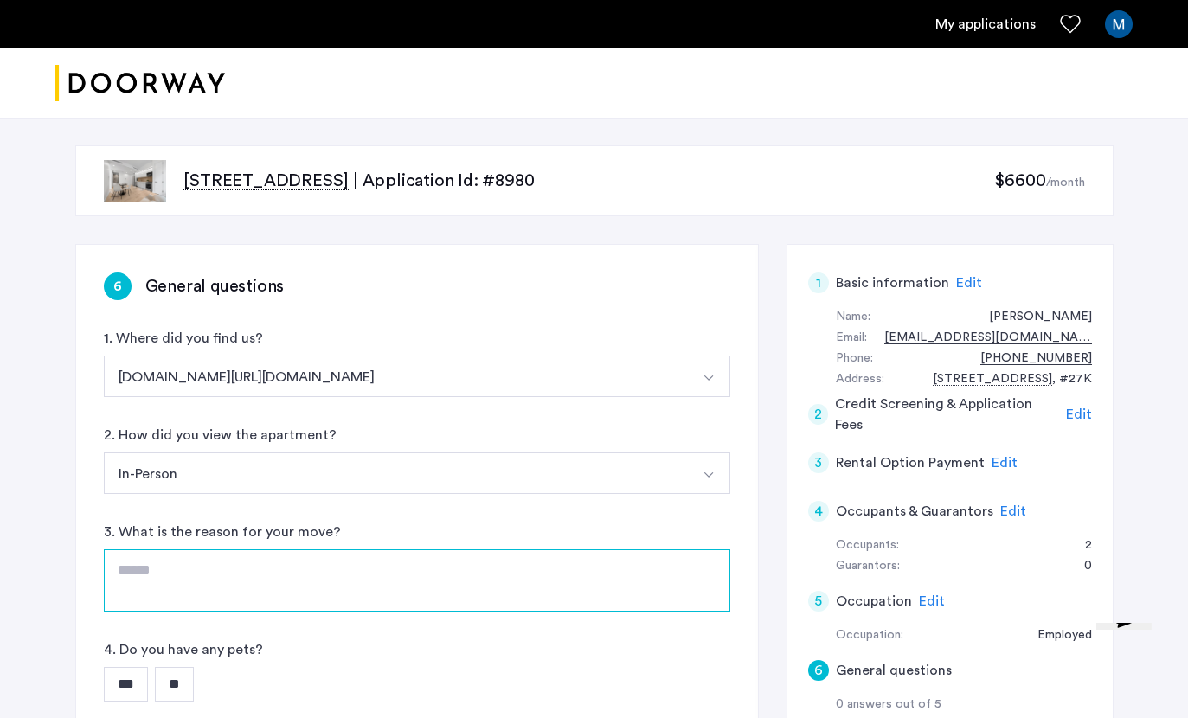
click at [446, 584] on textarea at bounding box center [417, 580] width 626 height 62
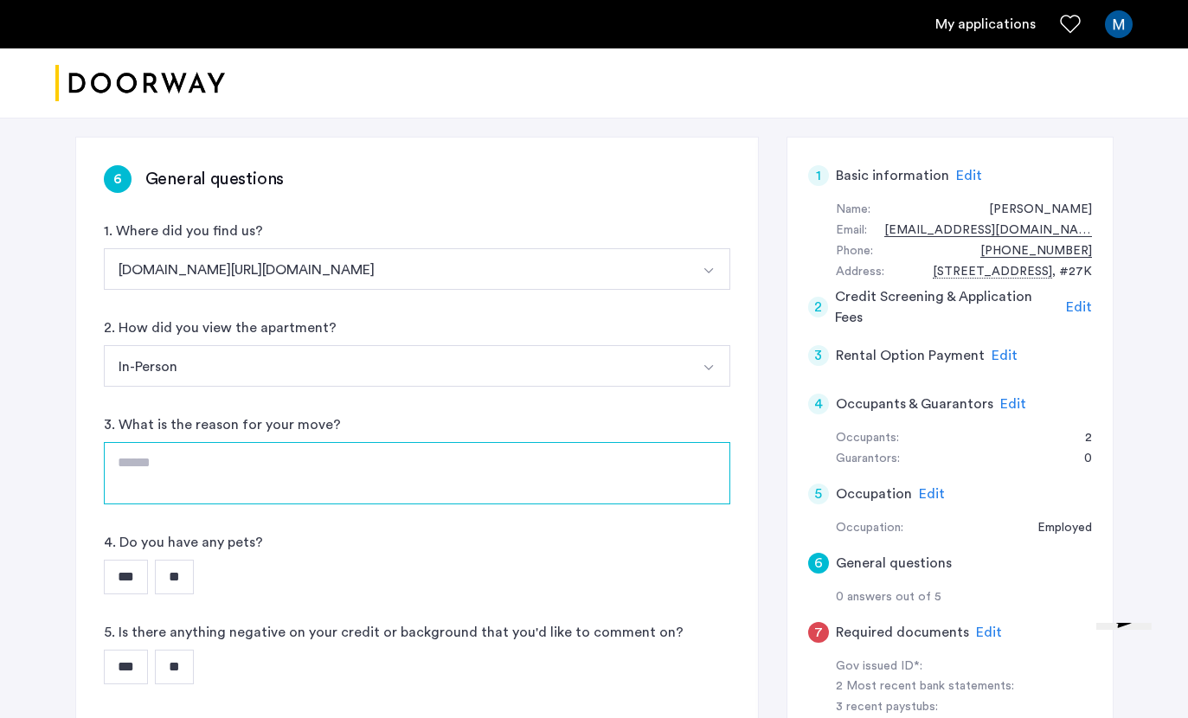
scroll to position [177, 0]
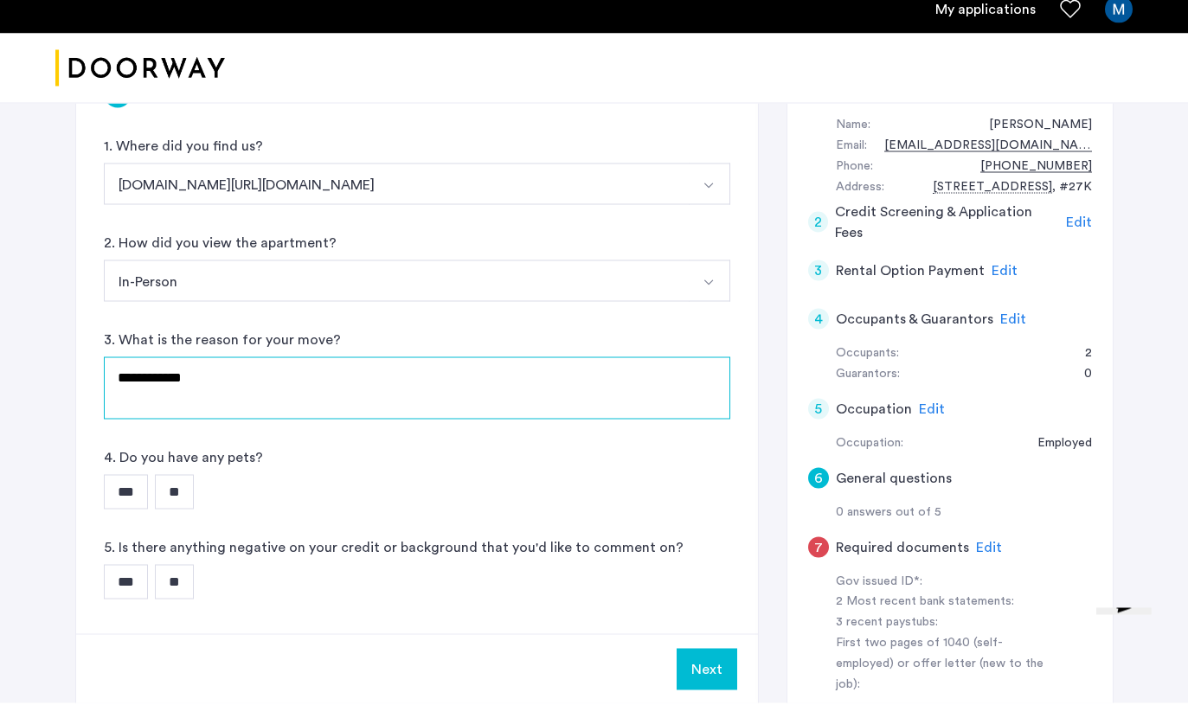
type textarea "**********"
click at [190, 500] on input "**" at bounding box center [174, 507] width 39 height 35
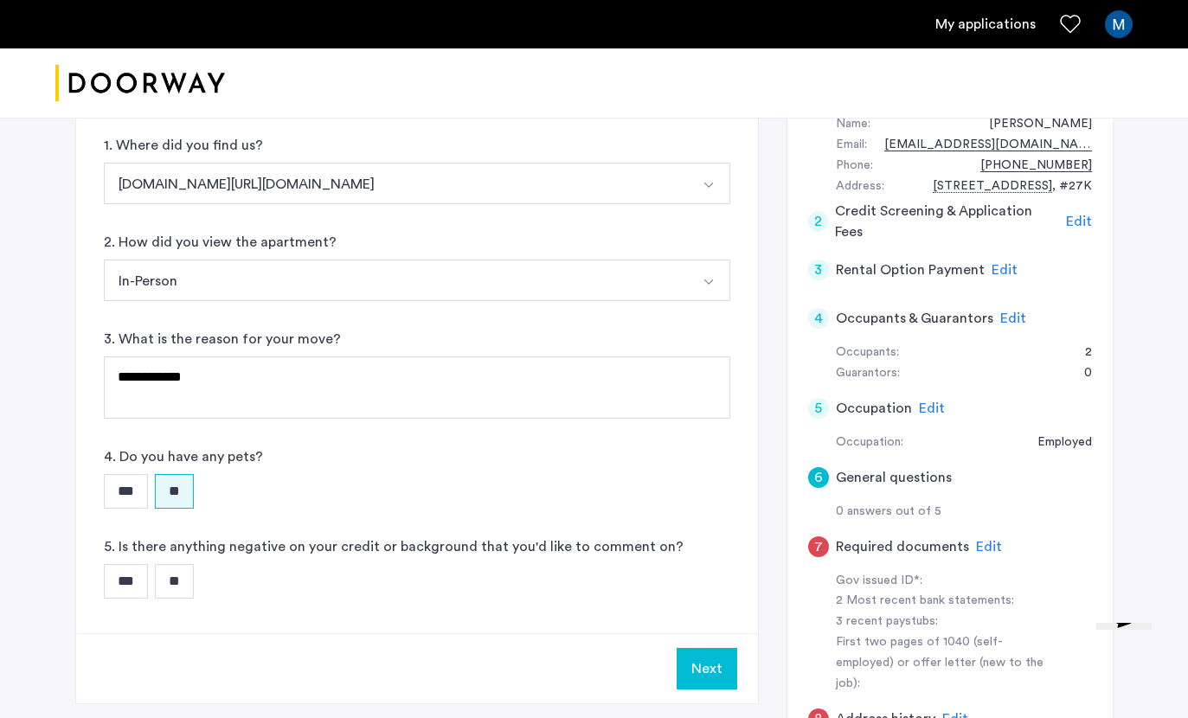
scroll to position [196, 0]
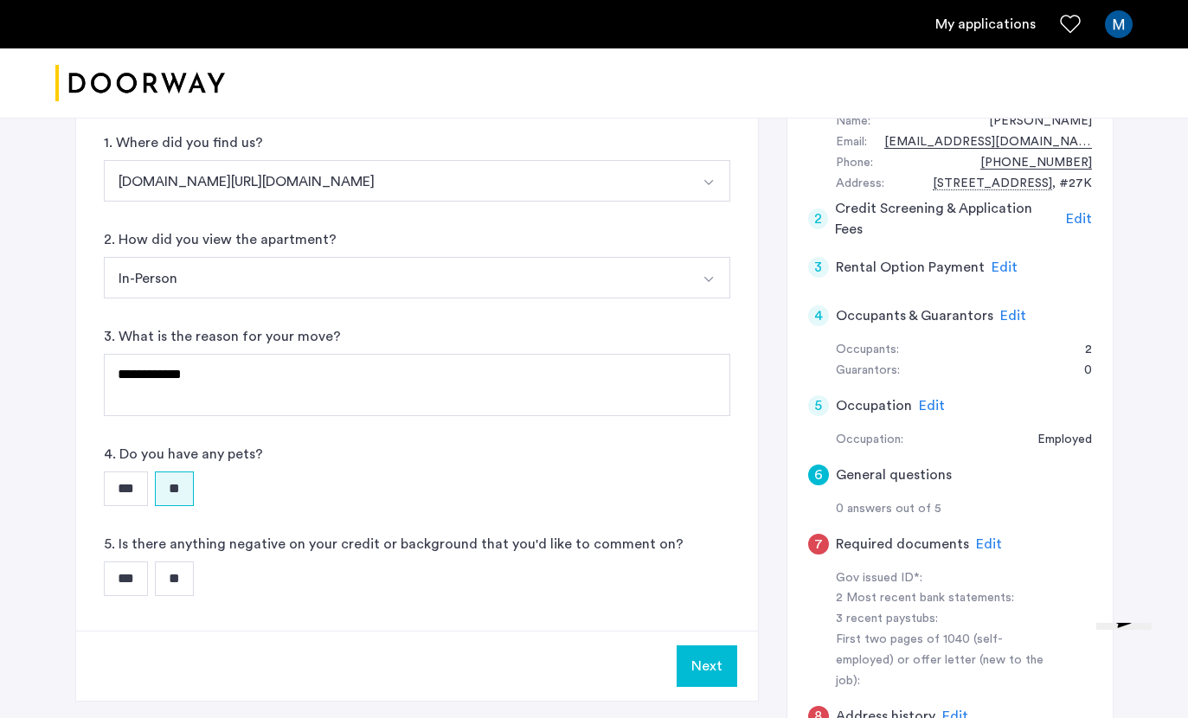
click at [185, 576] on input "**" at bounding box center [174, 579] width 39 height 35
click at [715, 674] on button "Next" at bounding box center [707, 666] width 61 height 42
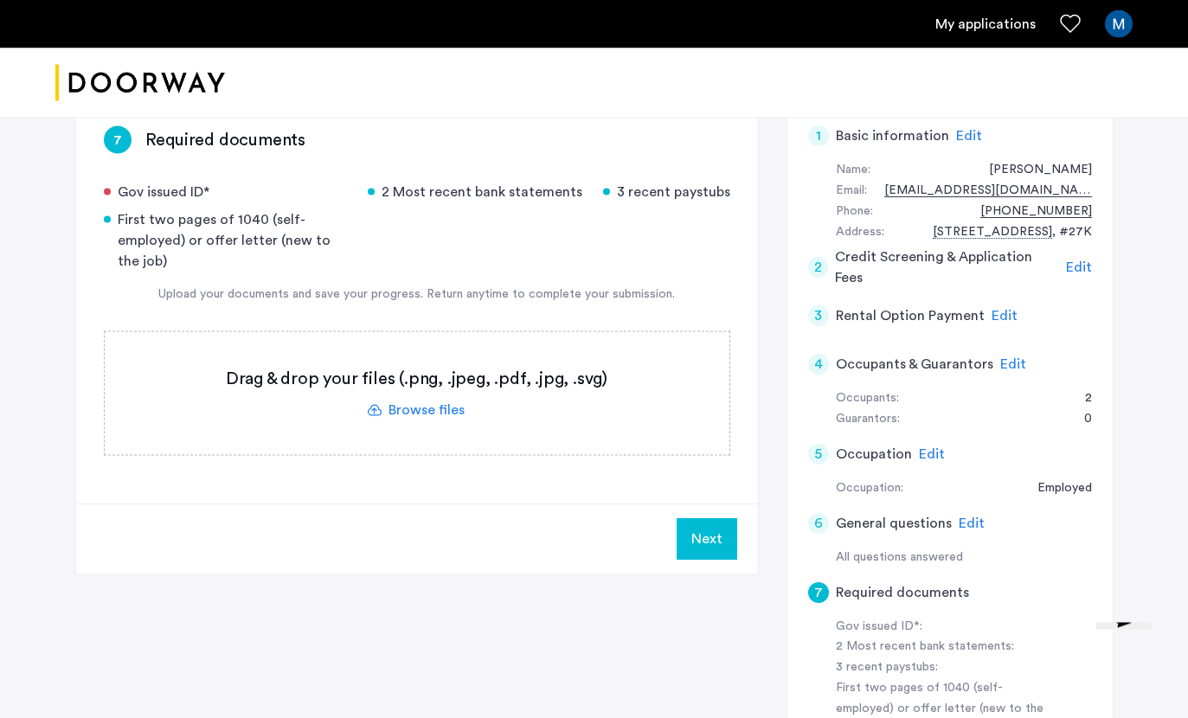
scroll to position [150, 0]
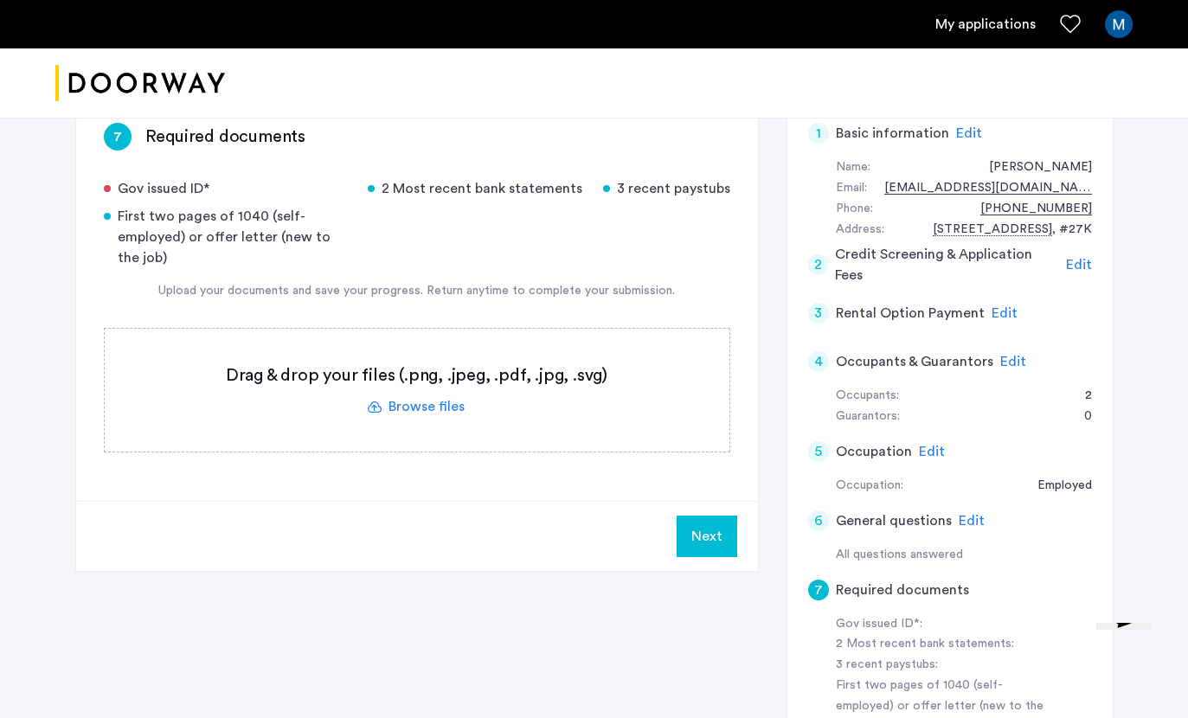
click at [418, 409] on label at bounding box center [417, 390] width 625 height 123
click at [0, 0] on input "file" at bounding box center [0, 0] width 0 height 0
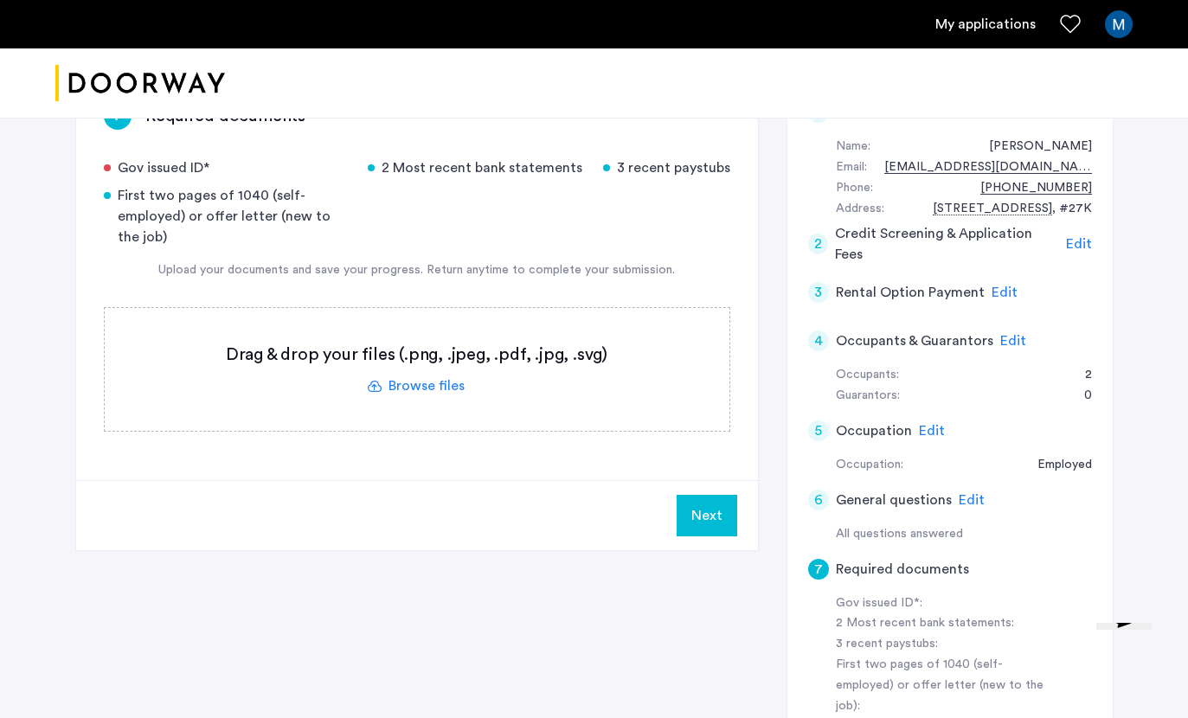
scroll to position [157, 0]
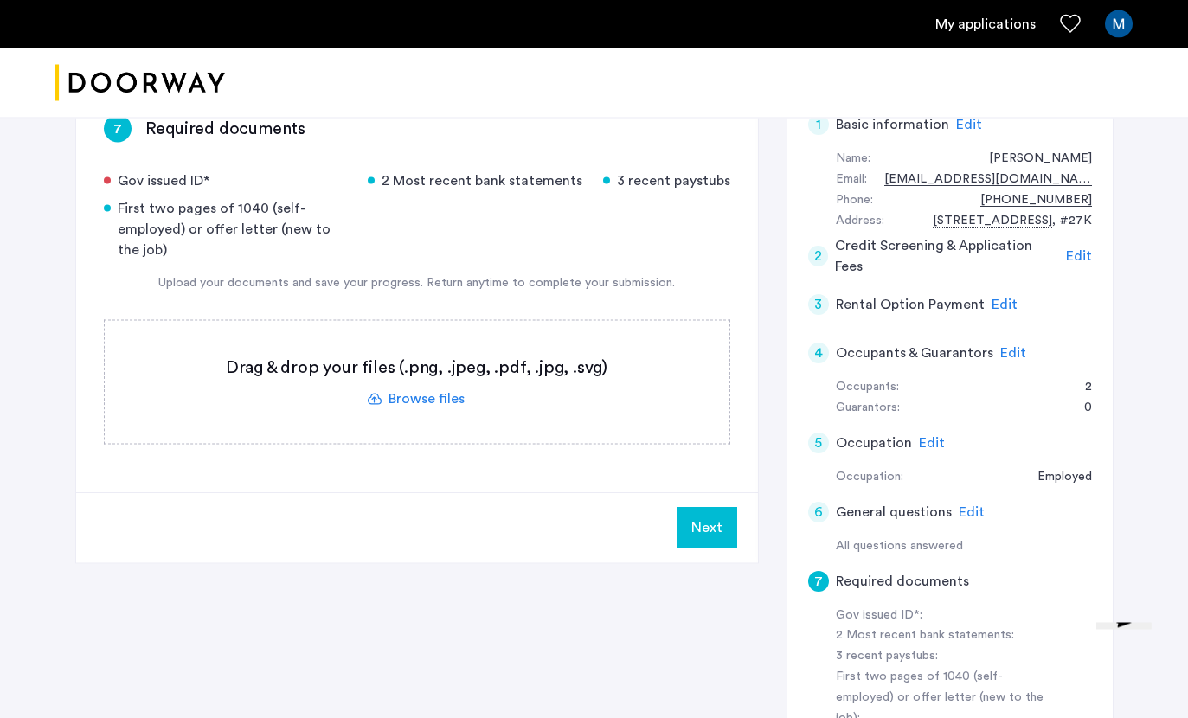
click at [429, 399] on label at bounding box center [417, 382] width 625 height 123
click at [0, 0] on input "file" at bounding box center [0, 0] width 0 height 0
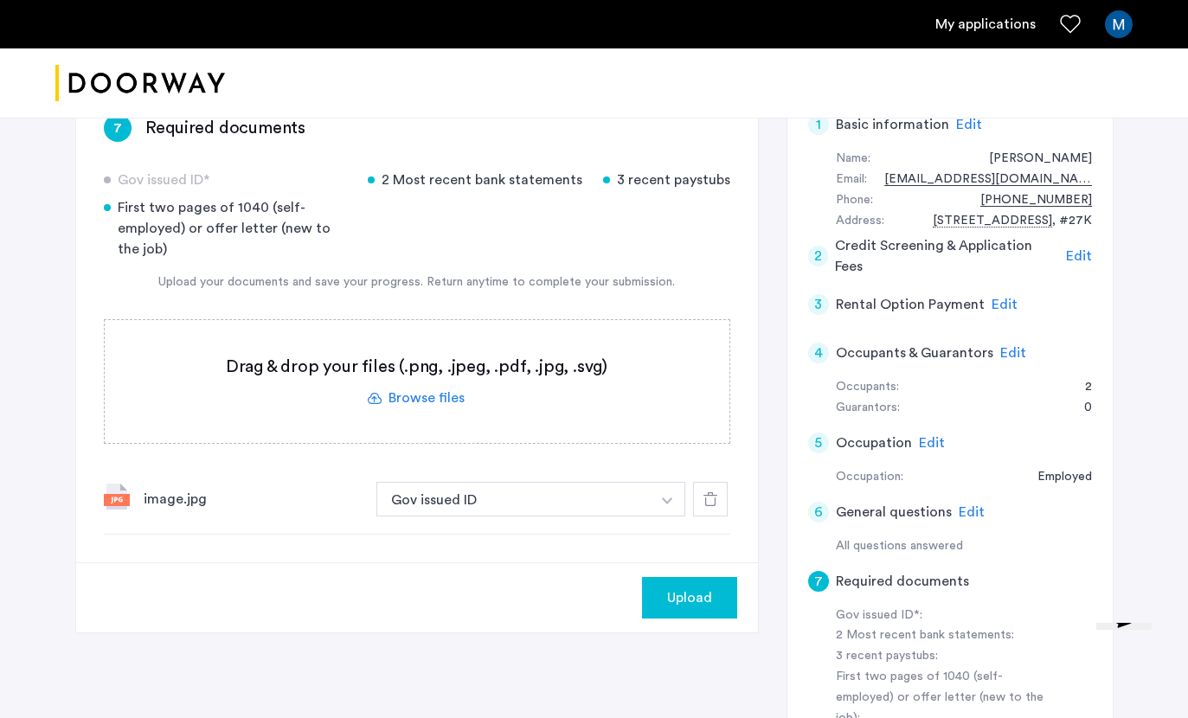
click at [418, 400] on label at bounding box center [417, 381] width 625 height 123
click at [0, 0] on input "file" at bounding box center [0, 0] width 0 height 0
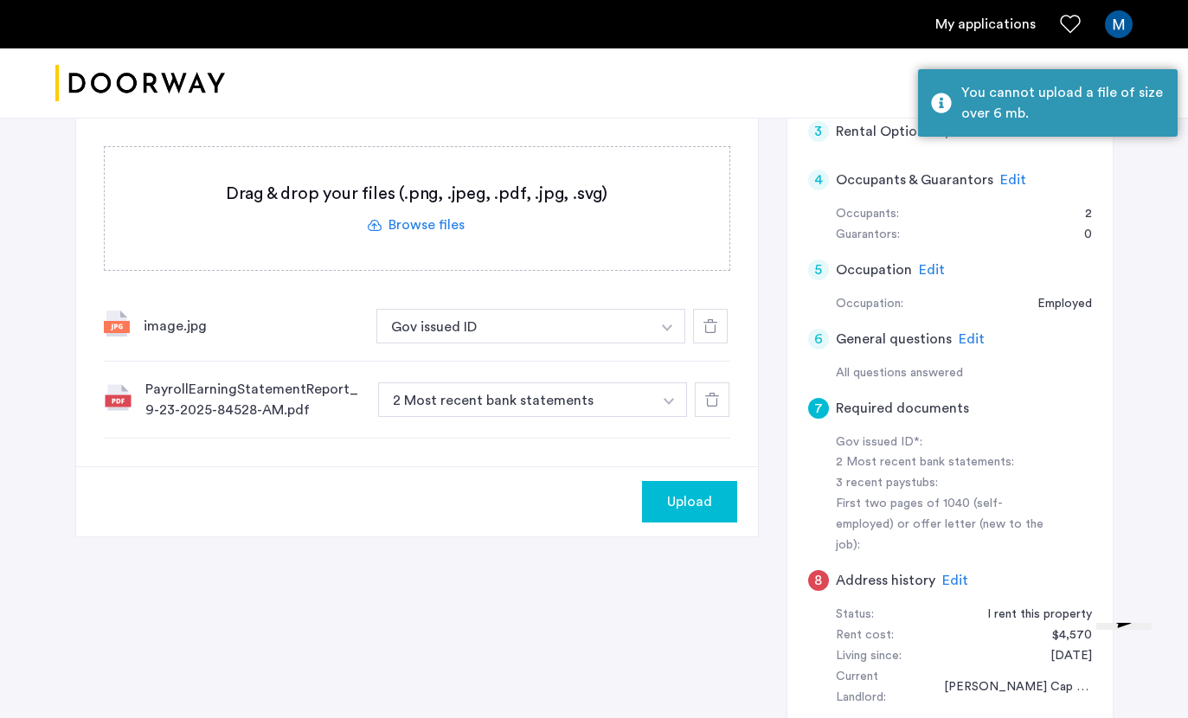
scroll to position [335, 0]
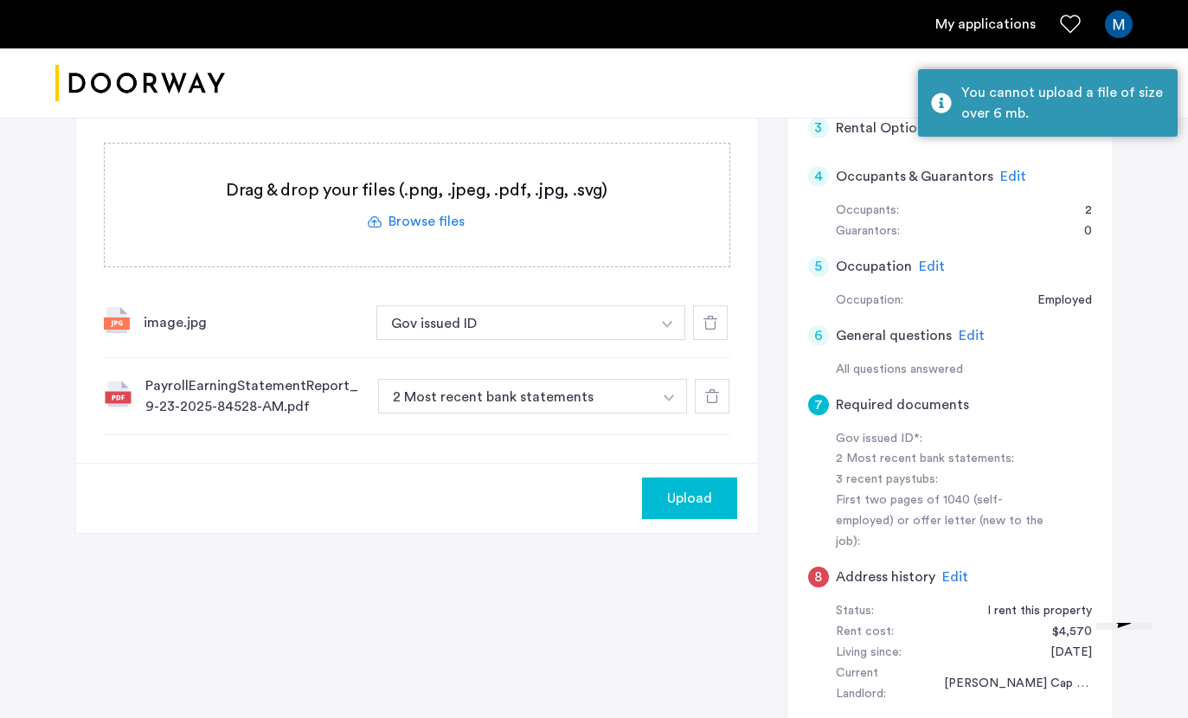
click at [562, 399] on button "2 Most recent bank statements" at bounding box center [515, 396] width 275 height 35
click at [665, 395] on img "button" at bounding box center [669, 398] width 10 height 7
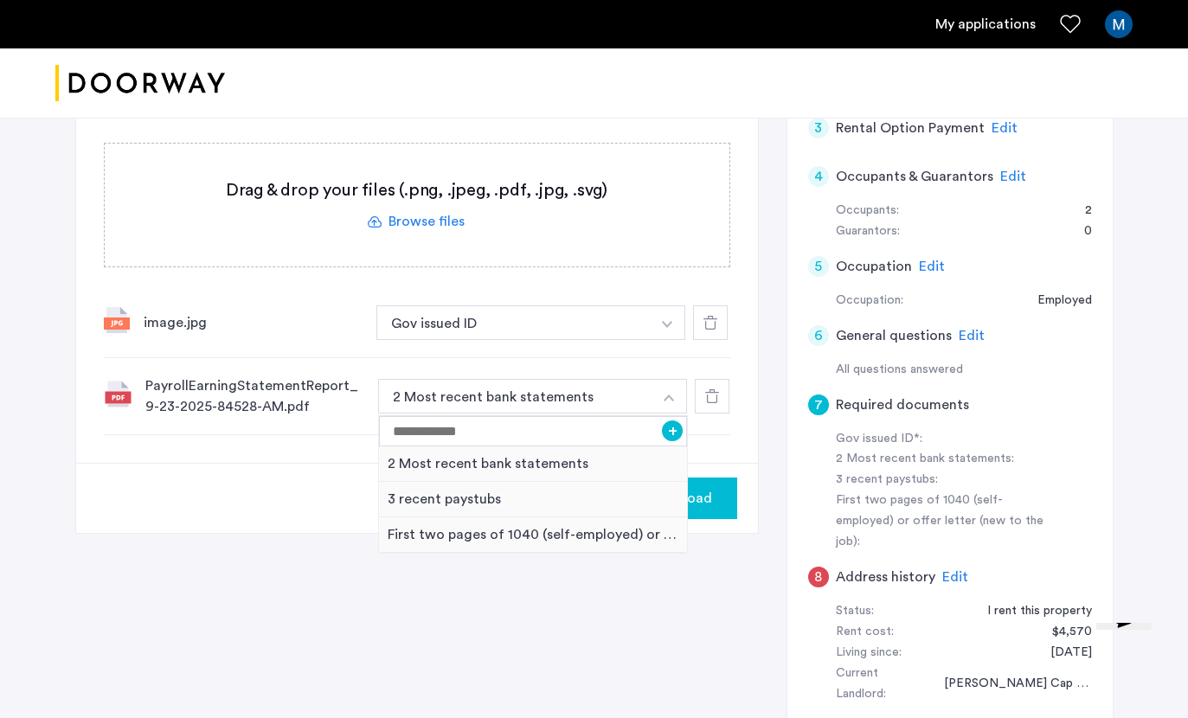
click at [534, 503] on div "3 recent paystubs" at bounding box center [533, 499] width 309 height 35
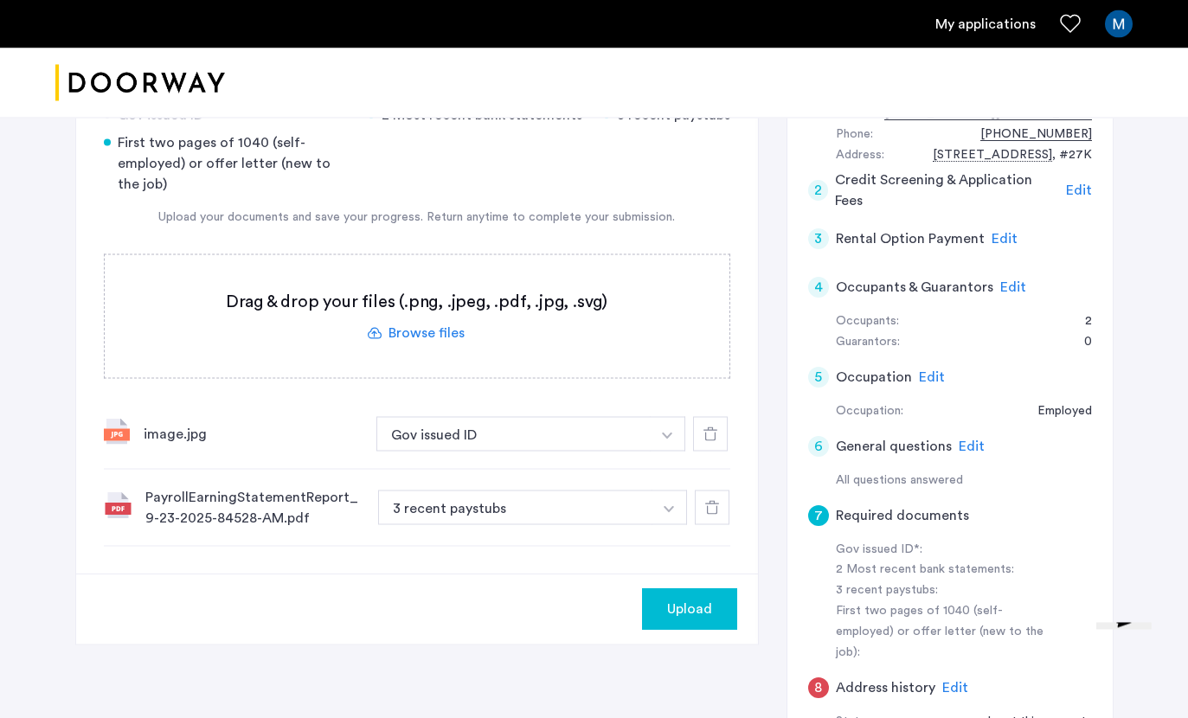
scroll to position [218, 0]
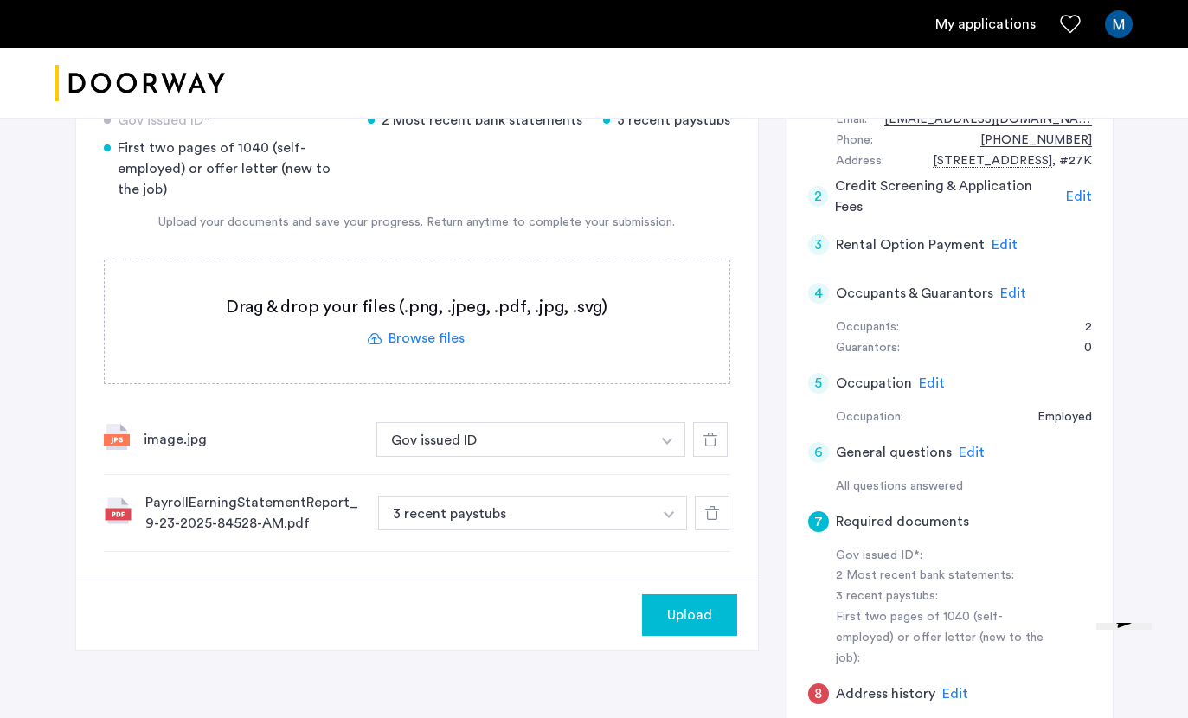
click at [425, 331] on label at bounding box center [417, 321] width 625 height 123
click at [0, 0] on input "file" at bounding box center [0, 0] width 0 height 0
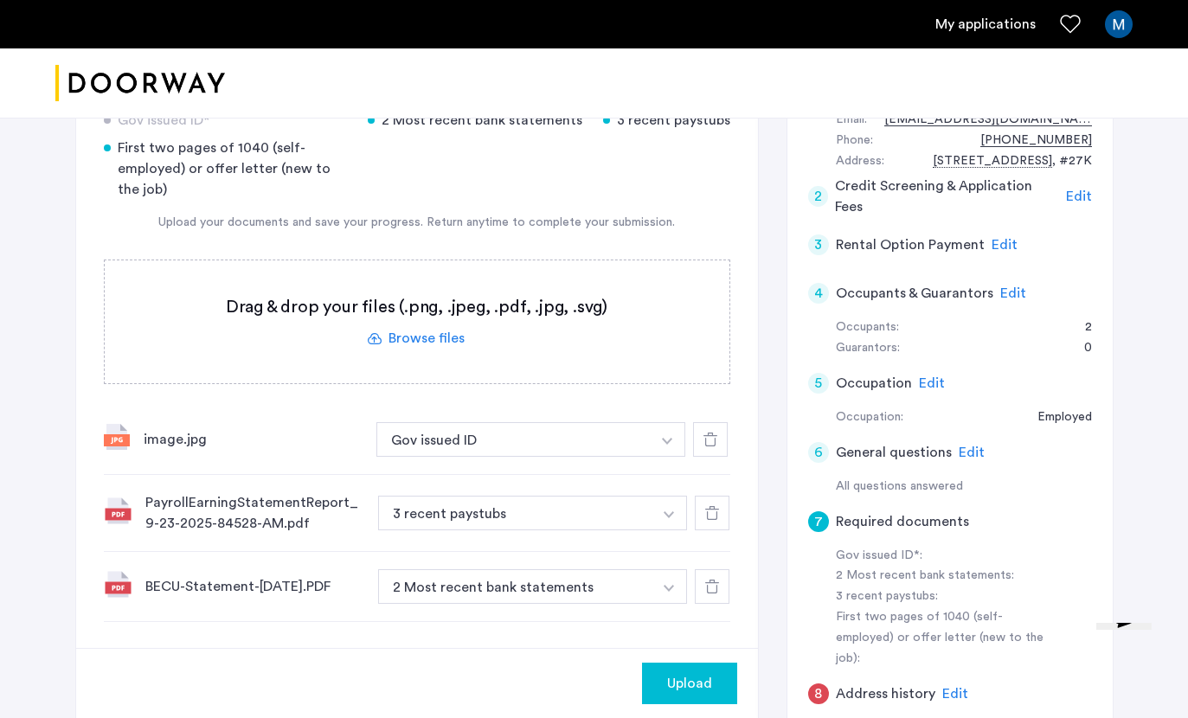
click at [522, 599] on button "2 Most recent bank statements" at bounding box center [515, 586] width 275 height 35
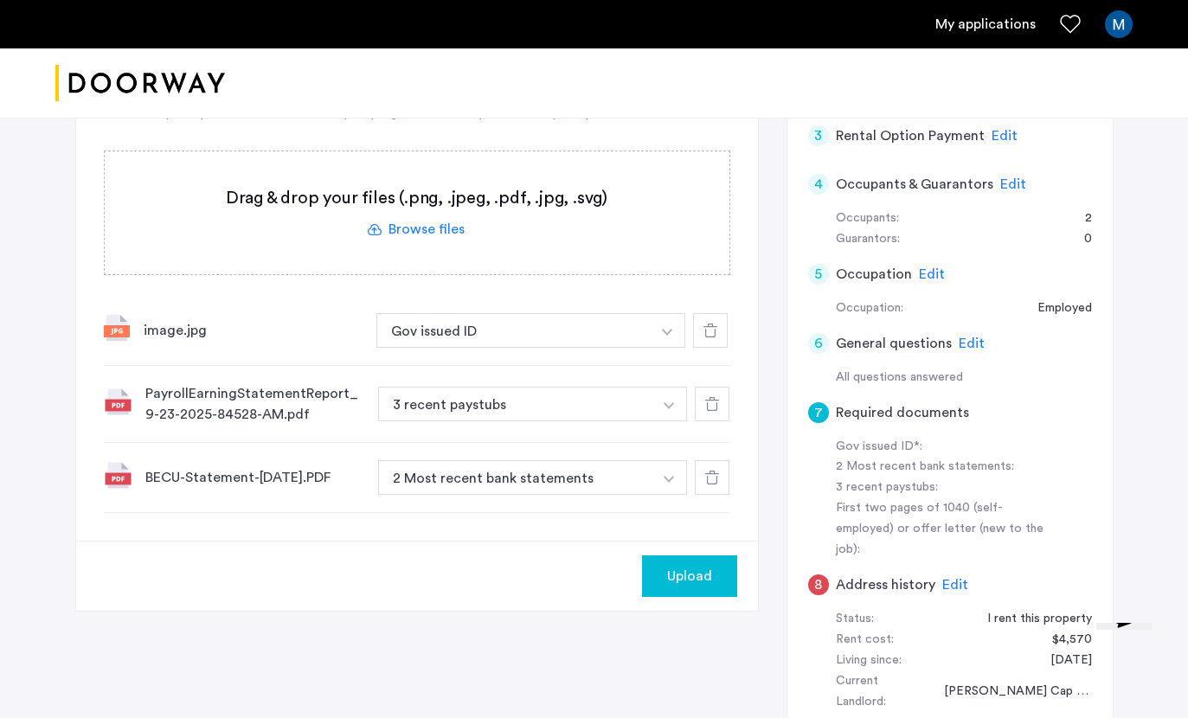
scroll to position [318, 0]
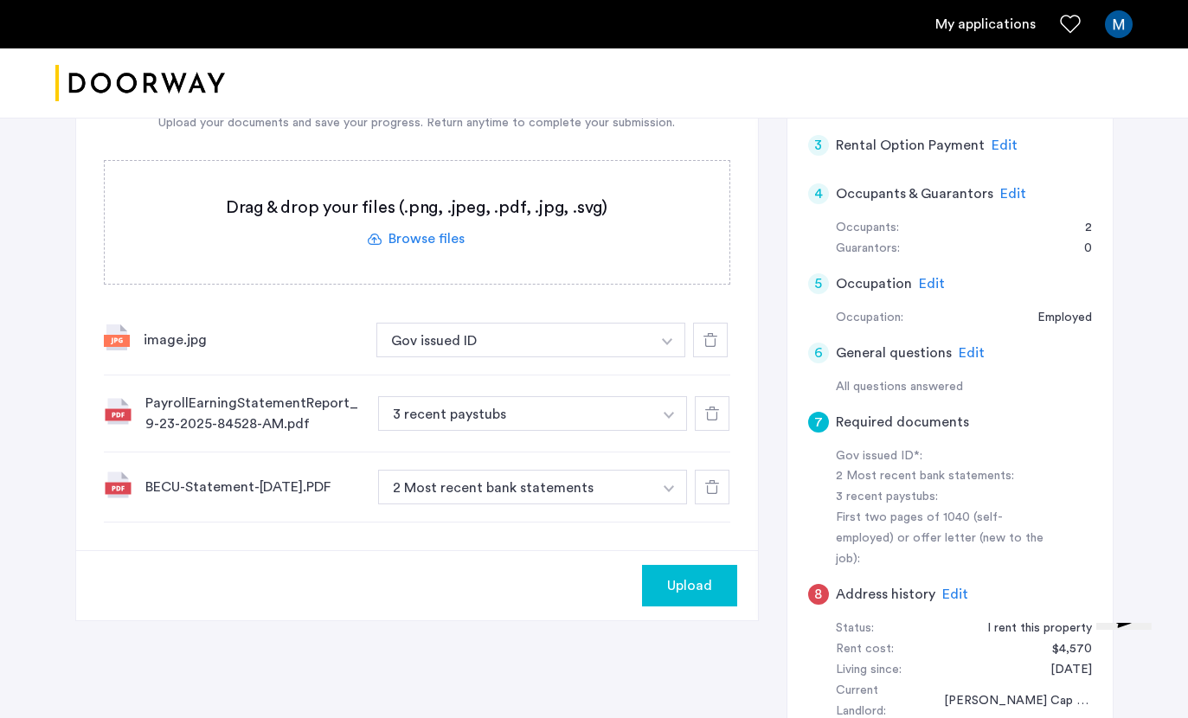
click at [423, 244] on label at bounding box center [417, 222] width 625 height 123
click at [0, 0] on input "file" at bounding box center [0, 0] width 0 height 0
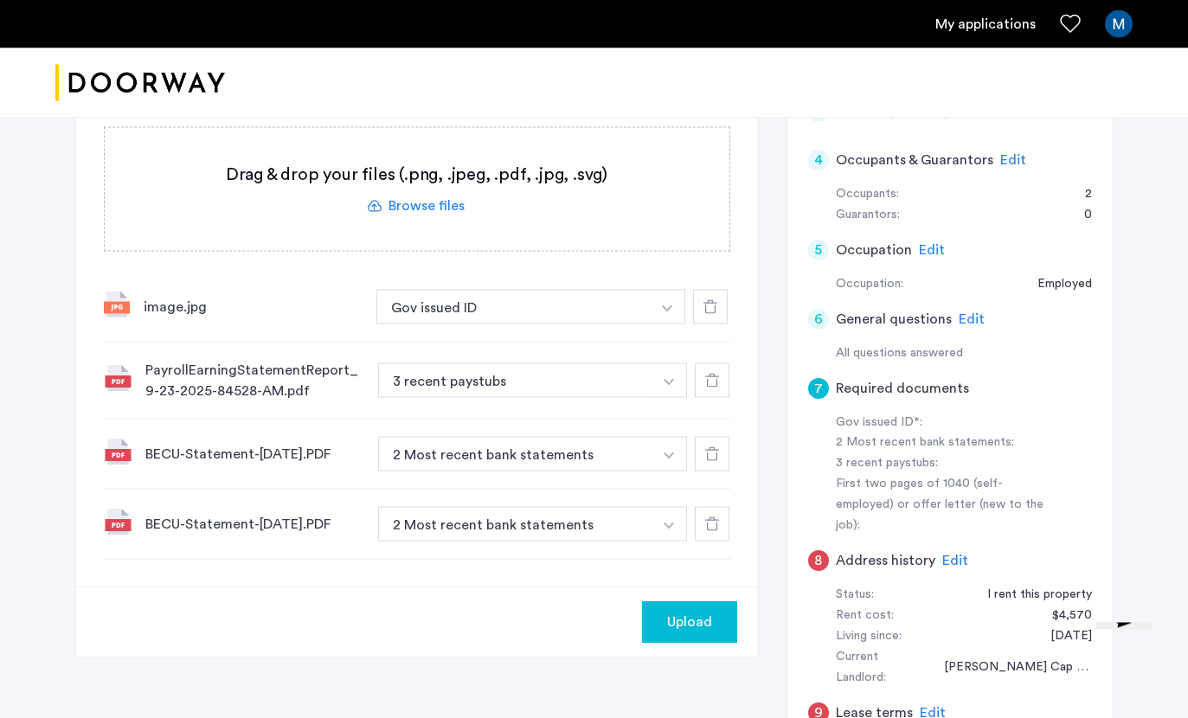
scroll to position [350, 0]
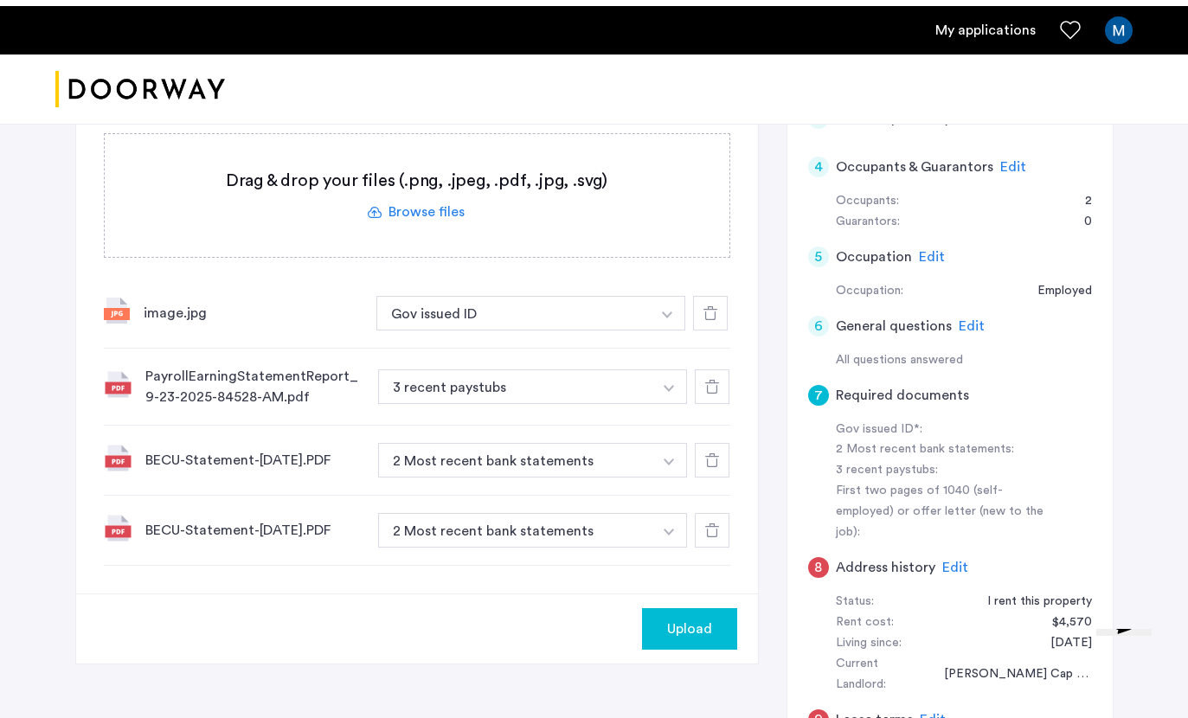
click at [428, 220] on label at bounding box center [417, 189] width 625 height 123
click at [0, 0] on input "file" at bounding box center [0, 0] width 0 height 0
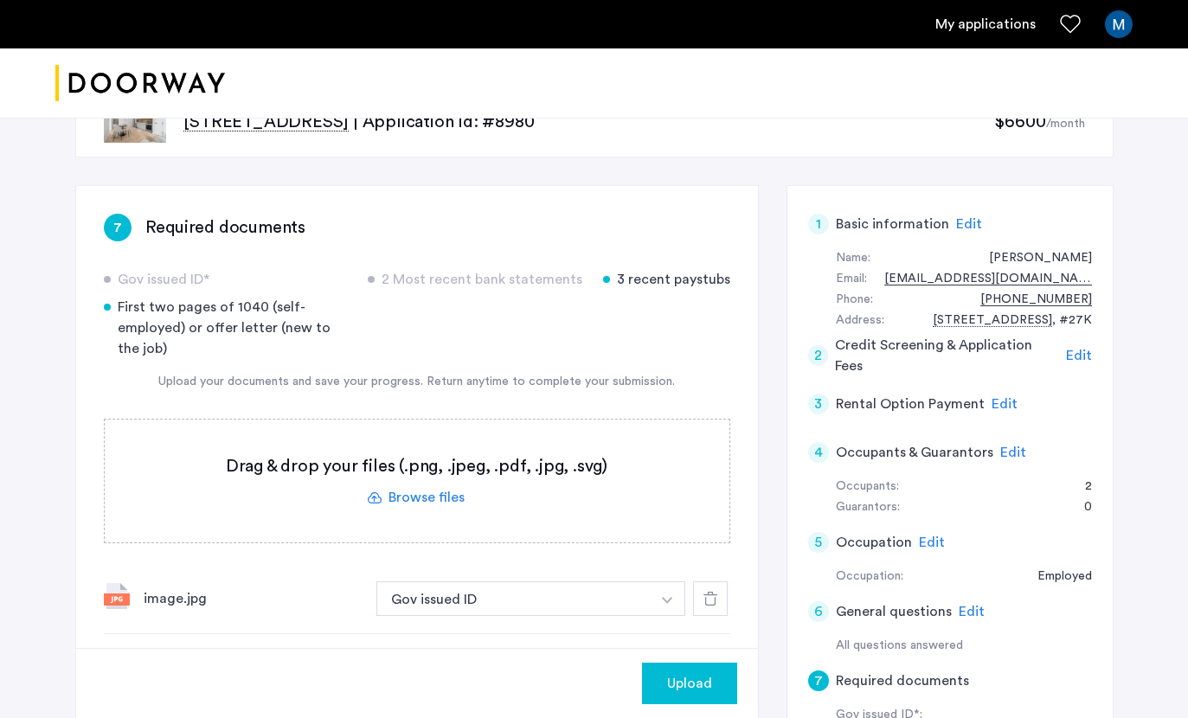
scroll to position [0, 0]
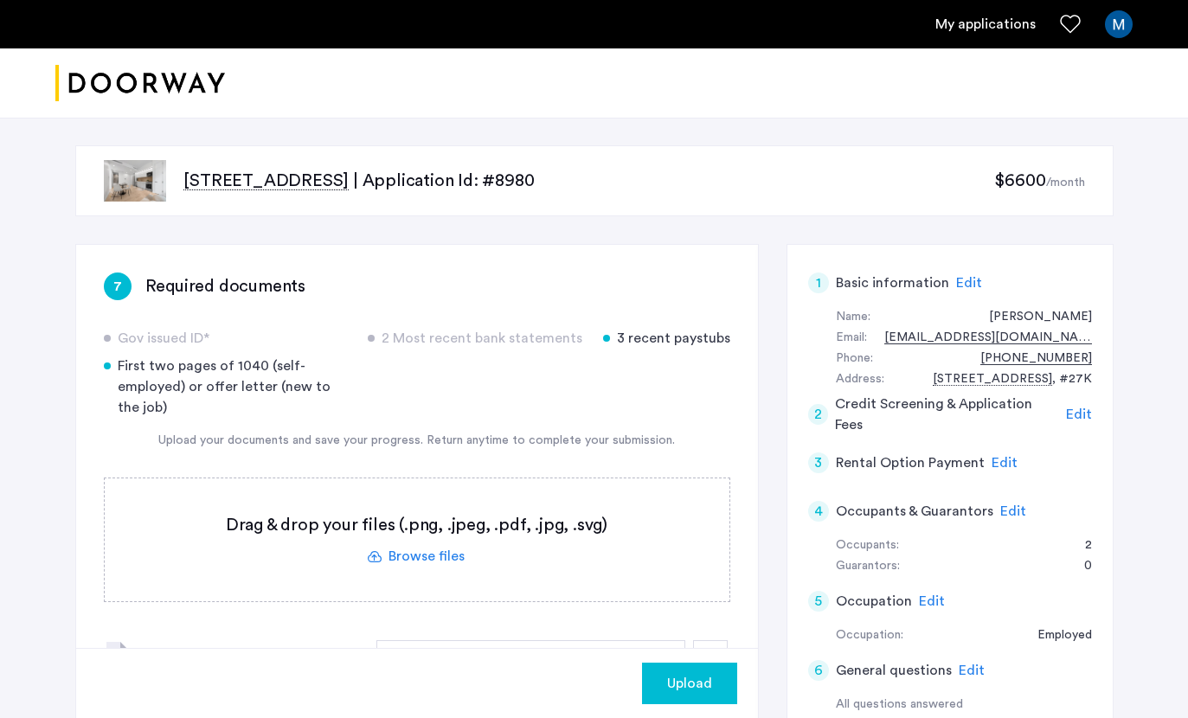
click at [438, 545] on label at bounding box center [417, 539] width 625 height 123
click at [0, 0] on input "file" at bounding box center [0, 0] width 0 height 0
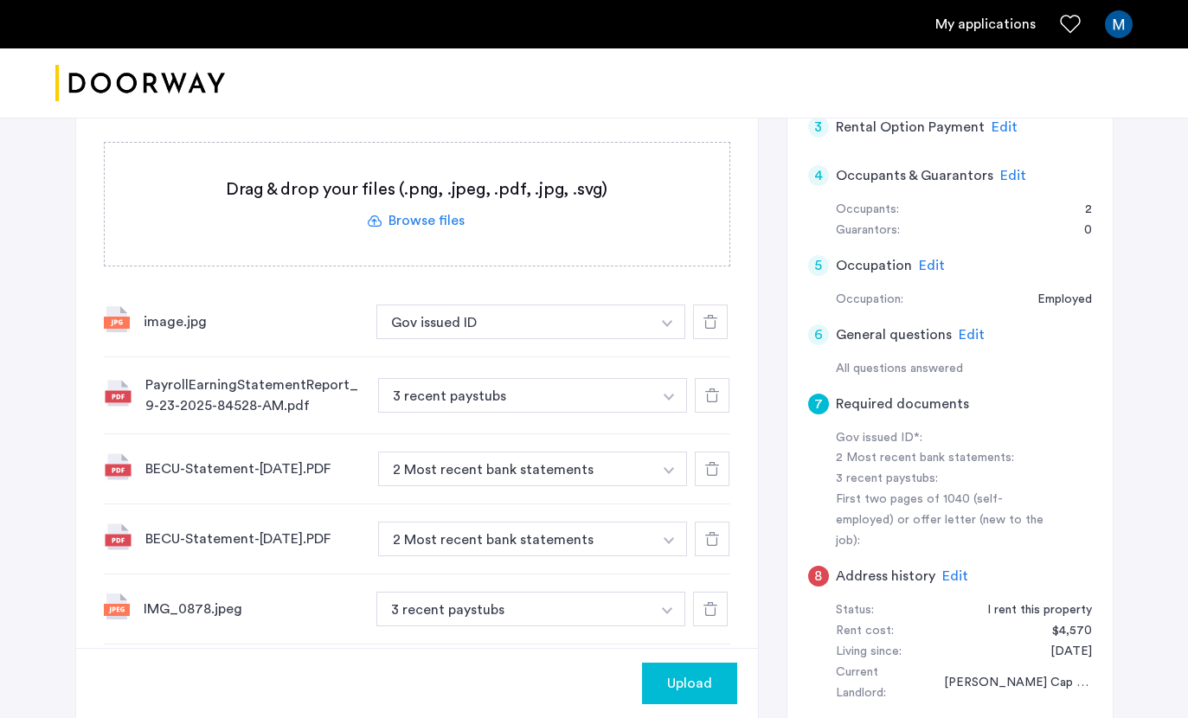
scroll to position [337, 0]
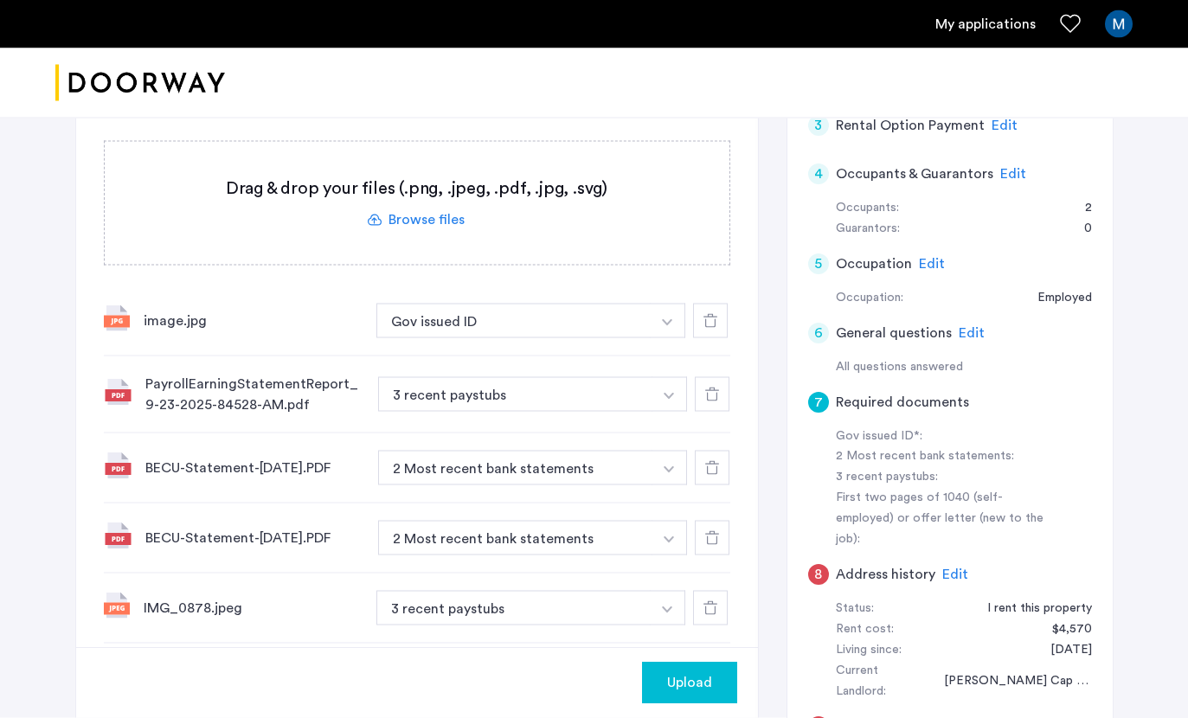
click at [532, 622] on button "3 recent paystubs" at bounding box center [513, 608] width 275 height 35
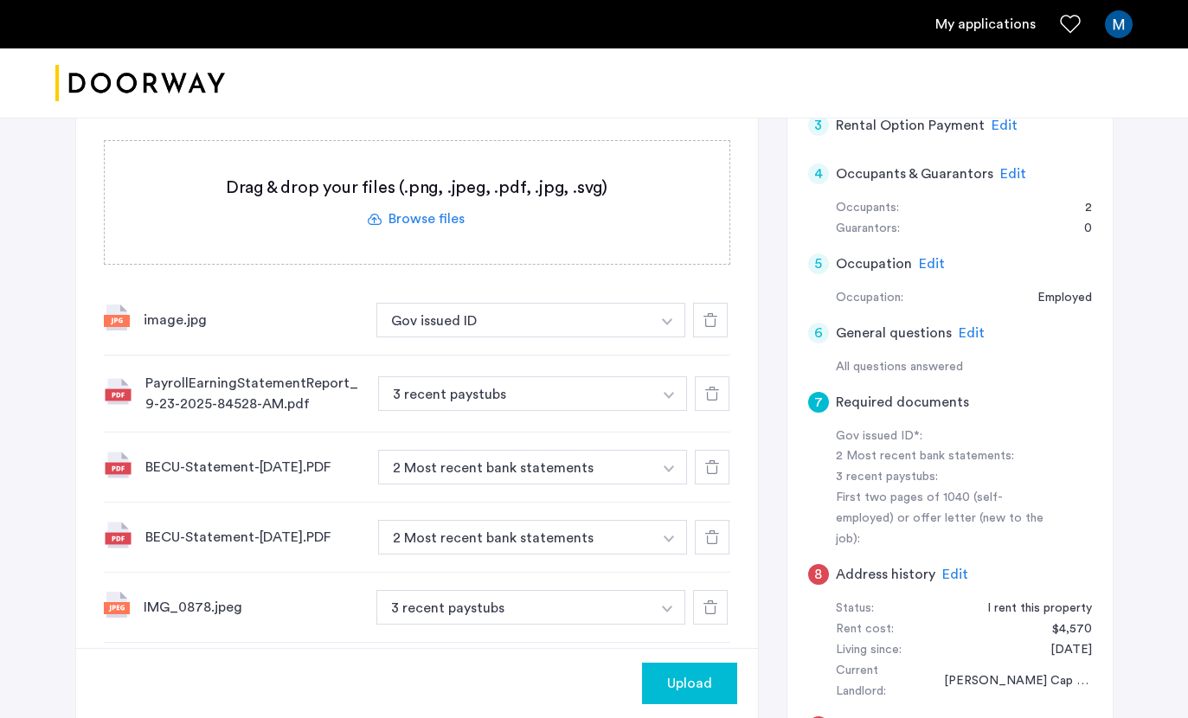
click at [665, 613] on img "button" at bounding box center [667, 609] width 10 height 7
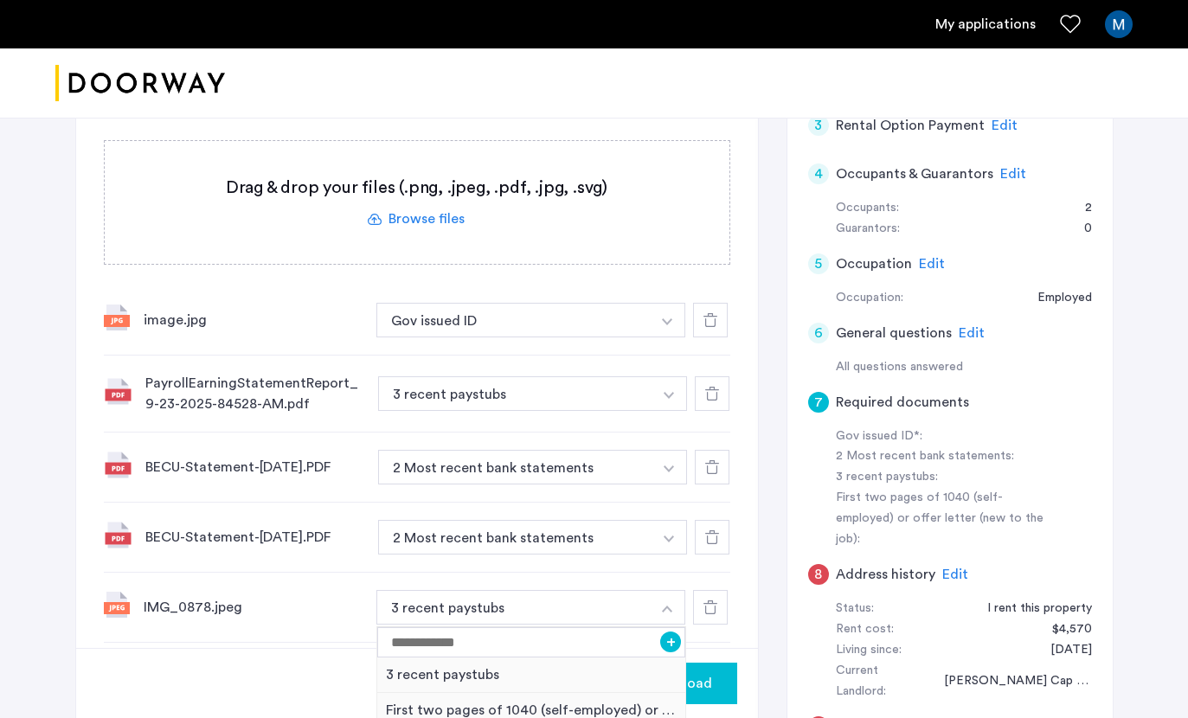
click at [551, 717] on div "First two pages of 1040 (self-employed) or offer letter (new to the job)" at bounding box center [531, 710] width 309 height 35
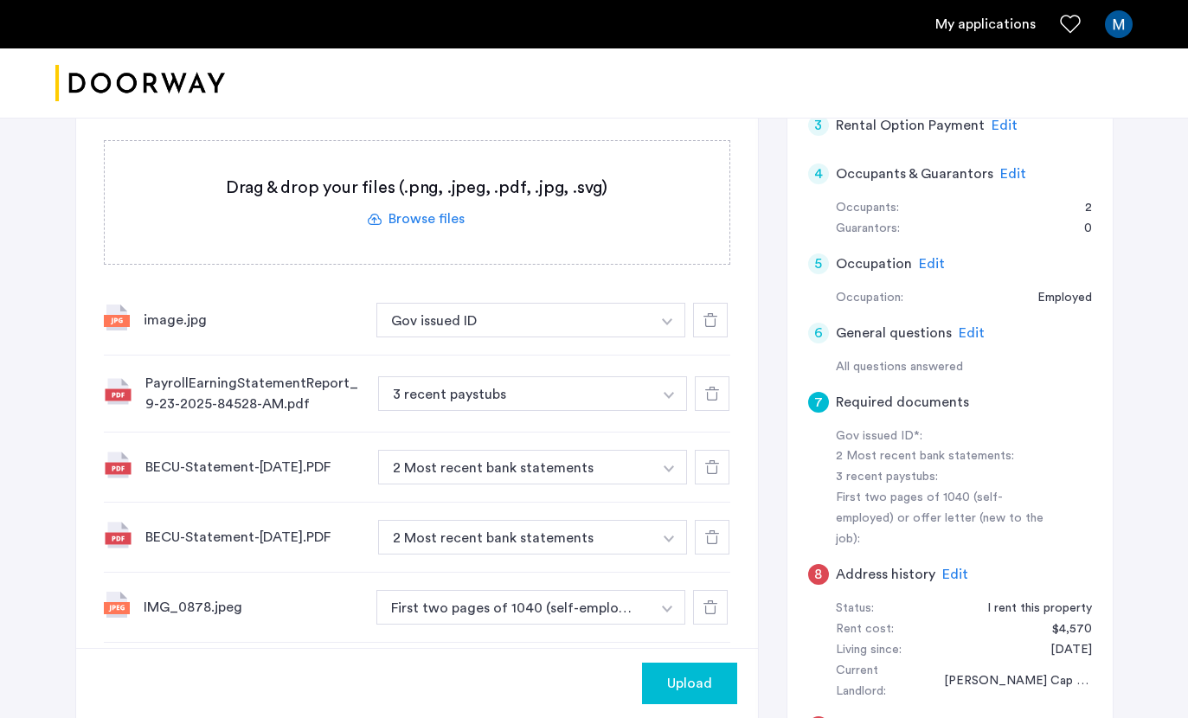
click at [433, 221] on label at bounding box center [417, 202] width 625 height 123
click at [0, 0] on input "file" at bounding box center [0, 0] width 0 height 0
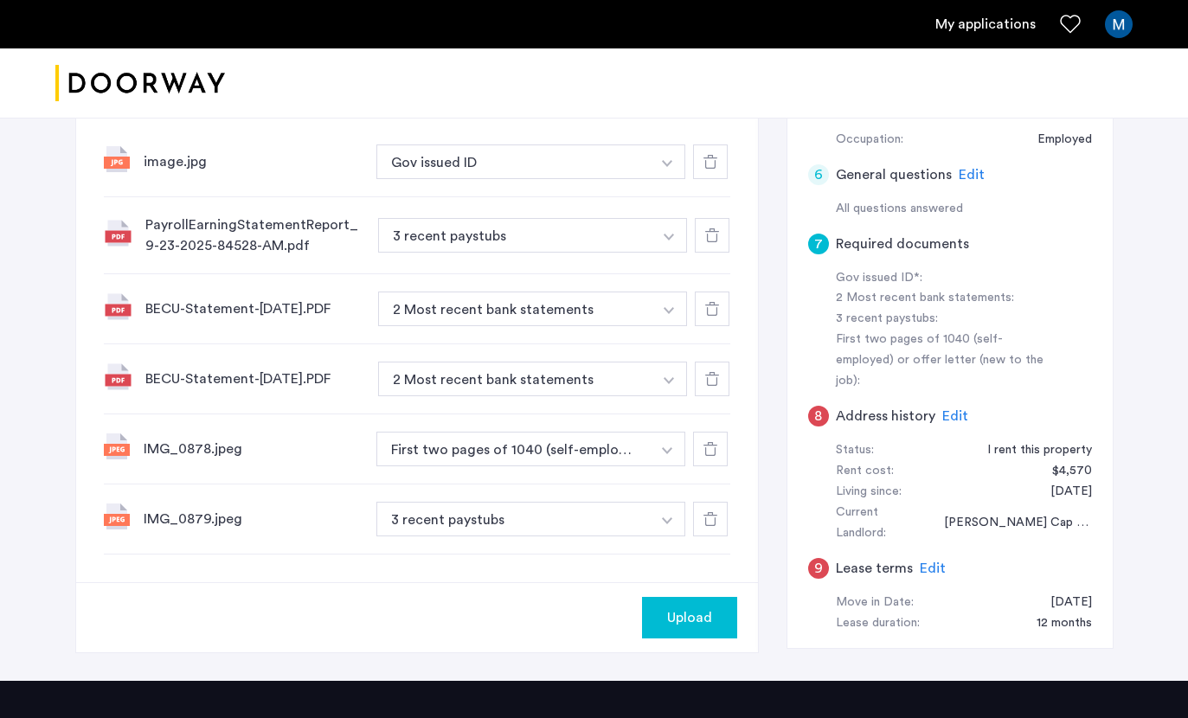
scroll to position [497, 0]
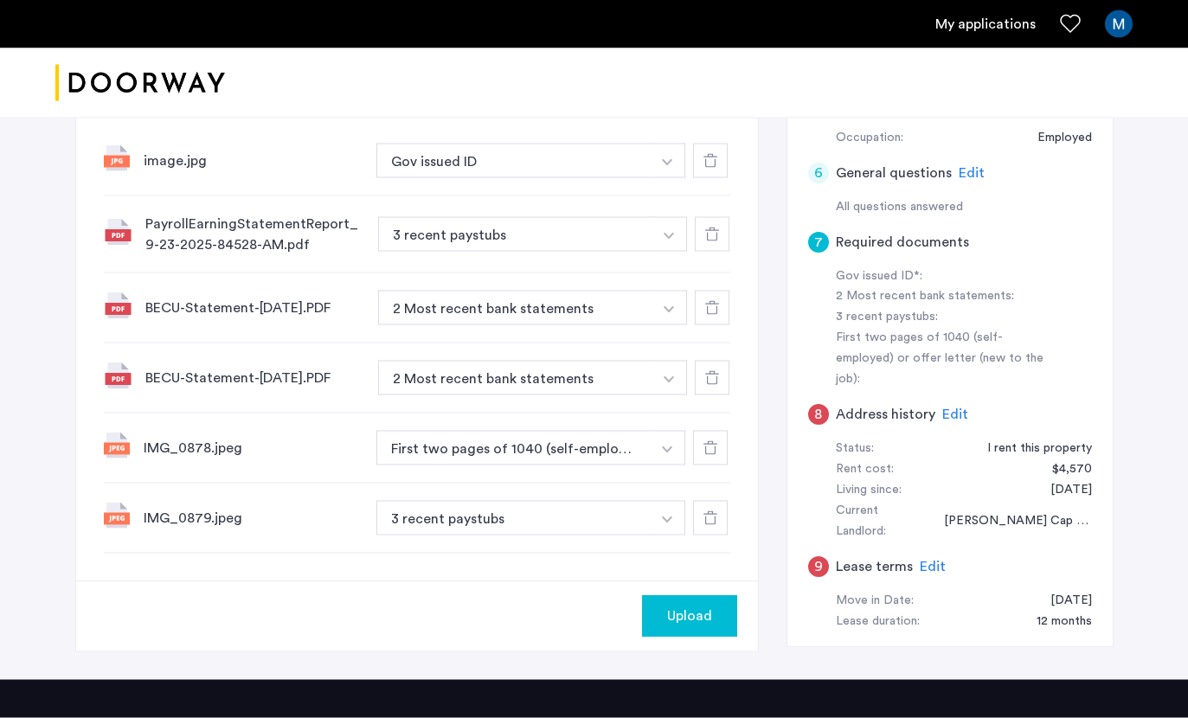
click at [635, 525] on button "3 recent paystubs" at bounding box center [513, 518] width 275 height 35
click at [663, 532] on button "button" at bounding box center [667, 518] width 35 height 35
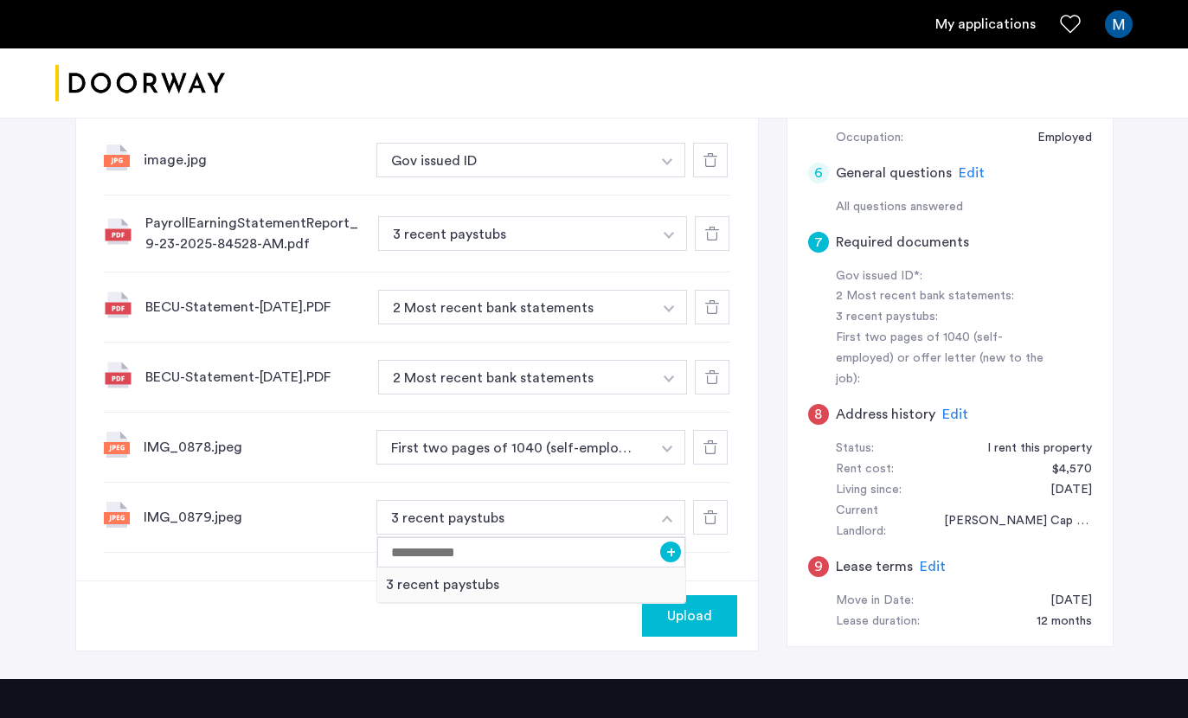
click at [675, 523] on button "button" at bounding box center [667, 517] width 35 height 35
click at [663, 523] on img "button" at bounding box center [667, 519] width 10 height 7
click at [477, 663] on div "7 Required documents Gov issued ID* 2 Most recent bank statements 3 recent pays…" at bounding box center [594, 212] width 1038 height 933
click at [553, 535] on button "3 recent paystubs" at bounding box center [513, 517] width 275 height 35
click at [672, 523] on img "button" at bounding box center [667, 519] width 10 height 7
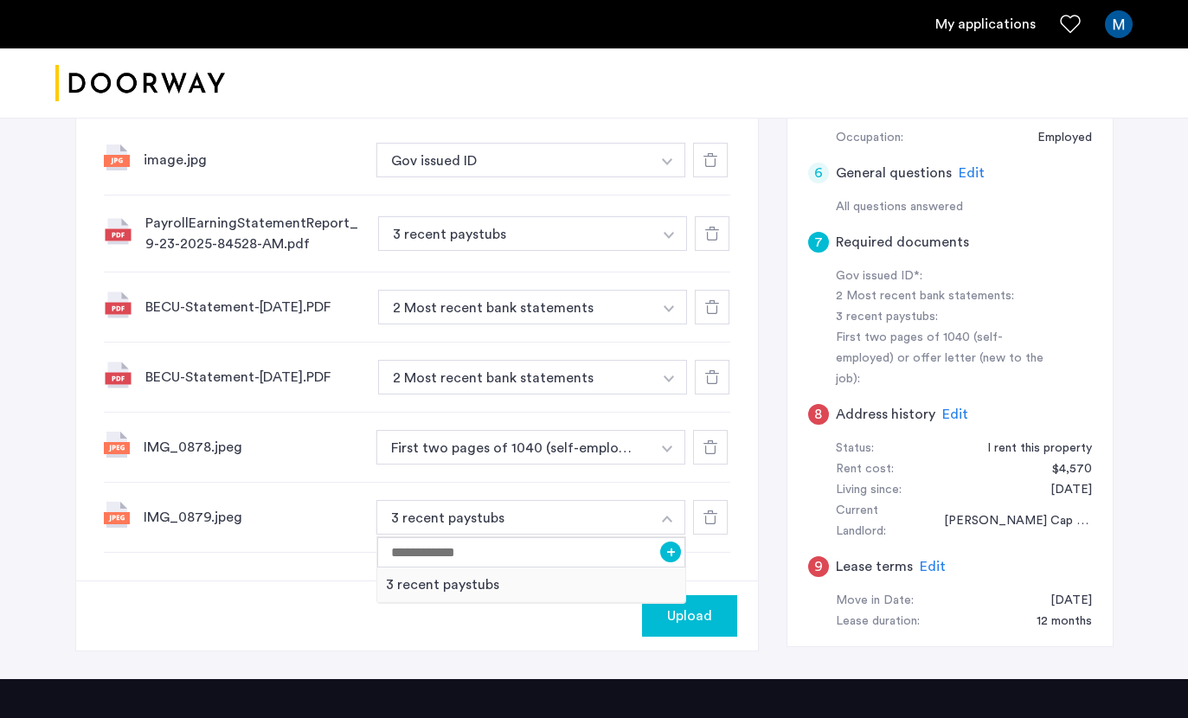
click at [568, 575] on div "3 recent paystubs" at bounding box center [531, 585] width 309 height 35
click at [658, 525] on button "button" at bounding box center [667, 517] width 35 height 35
click at [581, 562] on input at bounding box center [531, 552] width 309 height 30
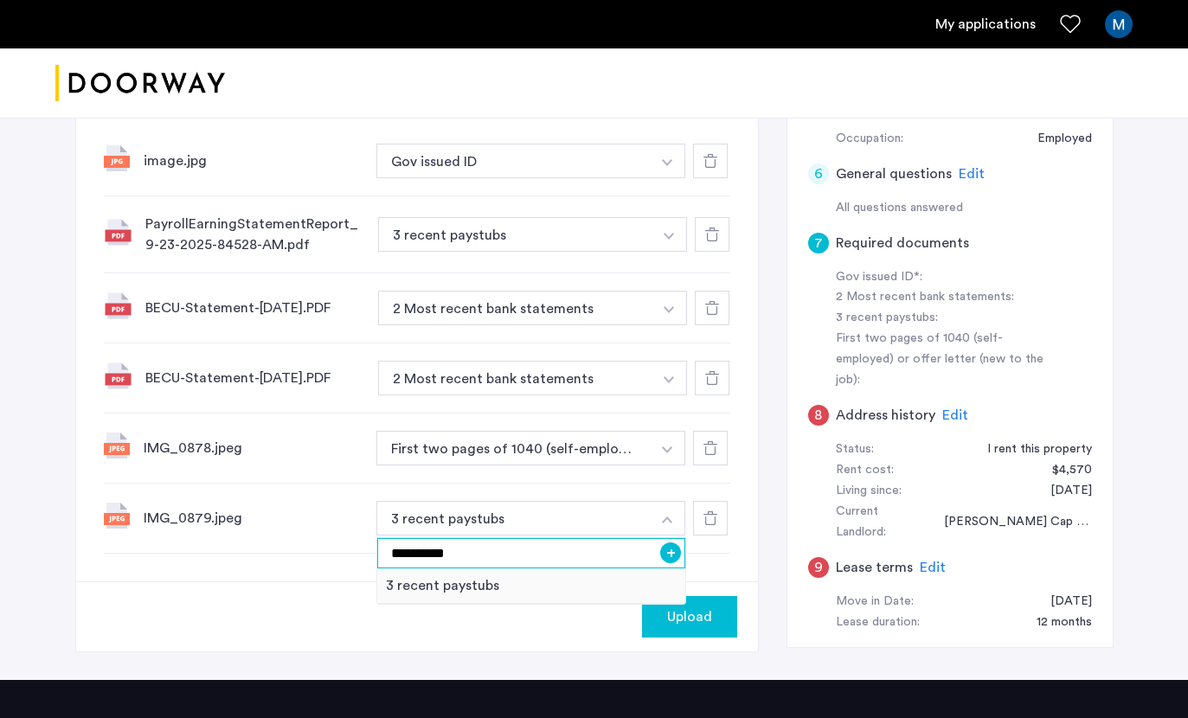
type input "**********"
click at [672, 568] on input "**********" at bounding box center [531, 553] width 309 height 30
click at [675, 560] on button "+" at bounding box center [670, 553] width 21 height 21
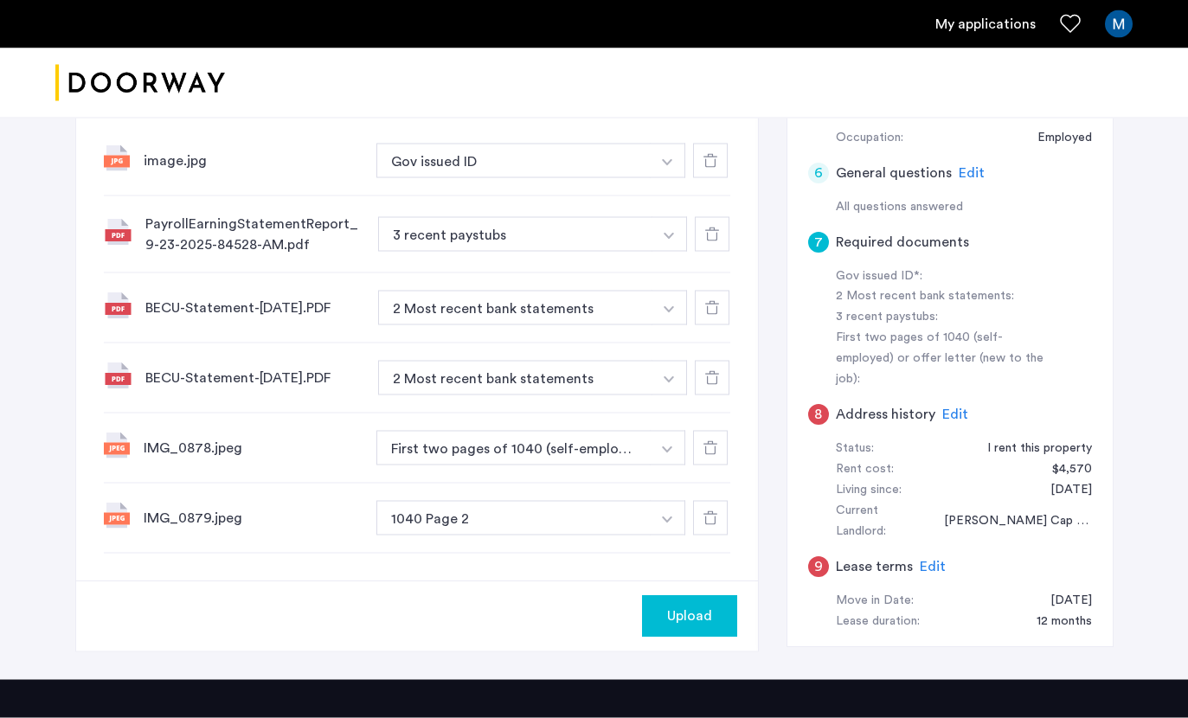
click at [690, 627] on span "Upload" at bounding box center [689, 617] width 45 height 21
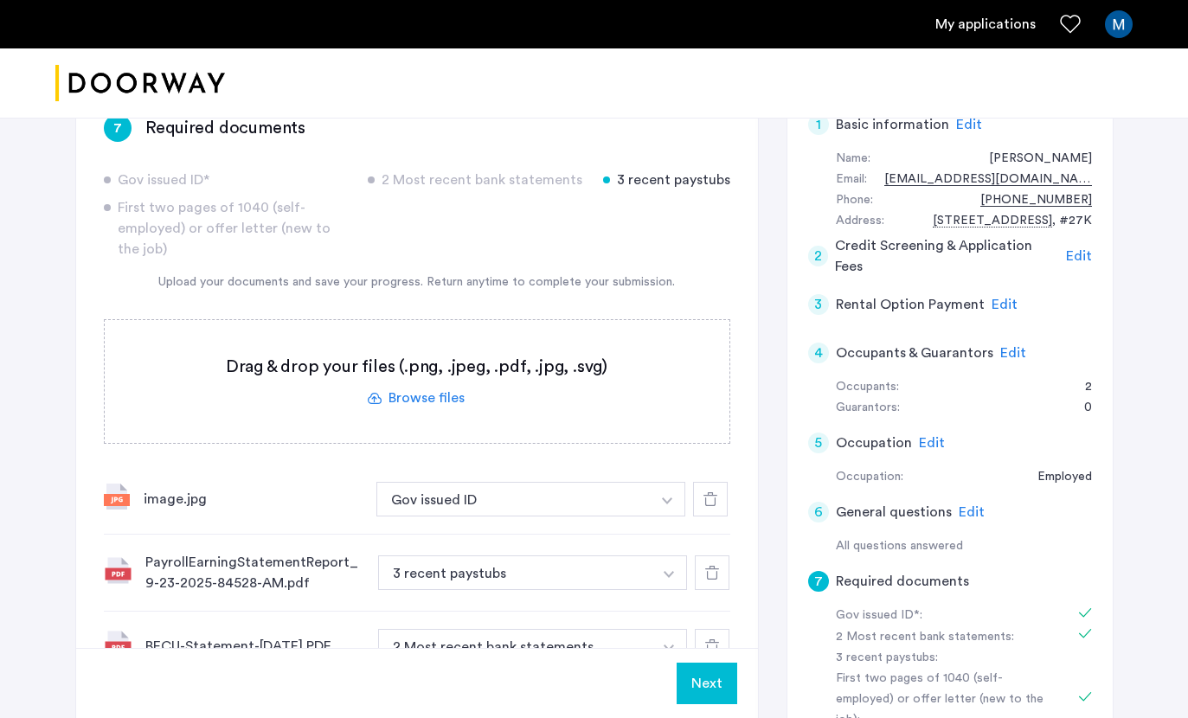
scroll to position [279, 0]
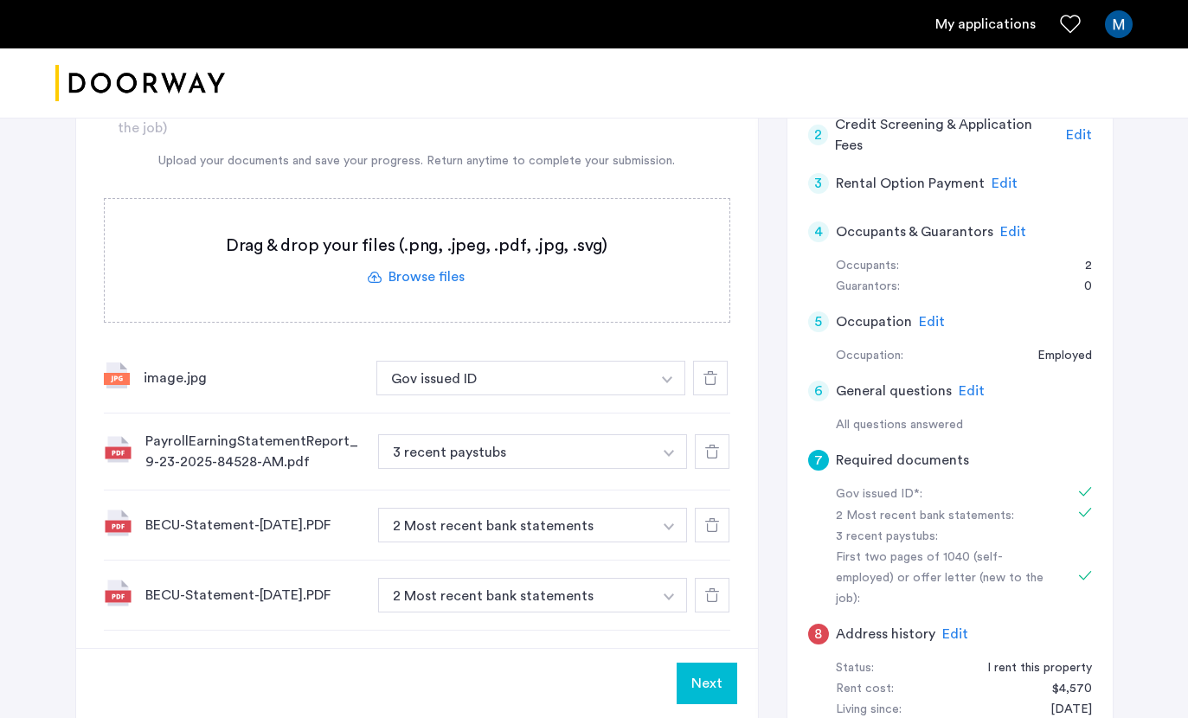
click at [720, 704] on button "Next" at bounding box center [707, 684] width 61 height 42
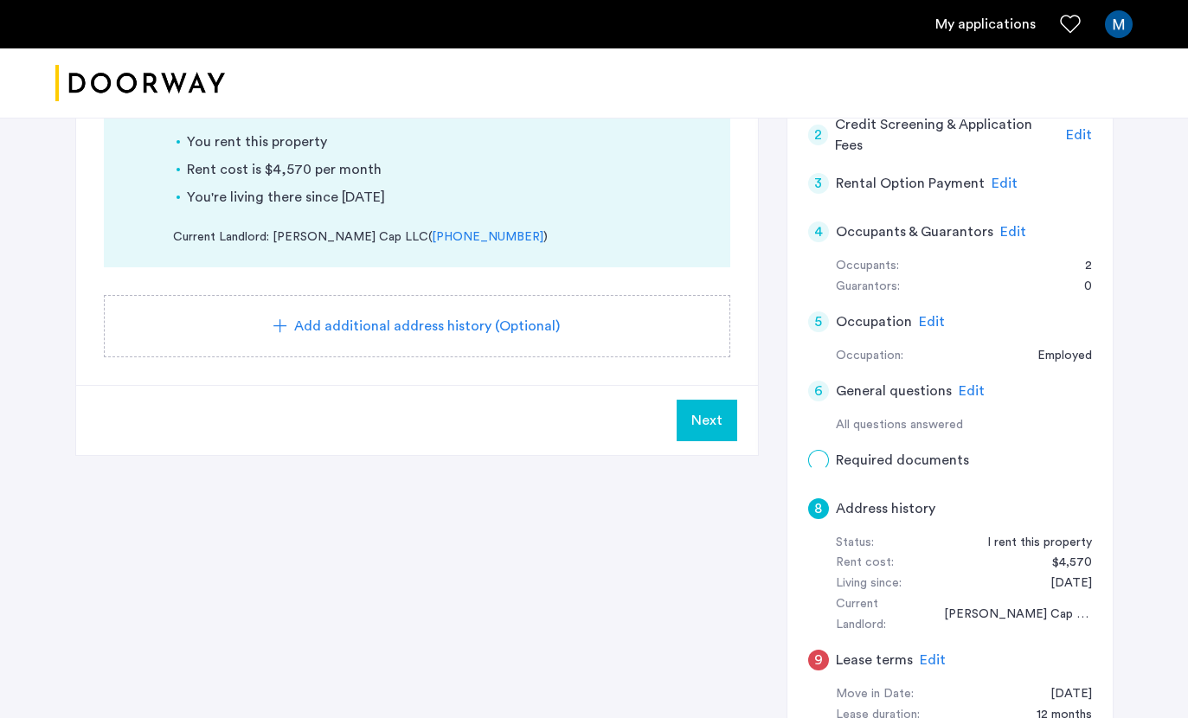
scroll to position [0, 0]
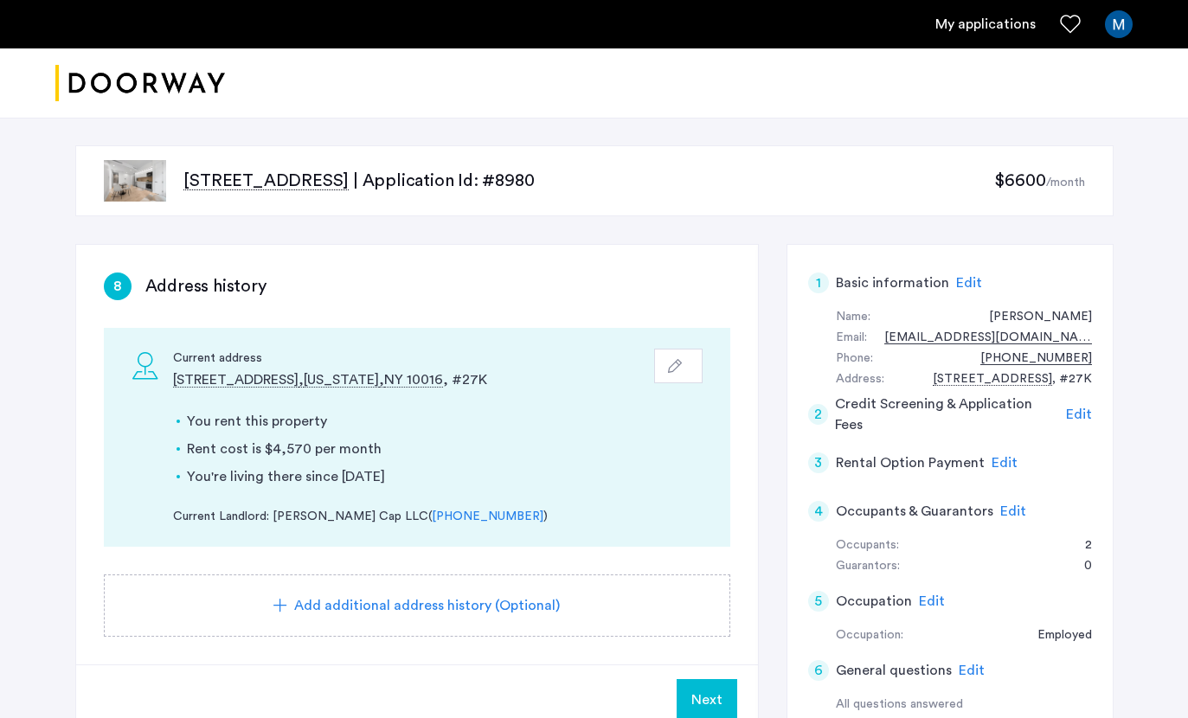
click at [706, 691] on span "Next" at bounding box center [706, 700] width 31 height 21
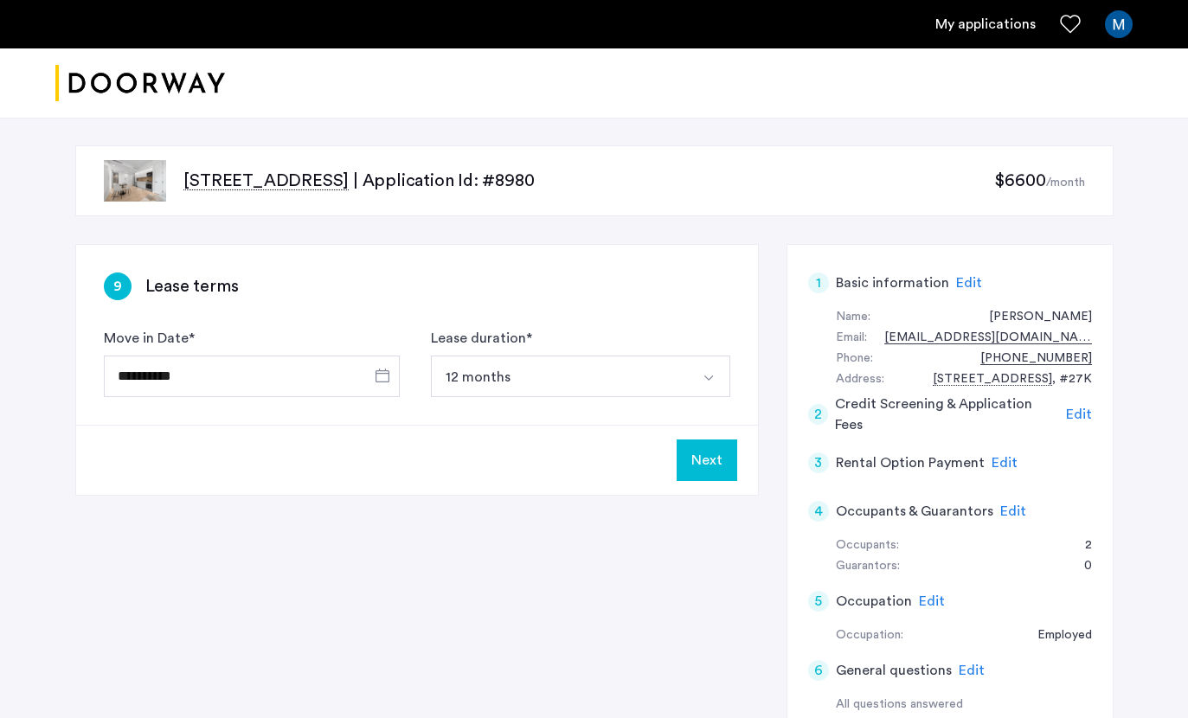
click at [713, 469] on button "Next" at bounding box center [707, 461] width 61 height 42
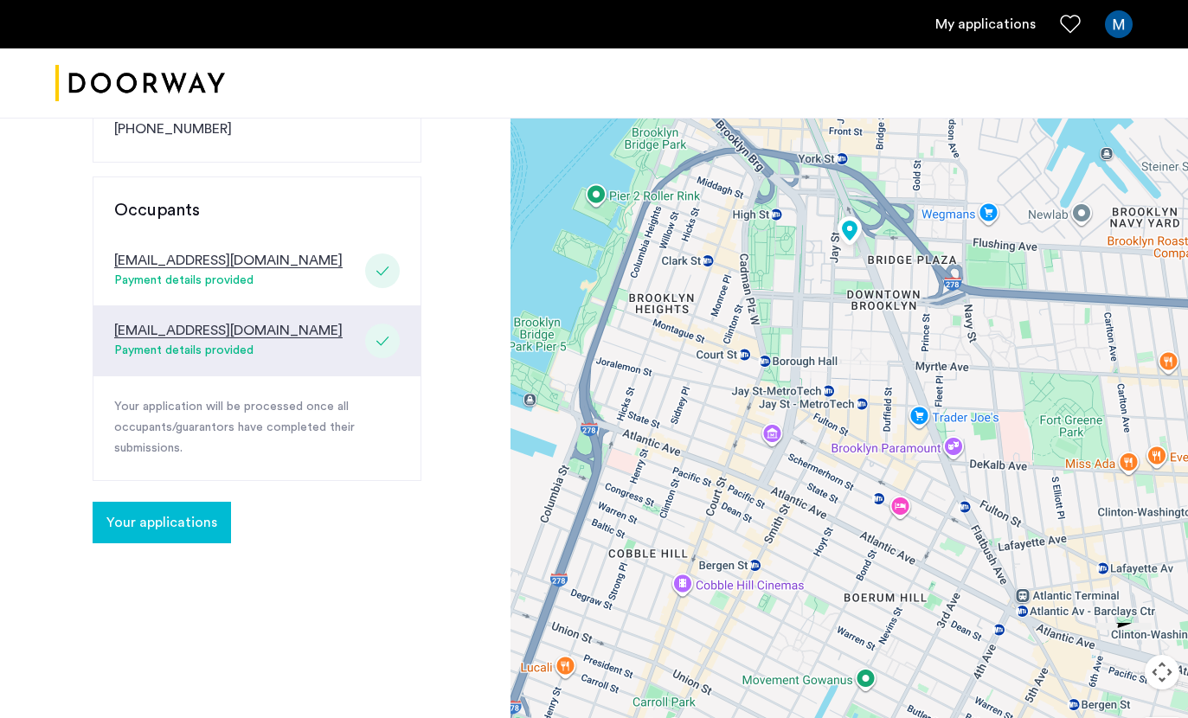
scroll to position [366, 0]
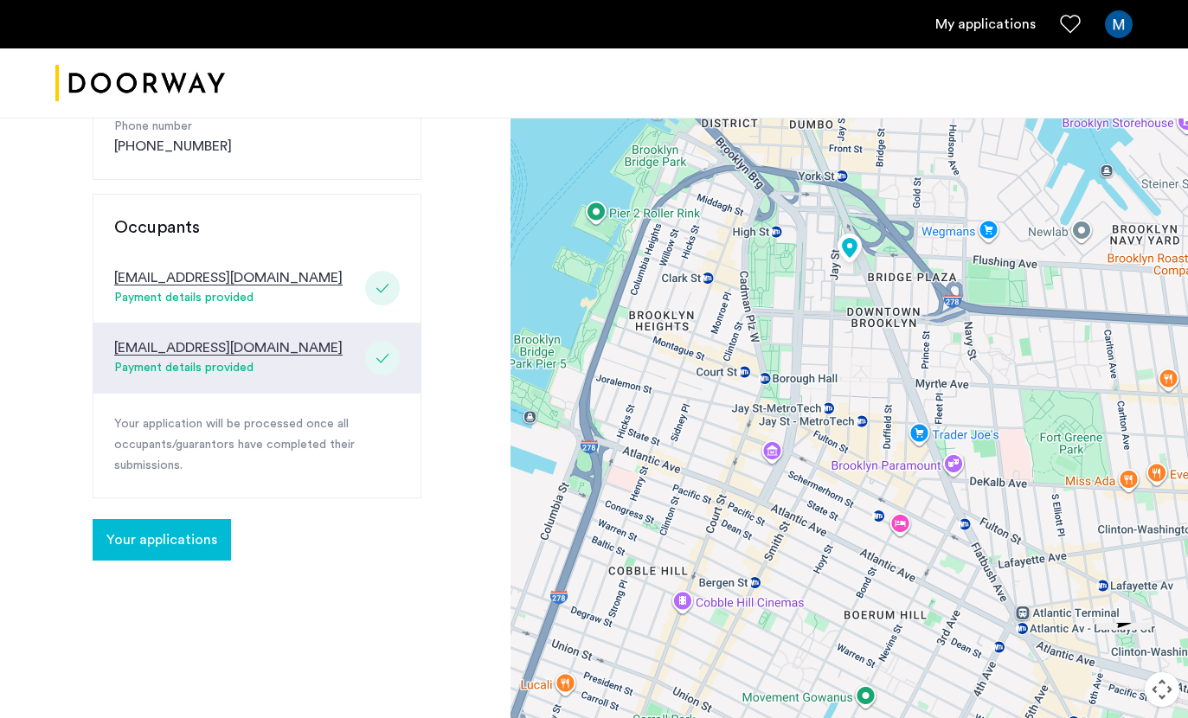
click at [150, 530] on span "Your applications" at bounding box center [161, 540] width 111 height 21
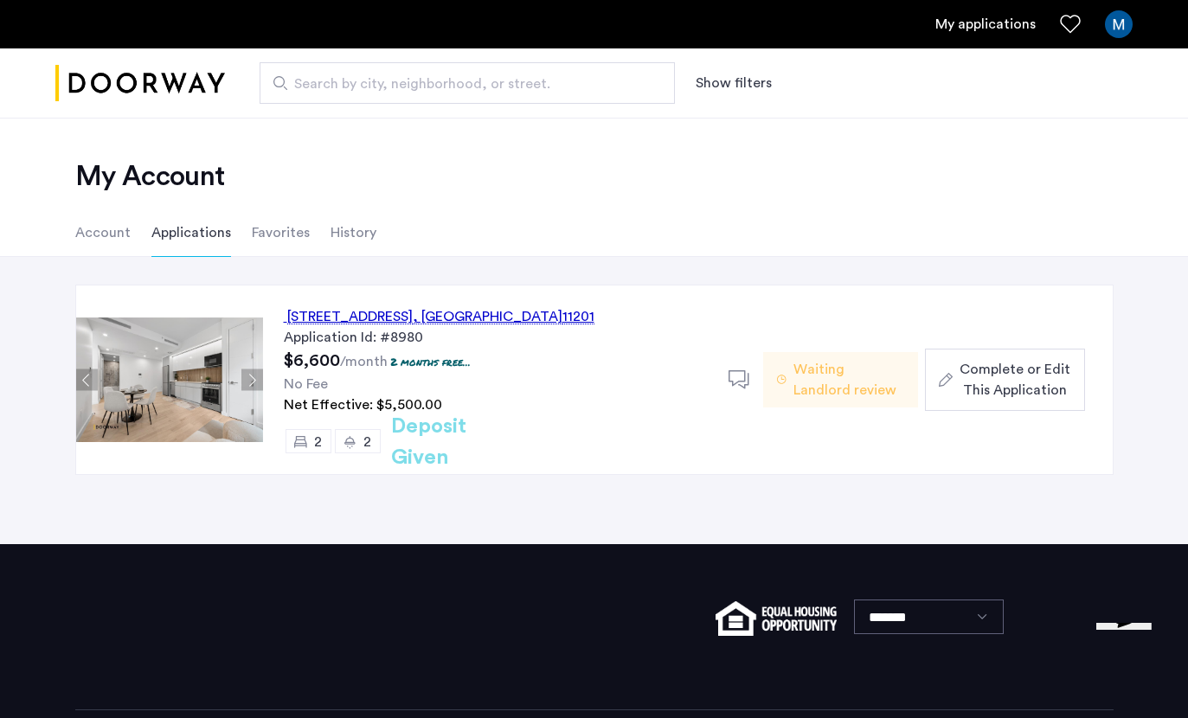
click at [536, 313] on span ", [GEOGRAPHIC_DATA]" at bounding box center [488, 317] width 150 height 15
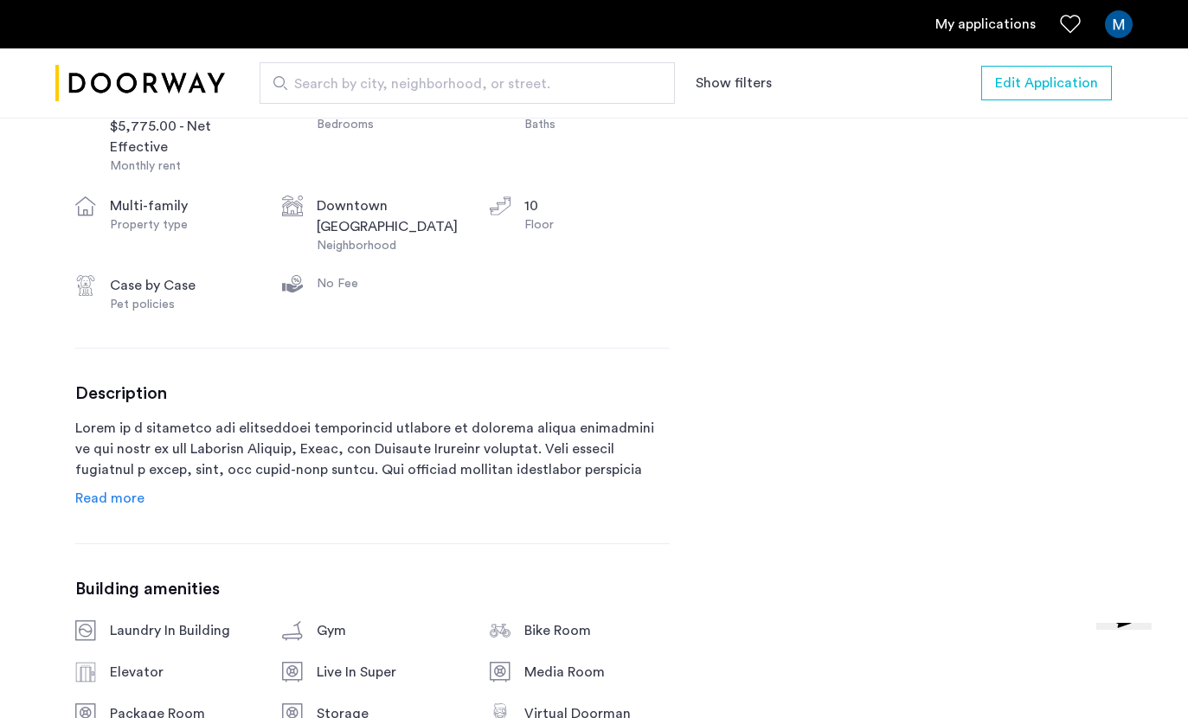
scroll to position [718, 0]
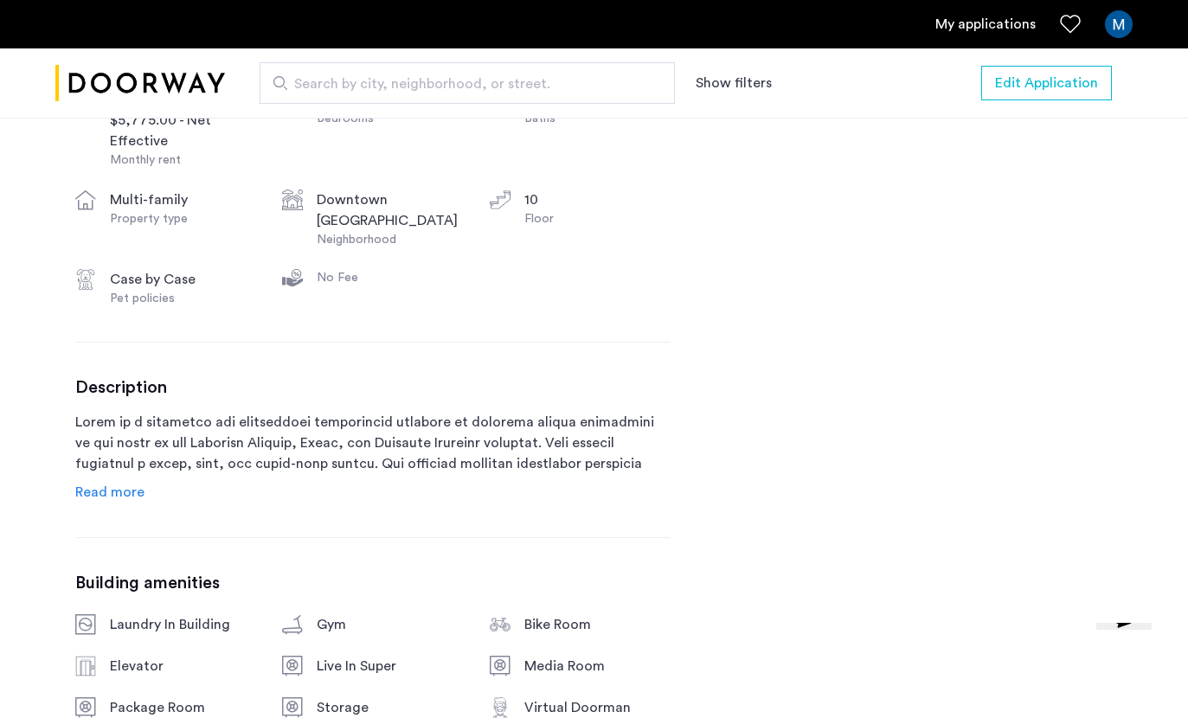
click at [97, 499] on span "Read more" at bounding box center [109, 492] width 69 height 14
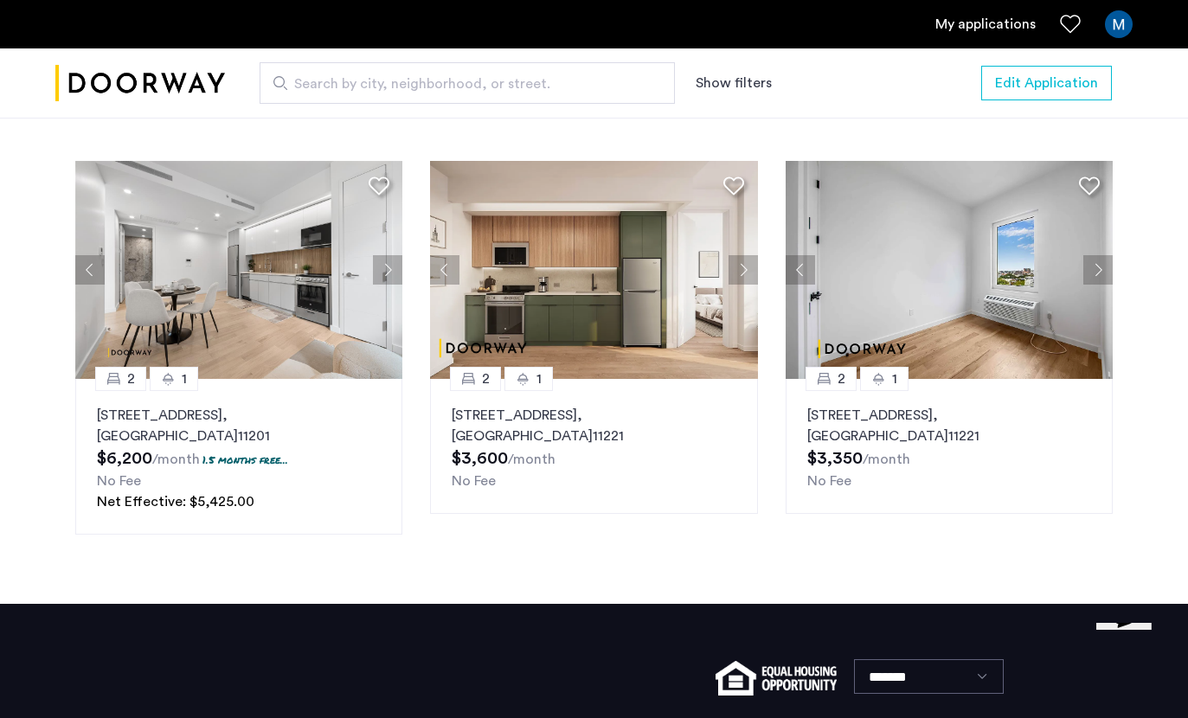
scroll to position [2564, 0]
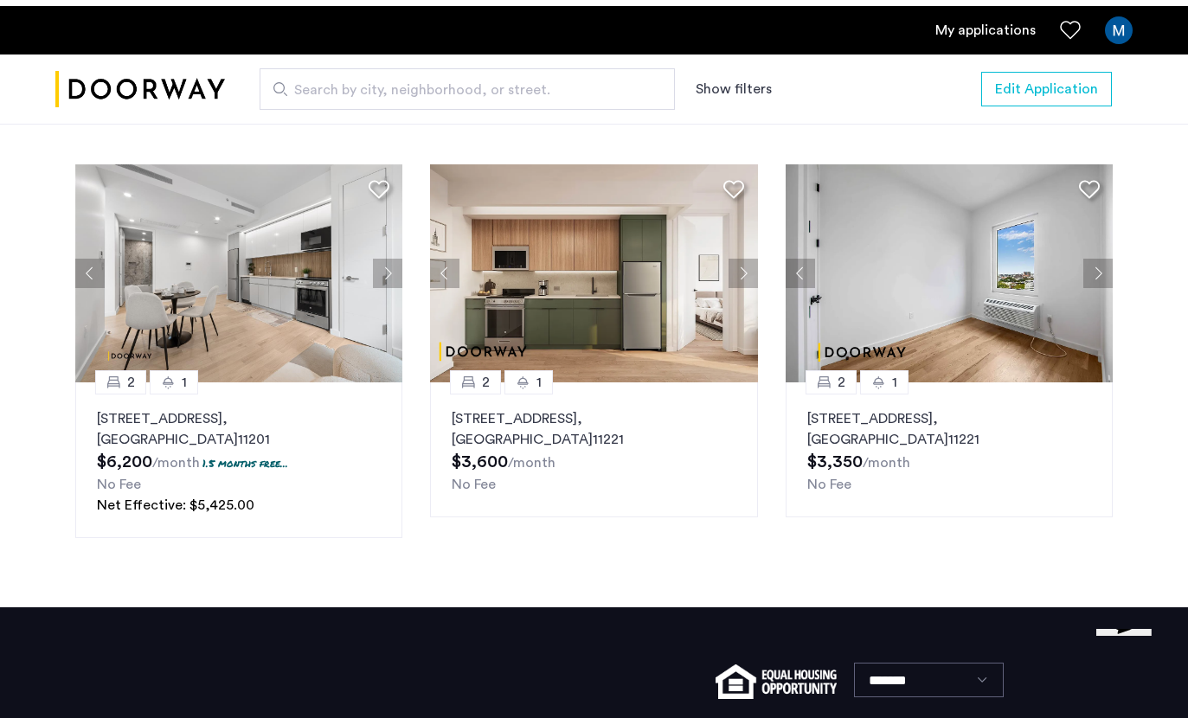
click at [1097, 282] on button "Next apartment" at bounding box center [1097, 267] width 29 height 29
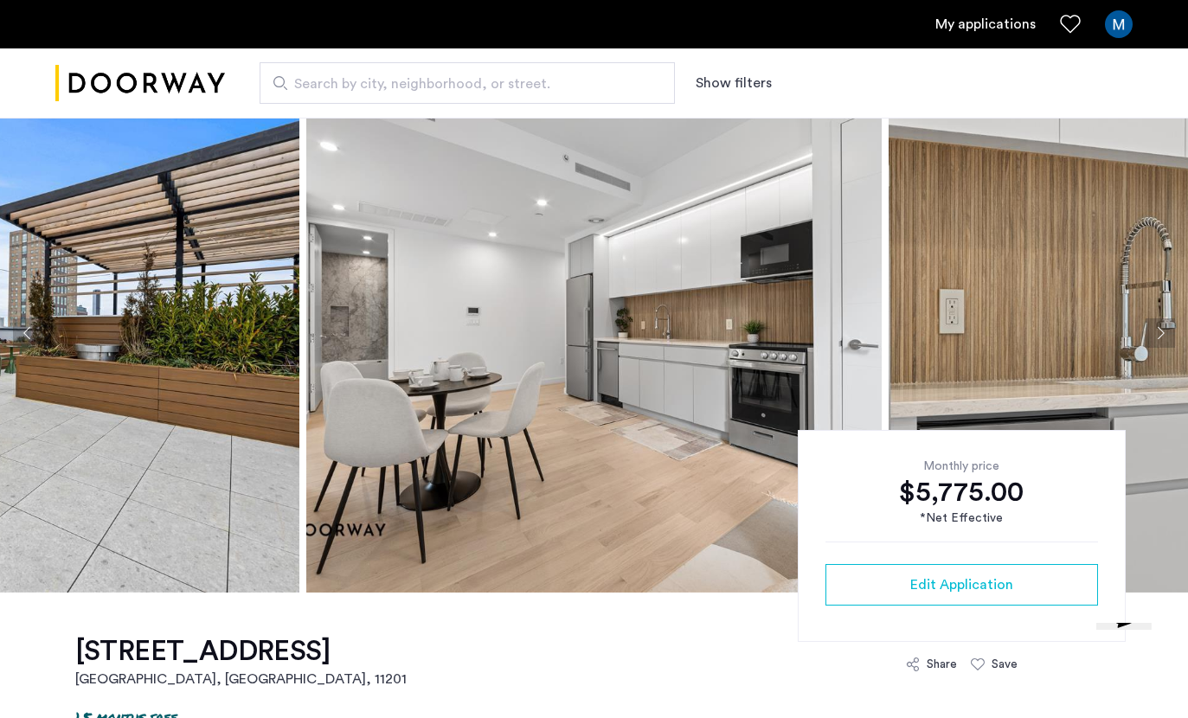
scroll to position [37, 0]
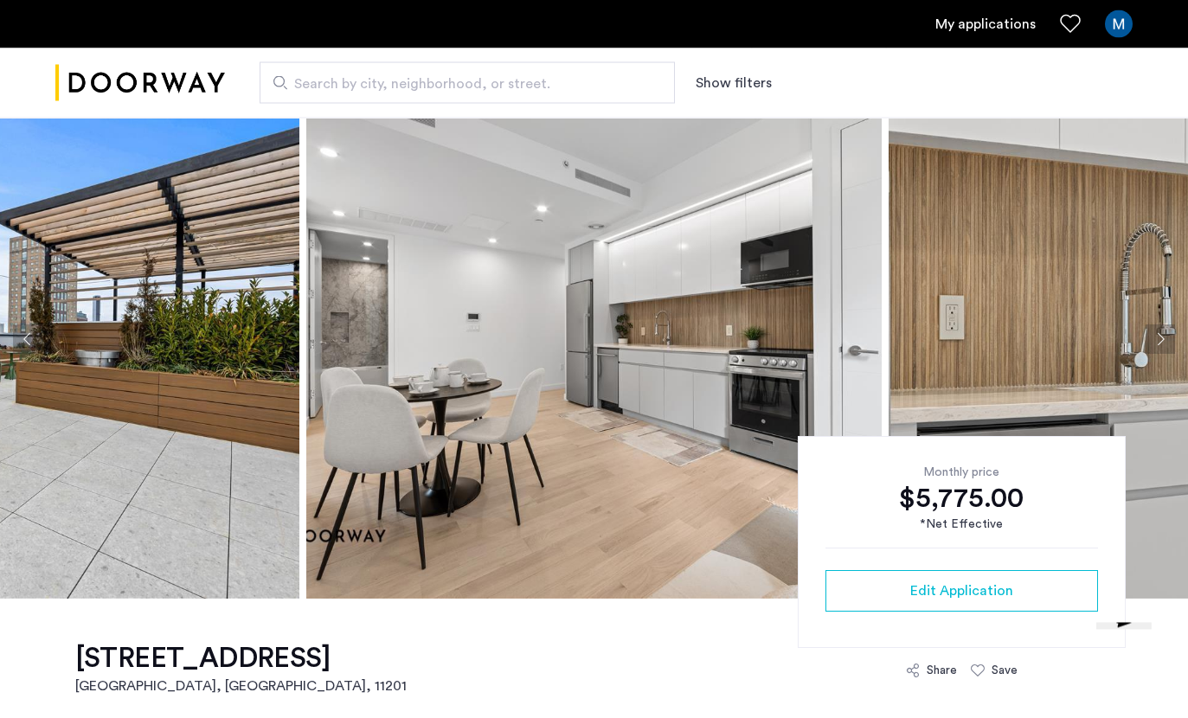
click at [1008, 371] on img at bounding box center [1176, 339] width 575 height 519
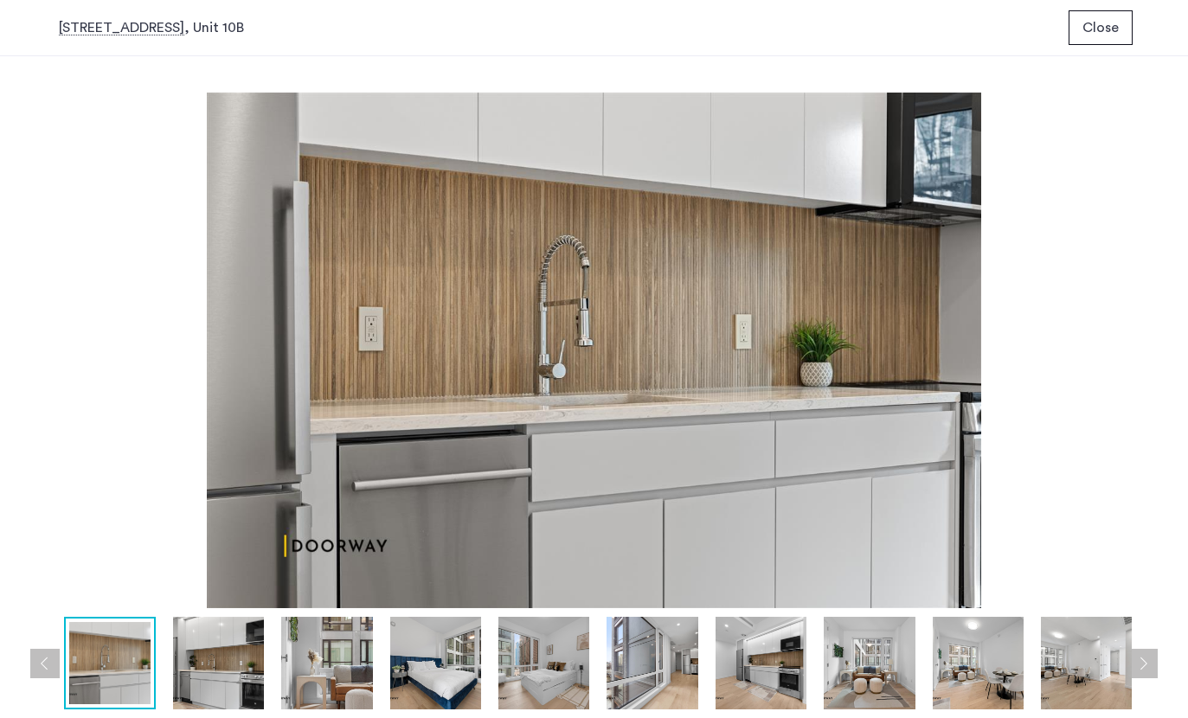
click at [220, 672] on img at bounding box center [218, 663] width 91 height 93
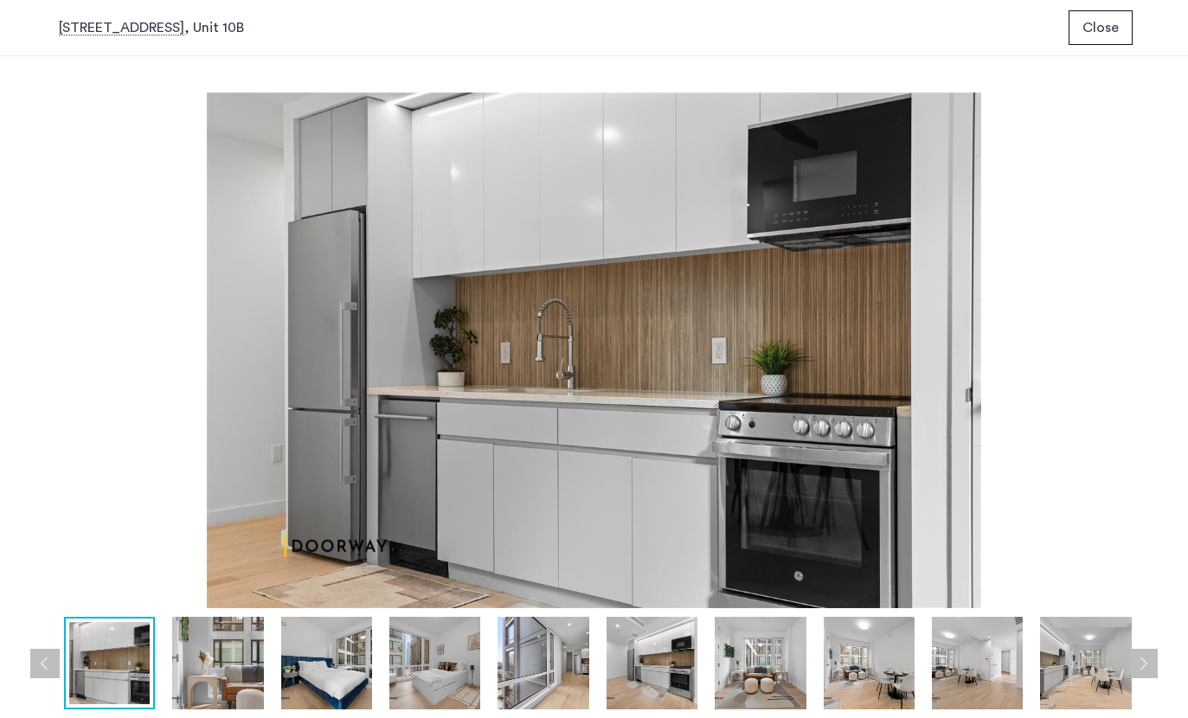
click at [200, 682] on img at bounding box center [217, 663] width 91 height 93
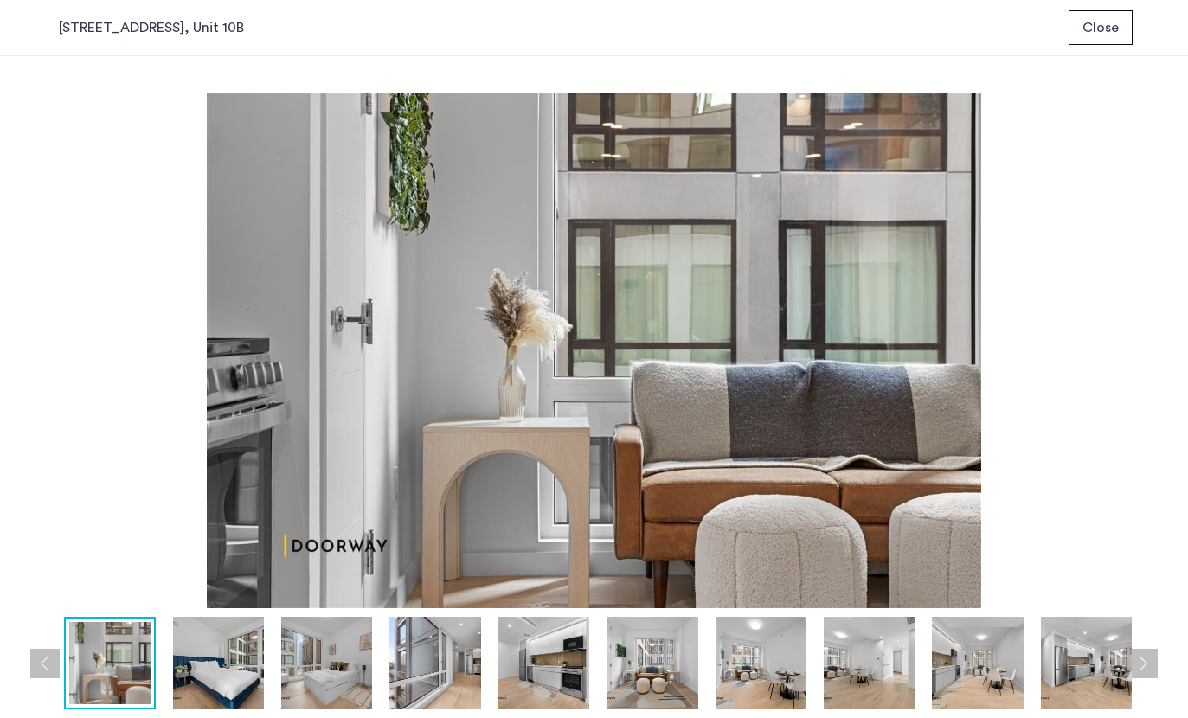
click at [313, 666] on img at bounding box center [326, 663] width 91 height 93
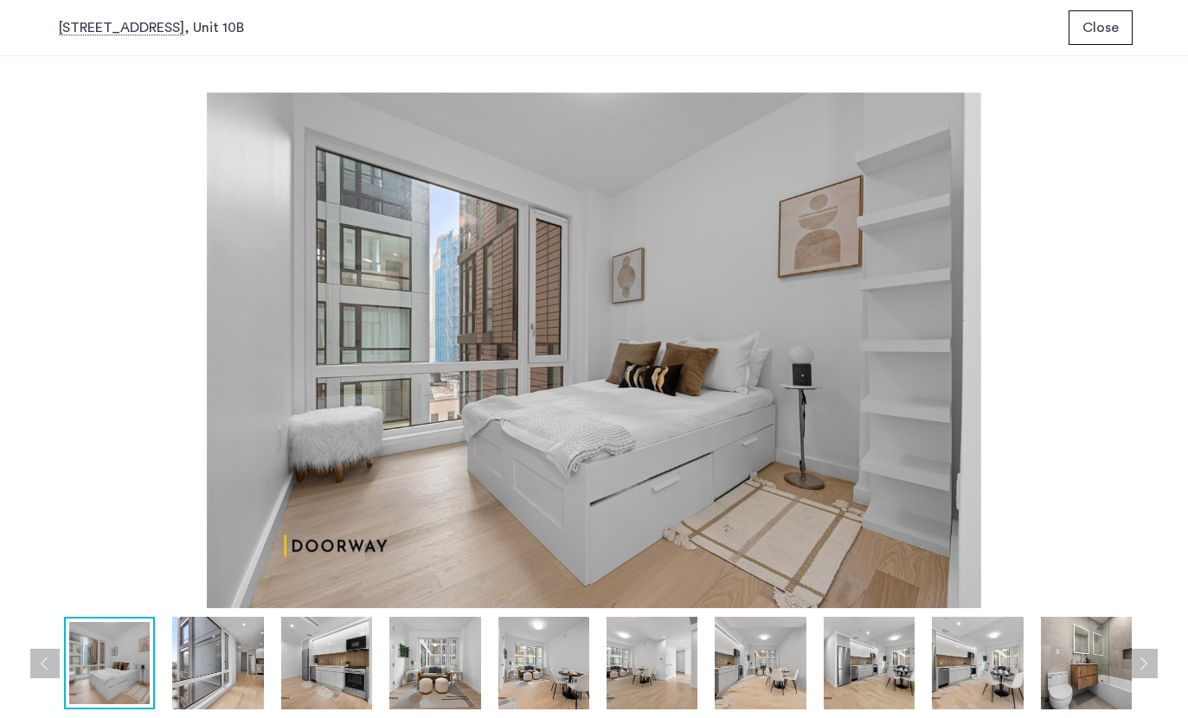
click at [440, 658] on img at bounding box center [434, 663] width 91 height 93
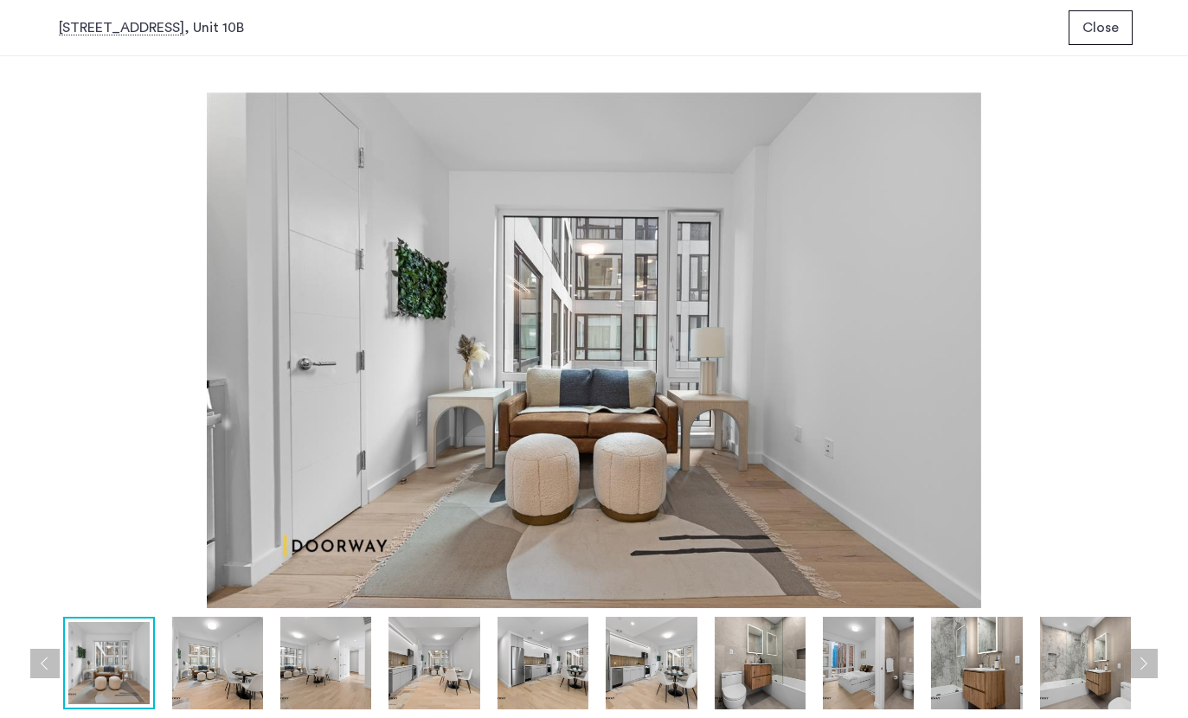
click at [305, 660] on img at bounding box center [325, 663] width 91 height 93
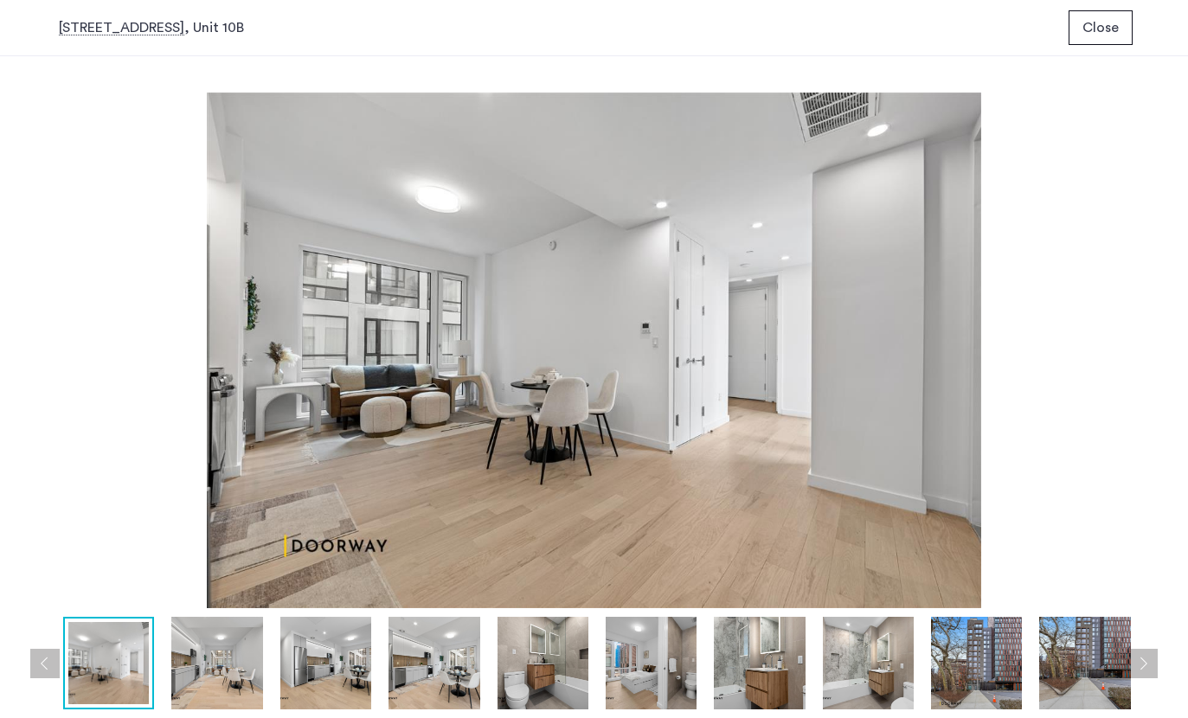
click at [401, 665] on img at bounding box center [434, 663] width 91 height 93
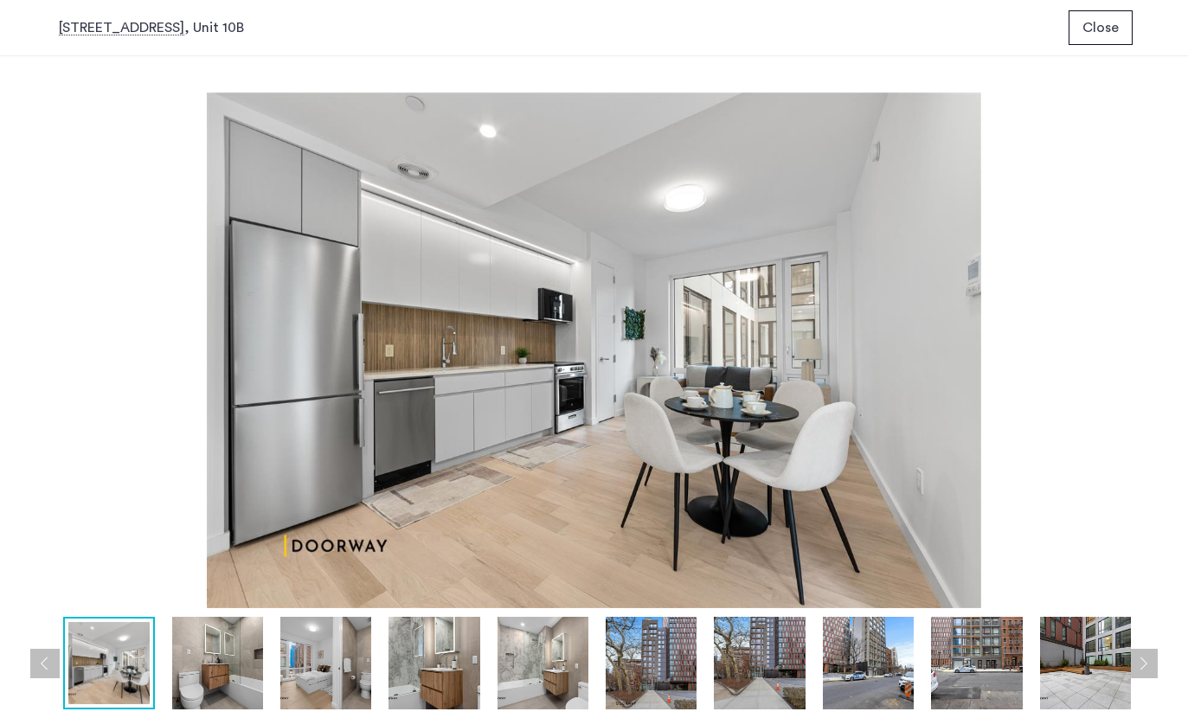
click at [522, 655] on img at bounding box center [543, 663] width 91 height 93
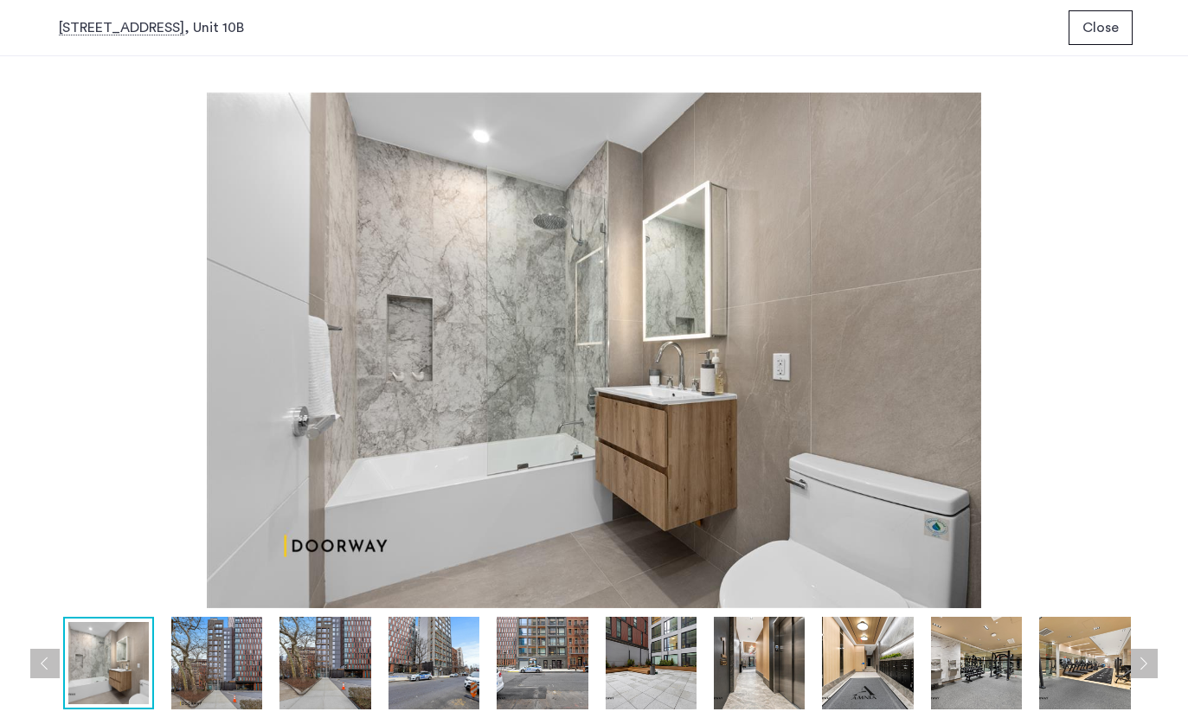
click at [645, 669] on img at bounding box center [651, 663] width 91 height 93
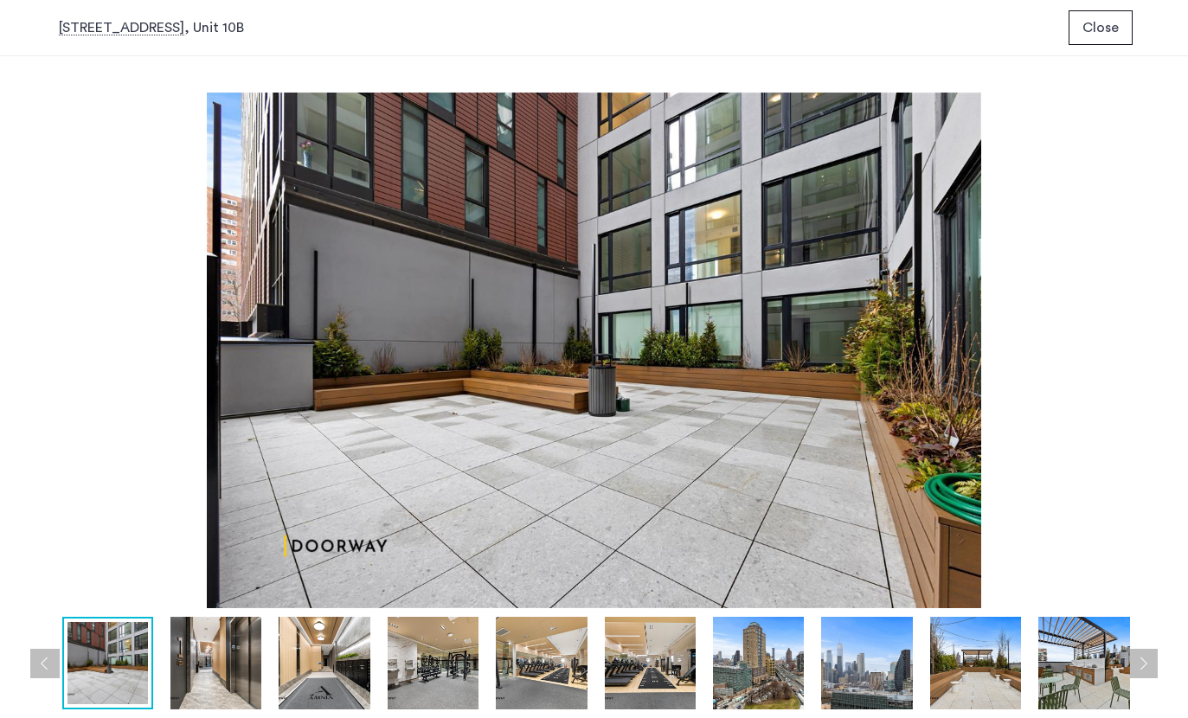
click at [756, 655] on img at bounding box center [758, 663] width 91 height 93
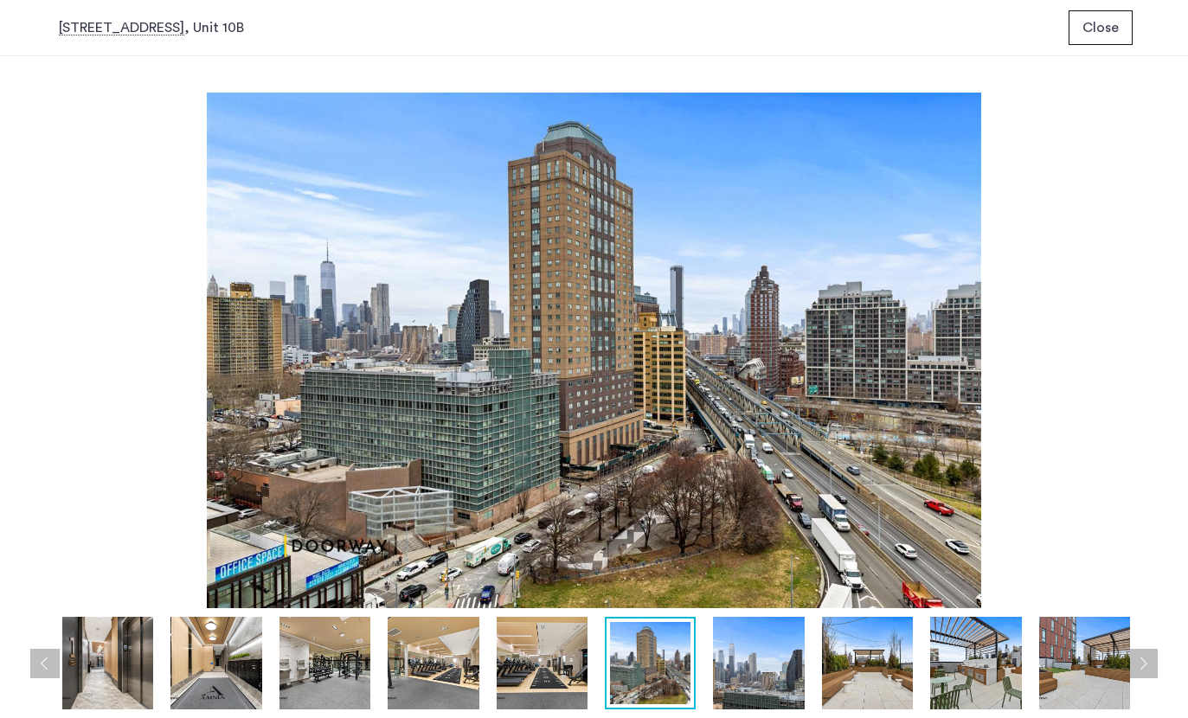
click at [873, 654] on img at bounding box center [867, 663] width 91 height 93
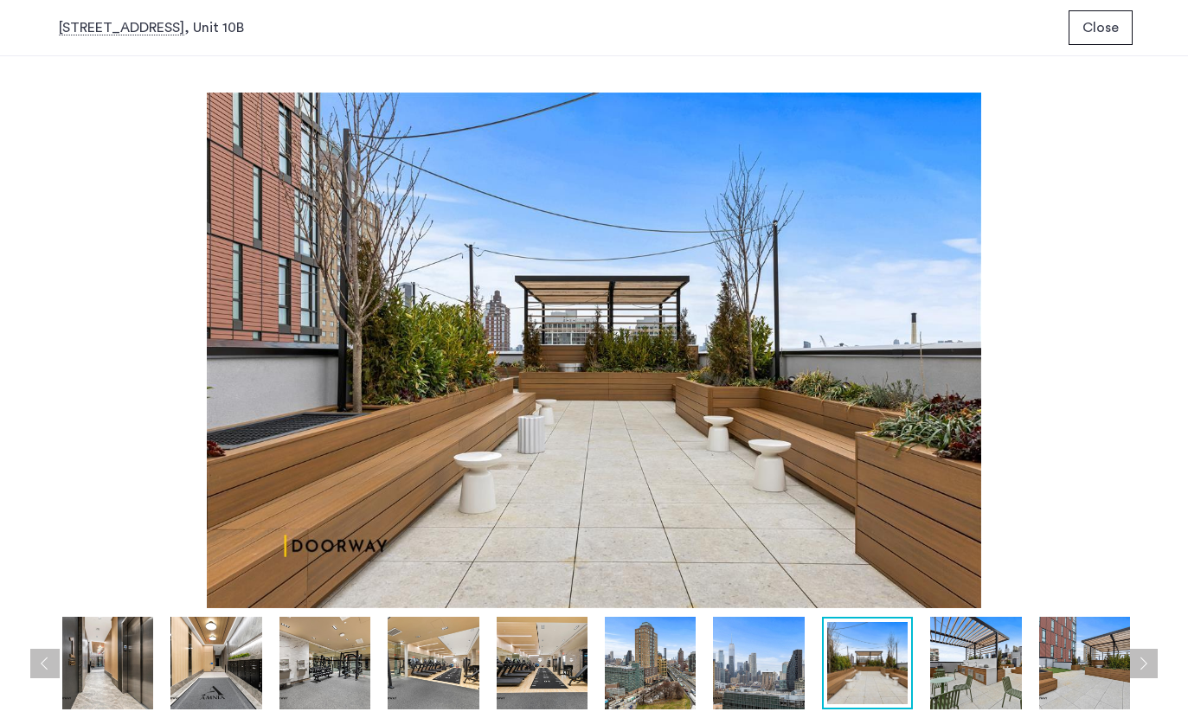
click at [958, 658] on img at bounding box center [975, 663] width 91 height 93
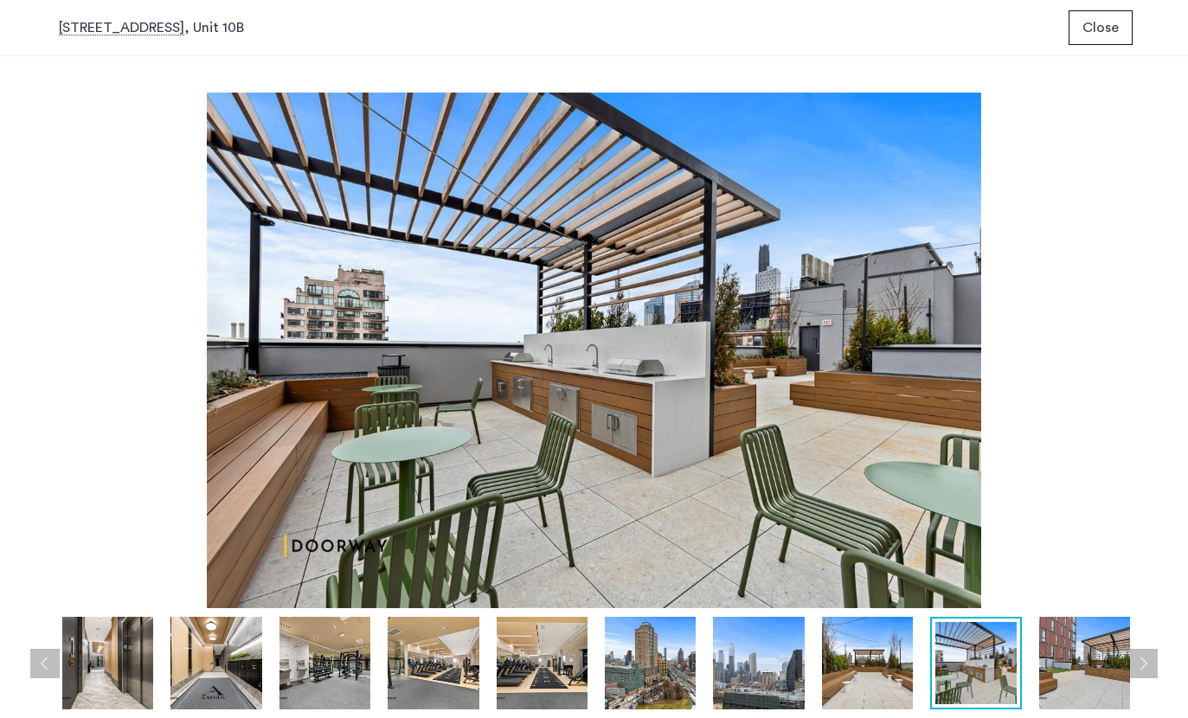
click at [1084, 661] on img at bounding box center [1084, 663] width 91 height 93
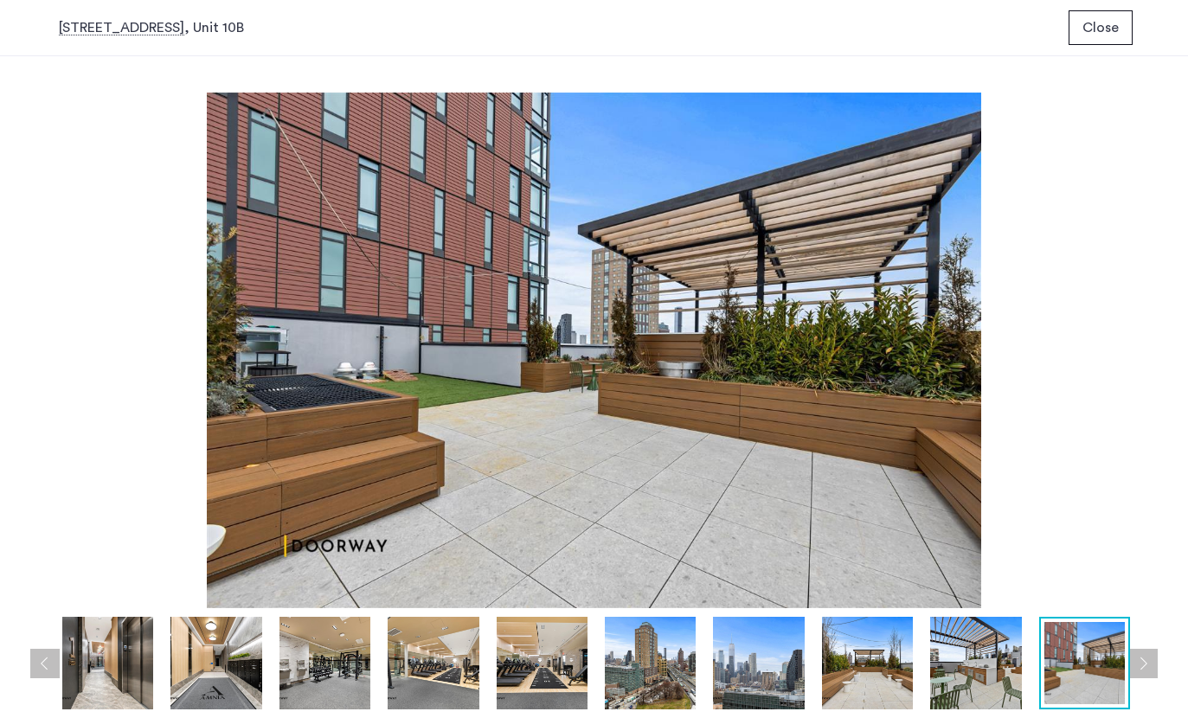
click at [1115, 22] on span "Close" at bounding box center [1100, 27] width 36 height 21
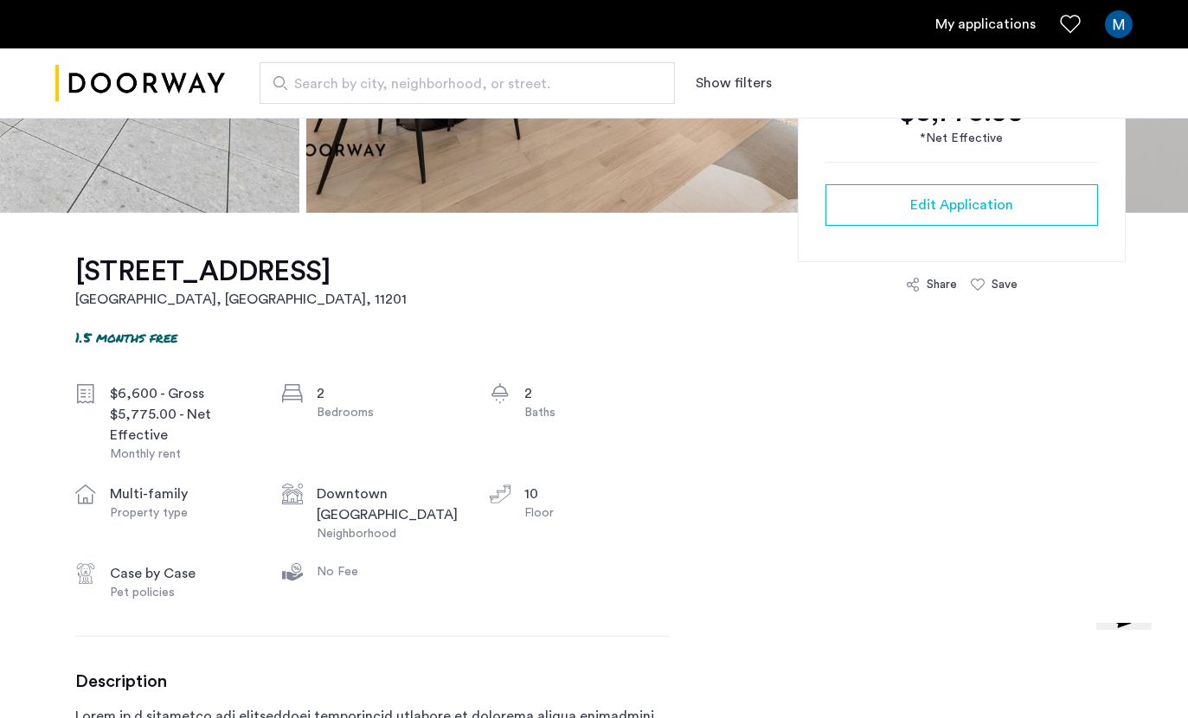
scroll to position [423, 0]
